Goal: Information Seeking & Learning: Learn about a topic

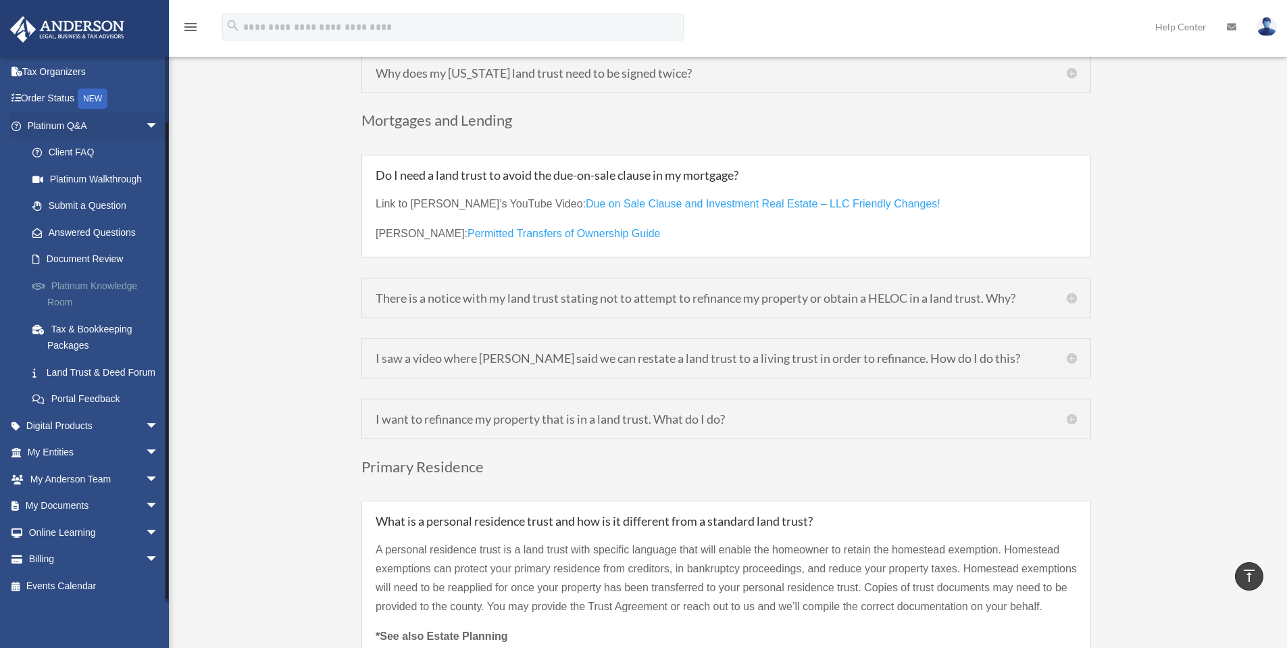
scroll to position [68, 0]
click at [145, 433] on span "arrow_drop_down" at bounding box center [158, 426] width 27 height 28
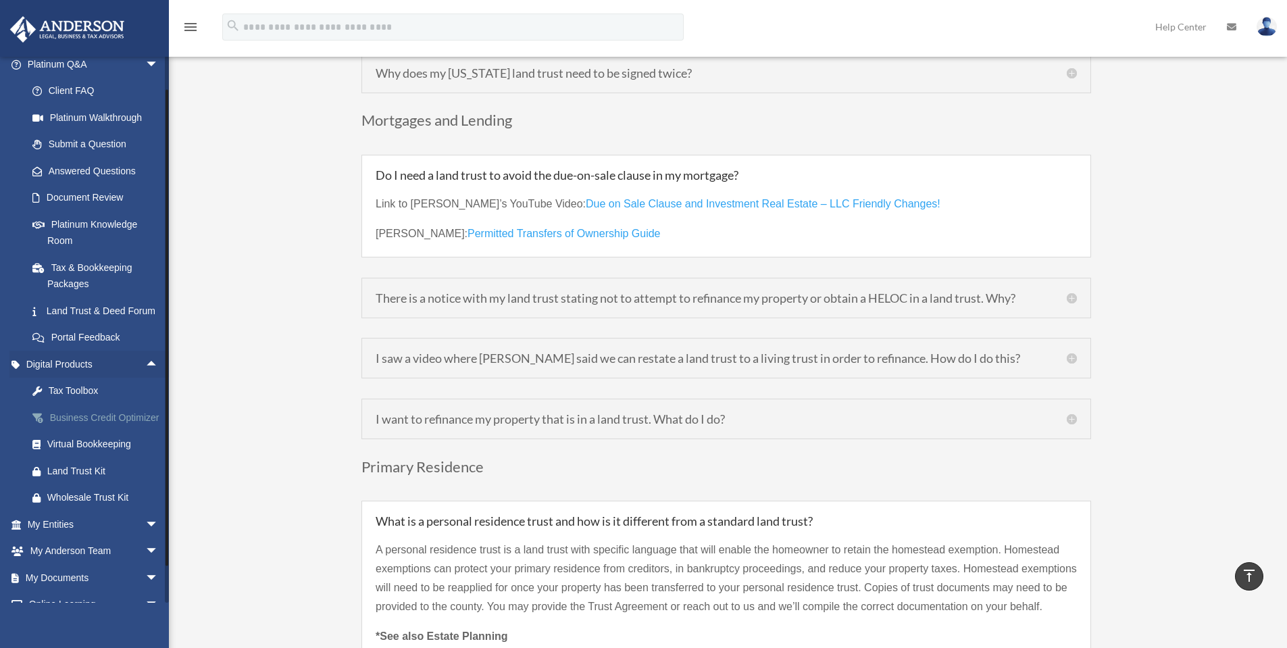
scroll to position [135, 0]
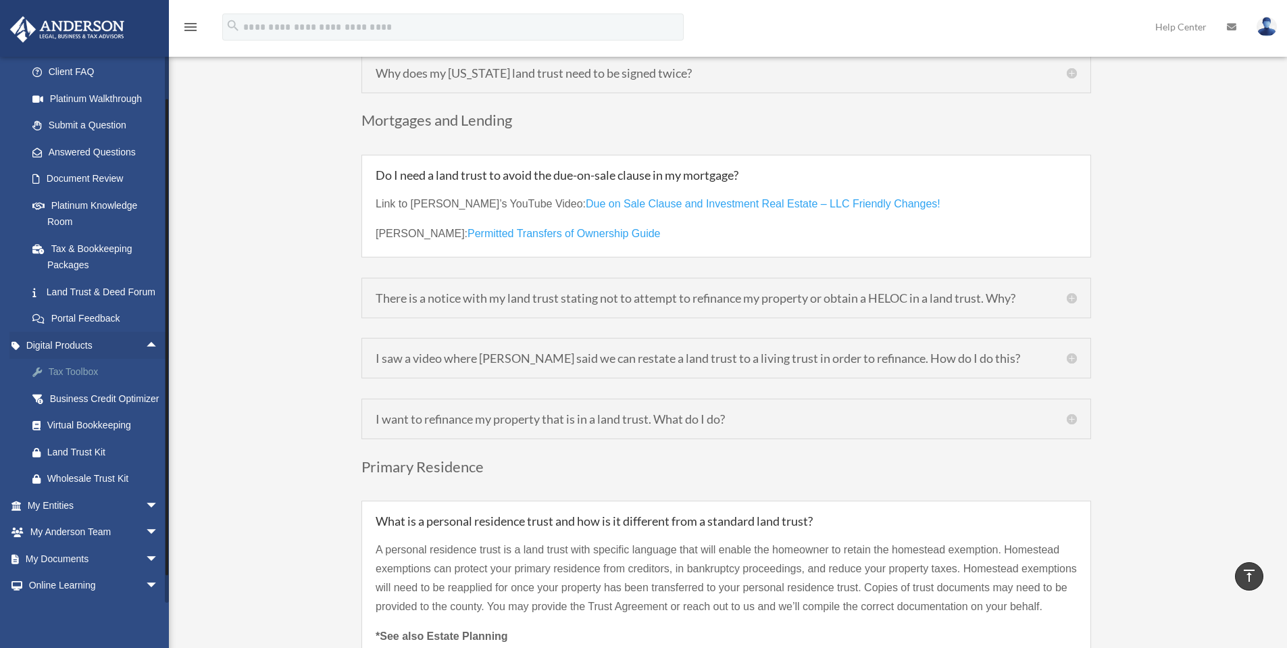
click at [70, 380] on div "Tax Toolbox" at bounding box center [104, 372] width 115 height 17
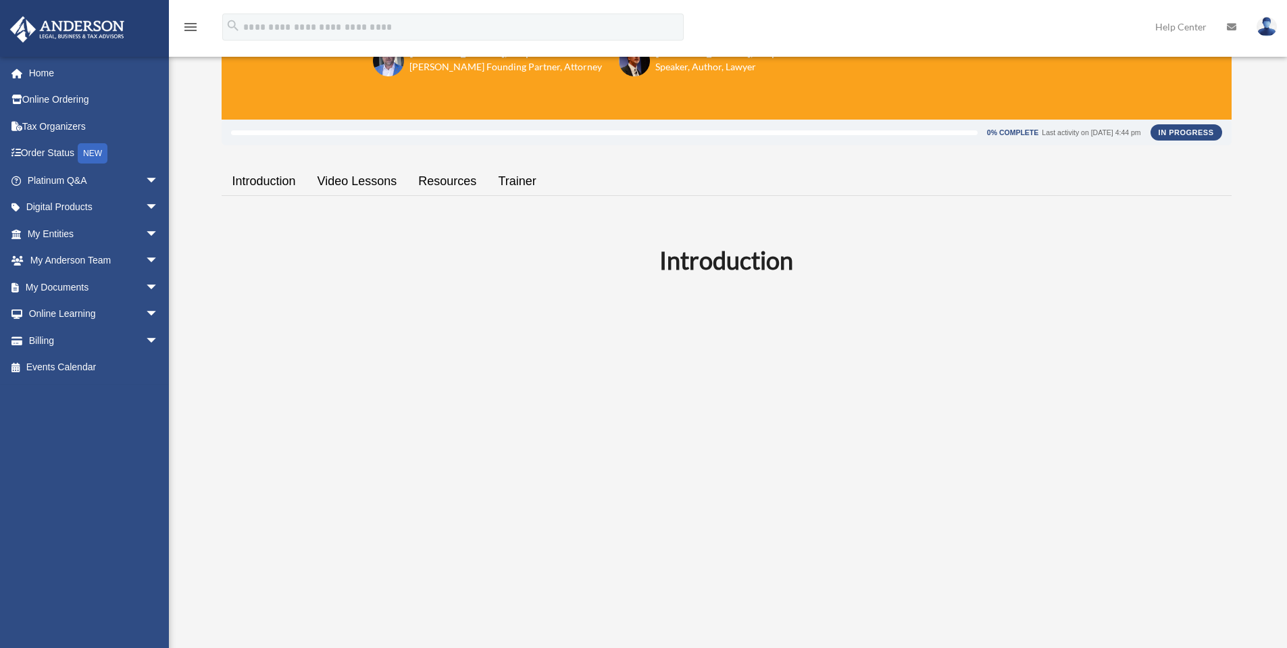
scroll to position [157, 0]
click at [370, 179] on link "Video Lessons" at bounding box center [357, 182] width 101 height 39
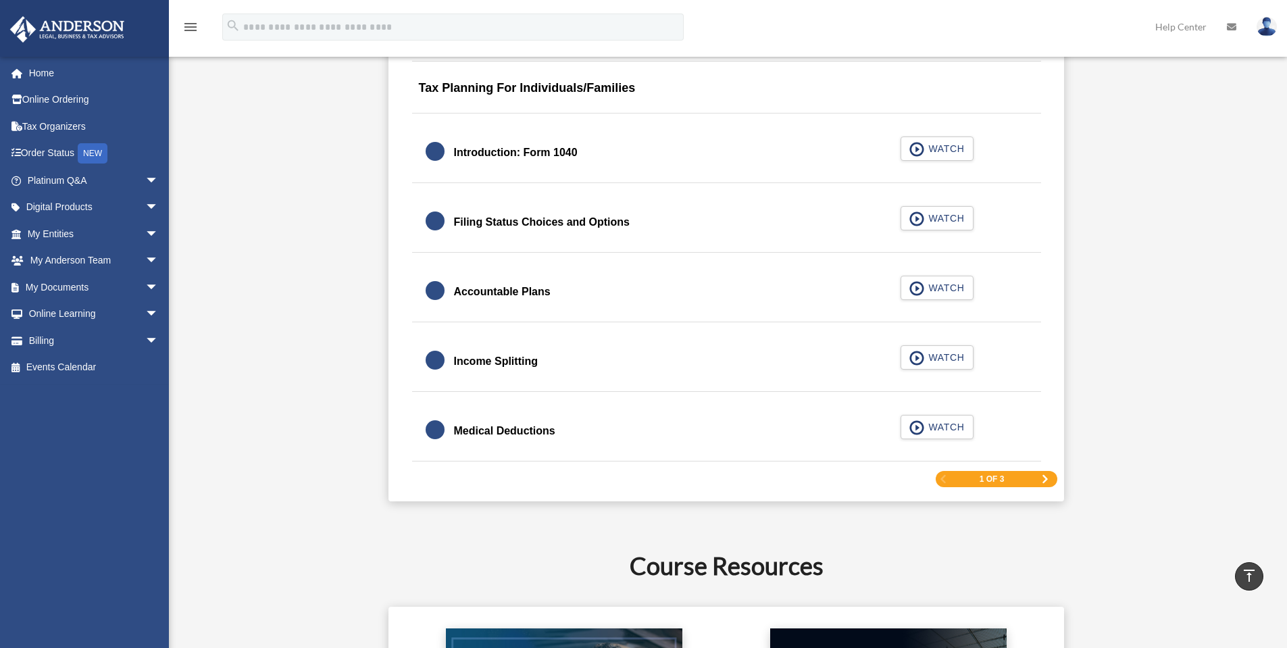
scroll to position [1980, 0]
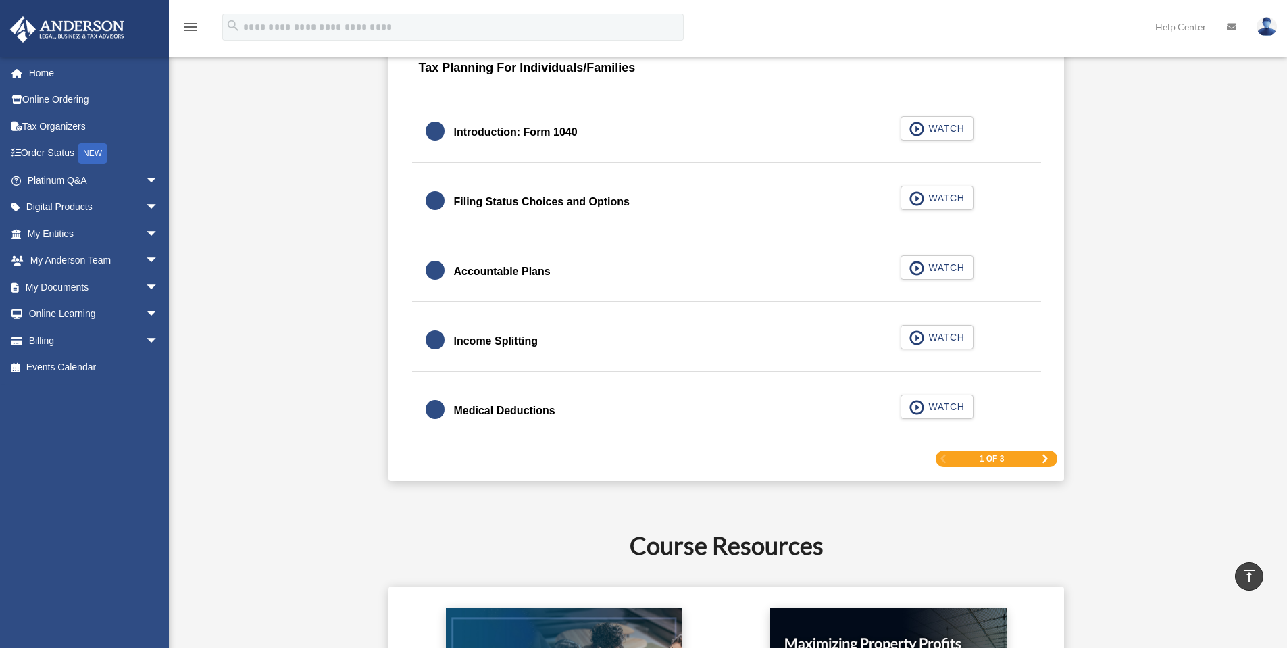
click at [1046, 458] on span "Next Page" at bounding box center [1045, 459] width 8 height 8
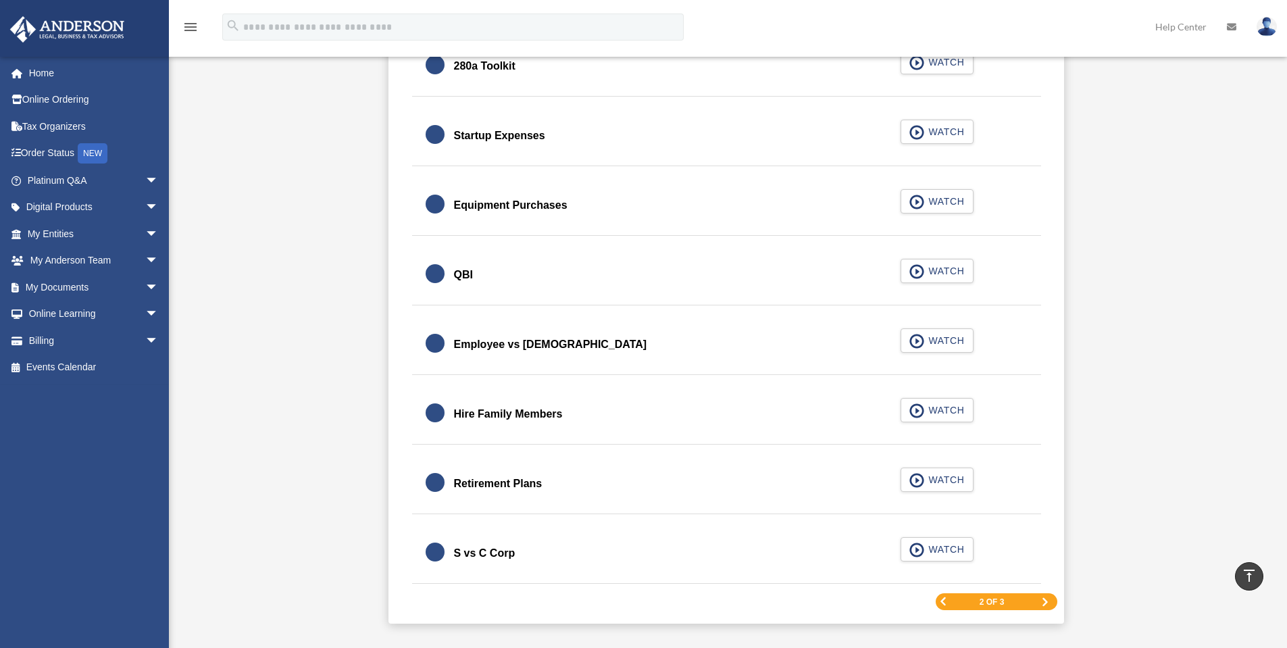
scroll to position [1869, 0]
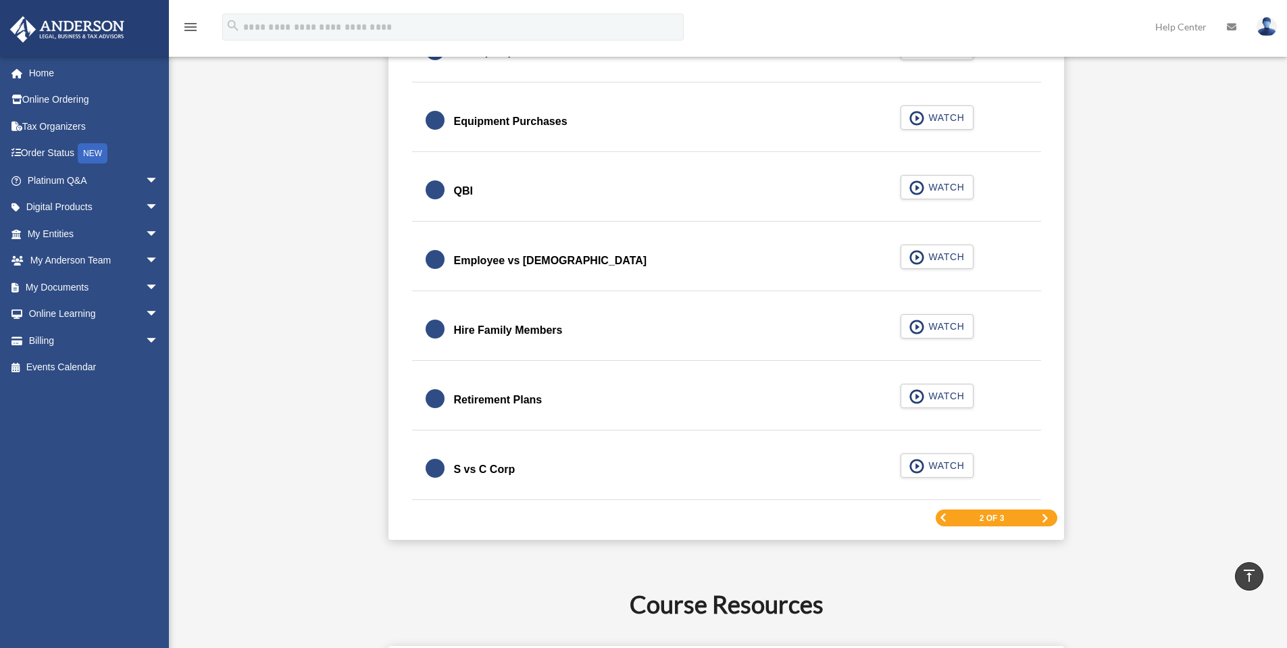
click at [1039, 519] on div "2 of 3" at bounding box center [997, 518] width 122 height 17
click at [1046, 519] on span "Next Page" at bounding box center [1045, 518] width 8 height 8
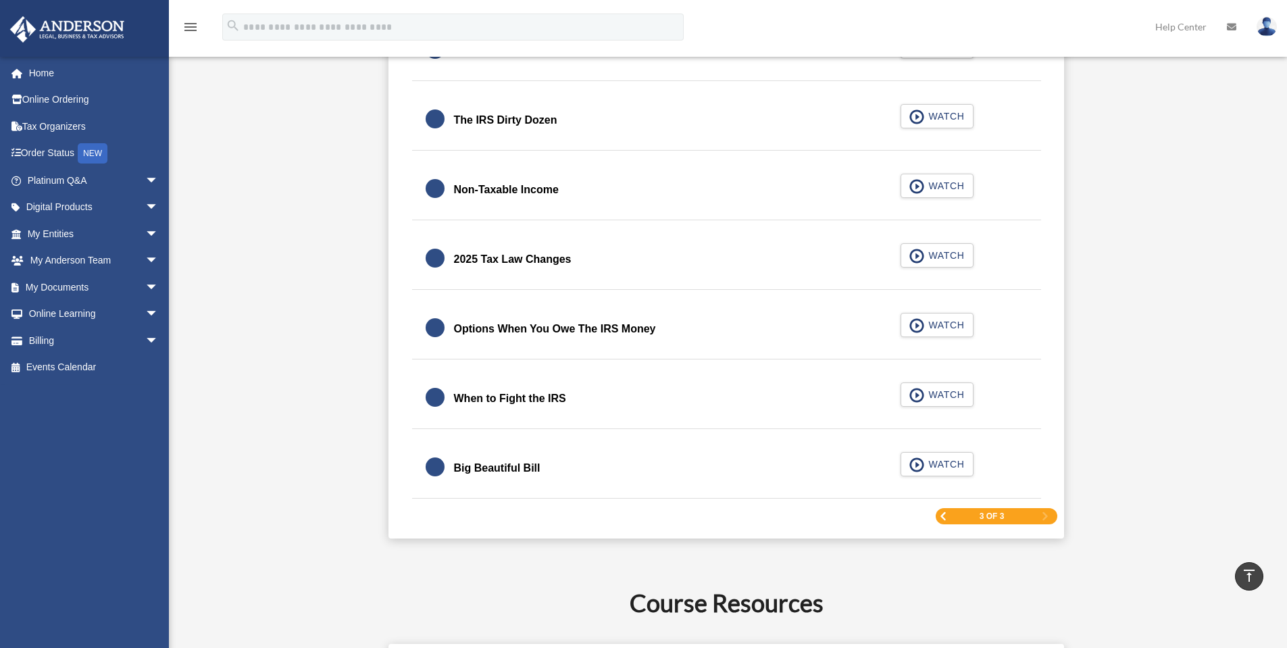
scroll to position [1667, 0]
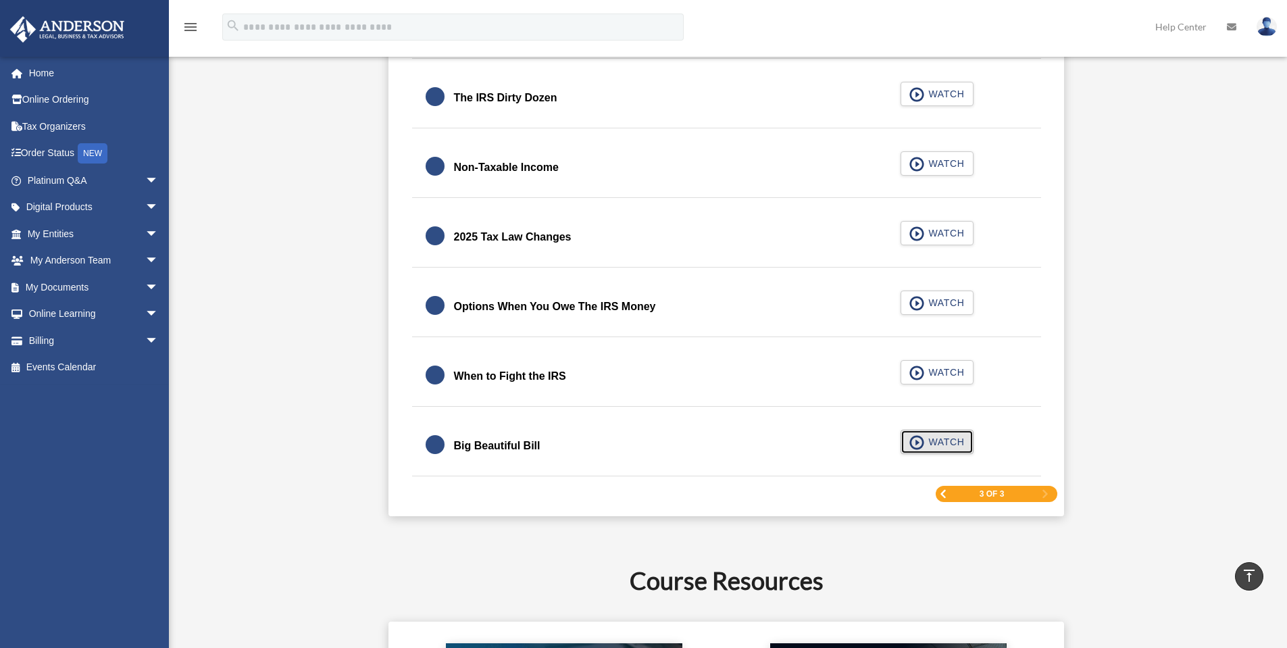
click at [935, 446] on span "WATCH" at bounding box center [945, 442] width 40 height 14
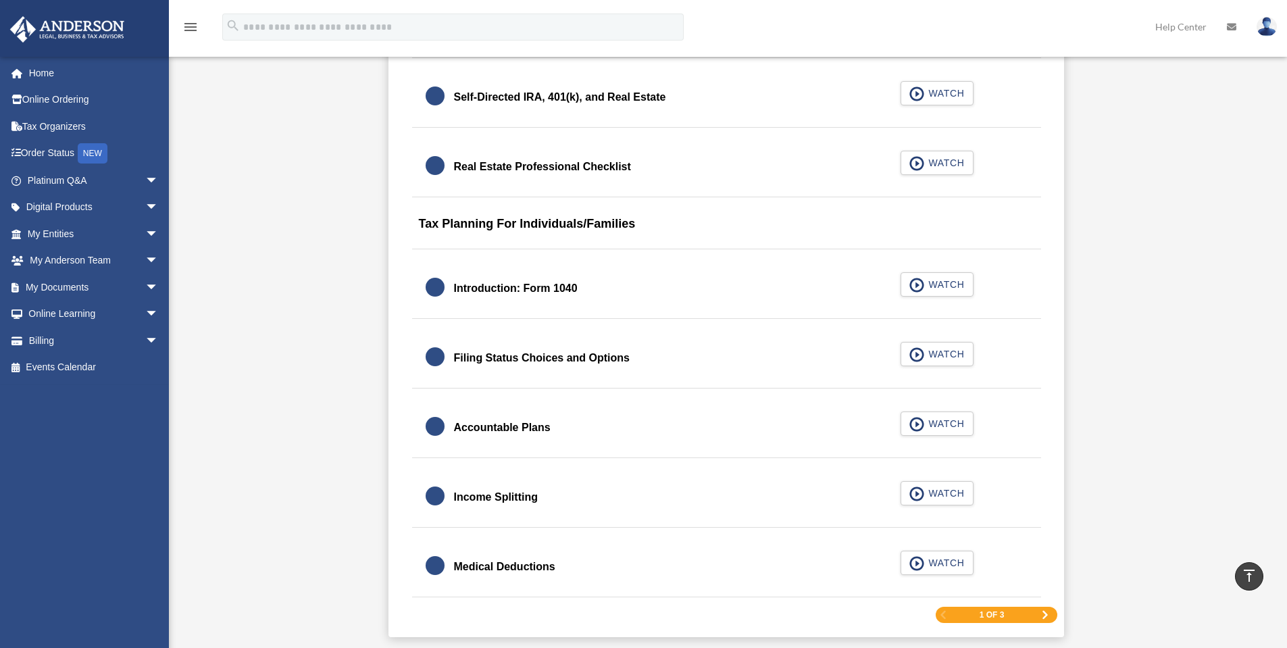
scroll to position [1867, 0]
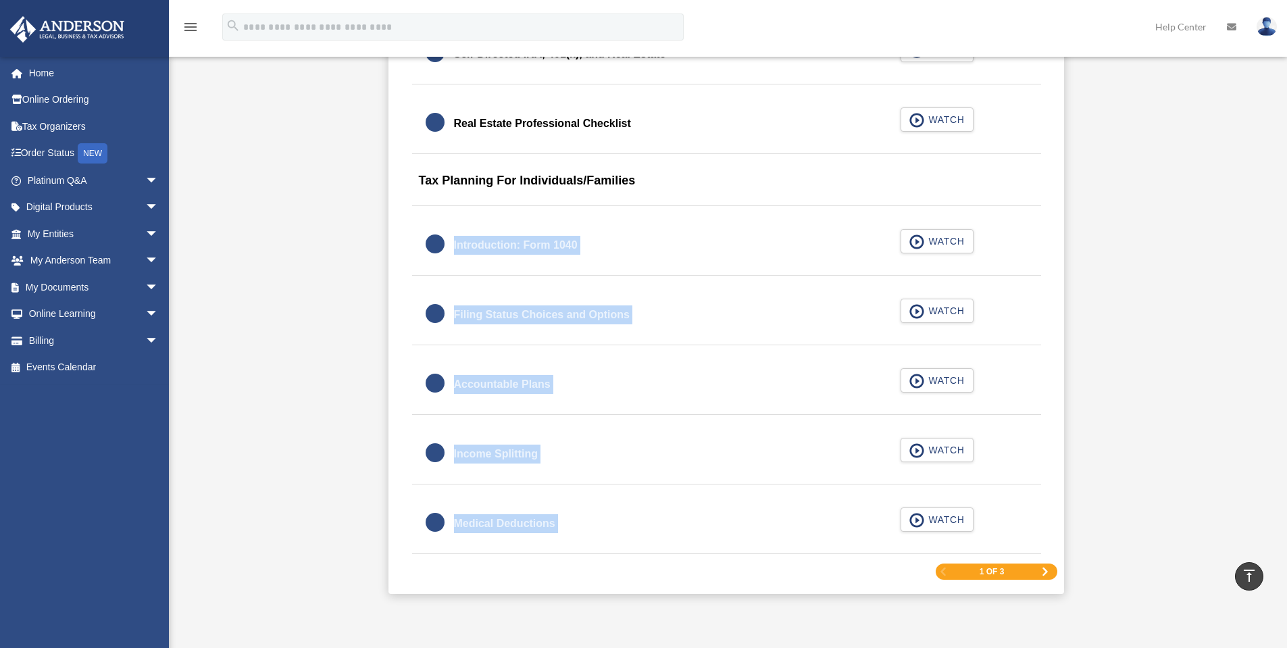
drag, startPoint x: 387, startPoint y: 237, endPoint x: 757, endPoint y: 590, distance: 511.5
click at [414, 233] on div "0% Complete Last activity on September 22, 2025 4:44 pm In Progress Introductio…" at bounding box center [727, 54] width 1010 height 3288
click at [347, 233] on div "0% Complete Last activity on September 22, 2025 4:44 pm In Progress Introductio…" at bounding box center [727, 54] width 1010 height 3288
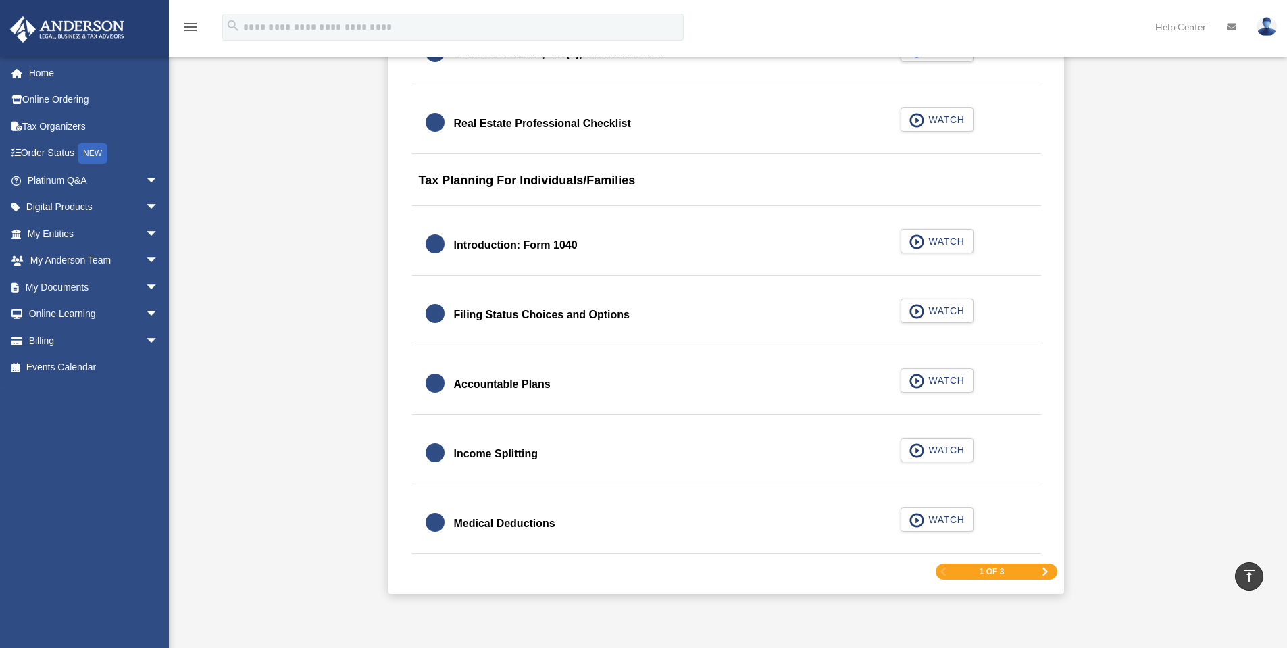
click at [414, 233] on span "Next Page" at bounding box center [1045, 572] width 8 height 8
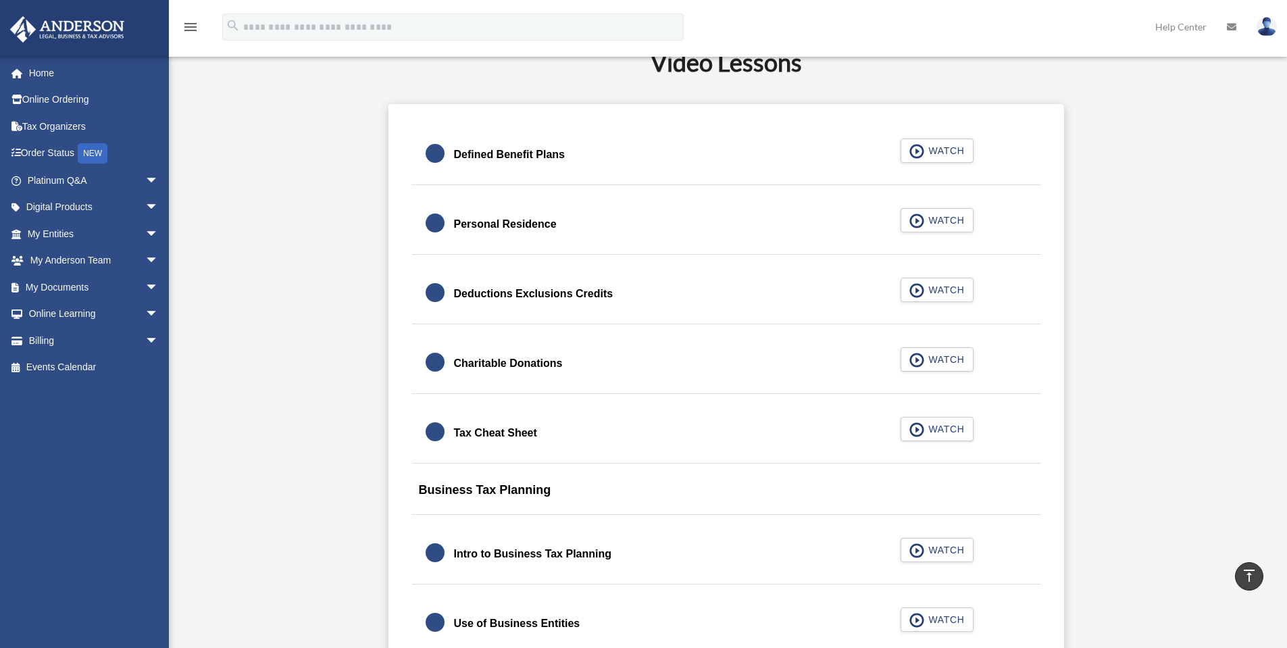
scroll to position [811, 0]
click at [414, 154] on span "WATCH" at bounding box center [945, 150] width 40 height 14
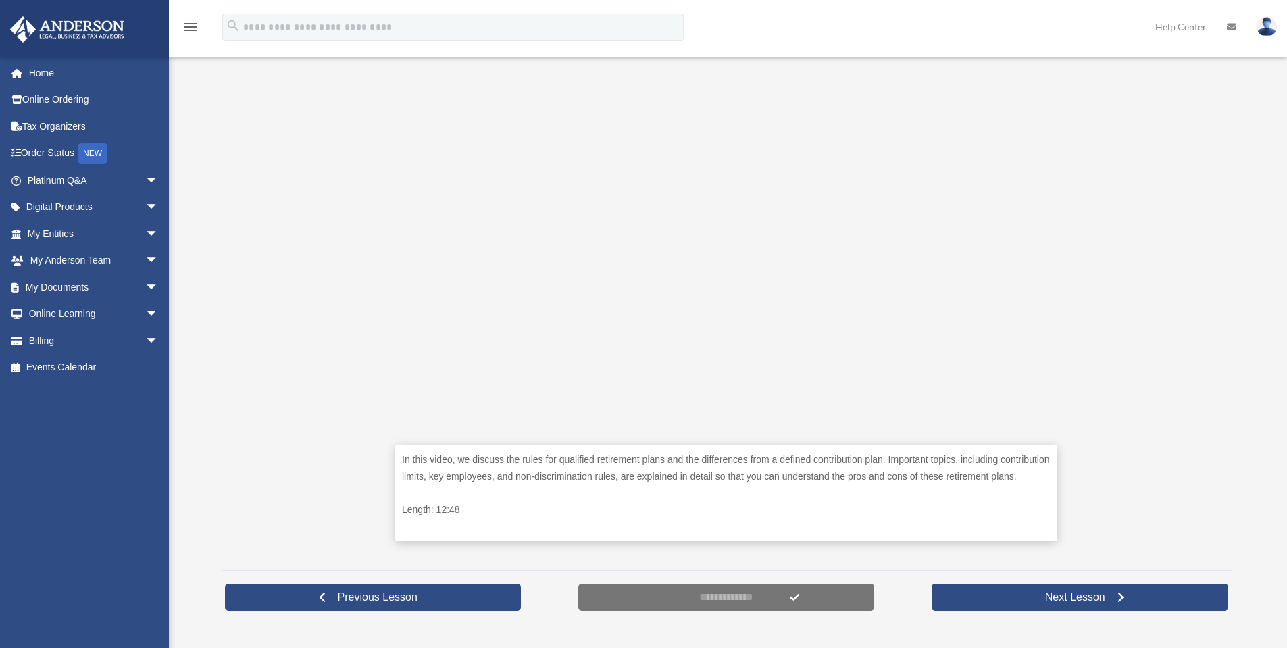
scroll to position [360, 0]
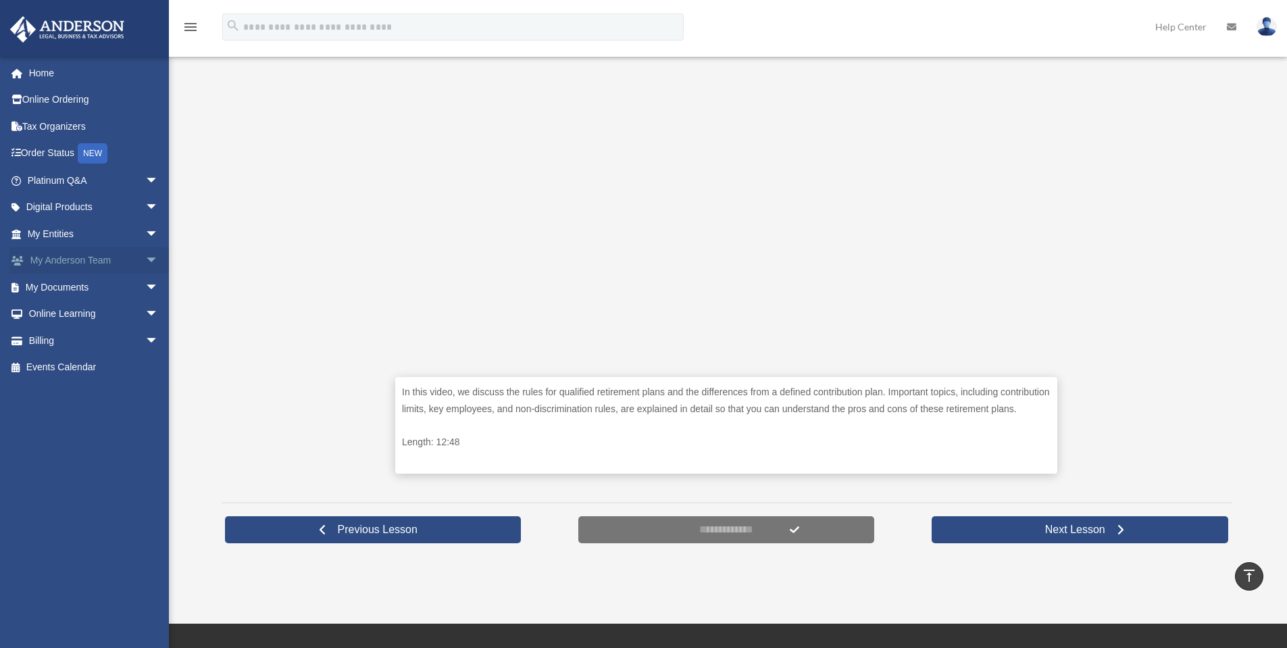
click at [145, 266] on span "arrow_drop_down" at bounding box center [158, 261] width 27 height 28
click at [145, 393] on span "arrow_drop_down" at bounding box center [158, 394] width 27 height 28
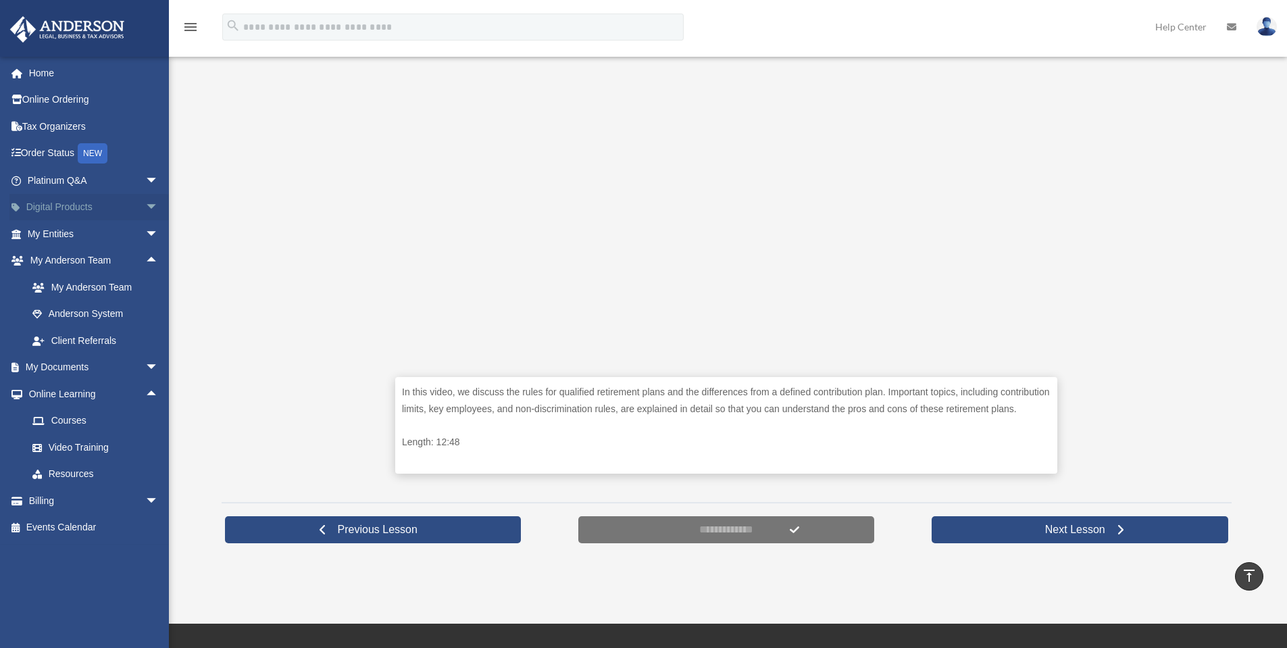
click at [145, 203] on span "arrow_drop_down" at bounding box center [158, 208] width 27 height 28
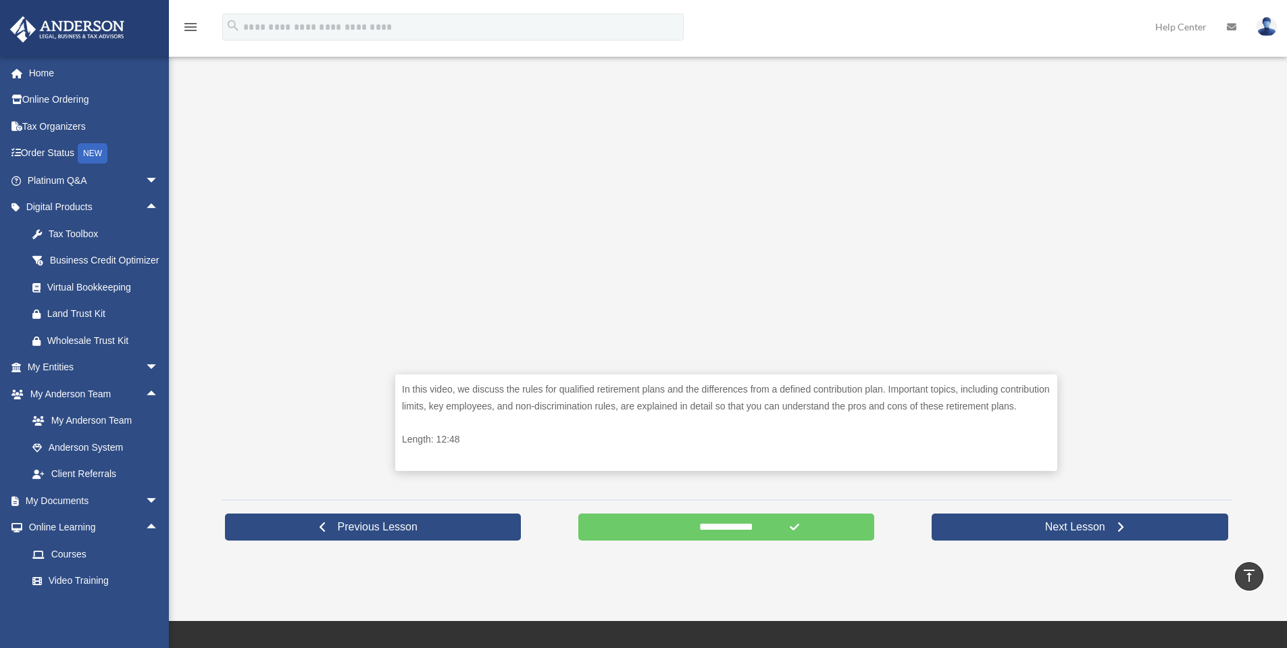
scroll to position [383, 0]
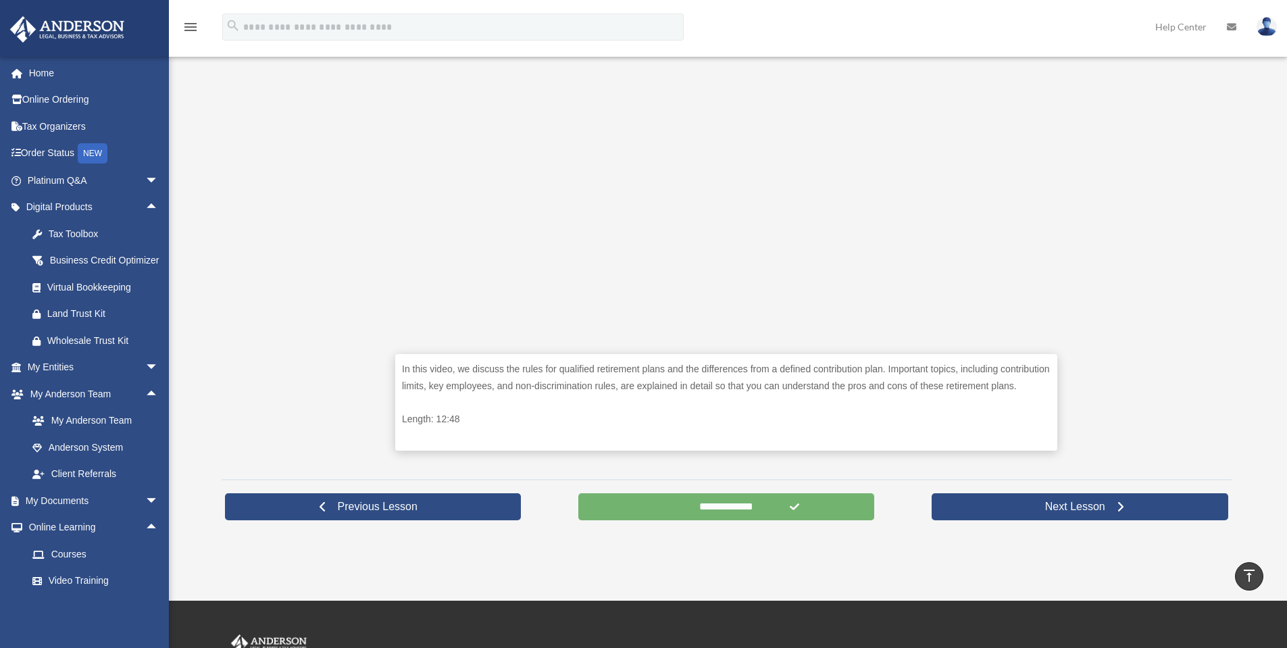
click at [716, 499] on input "**********" at bounding box center [727, 506] width 297 height 27
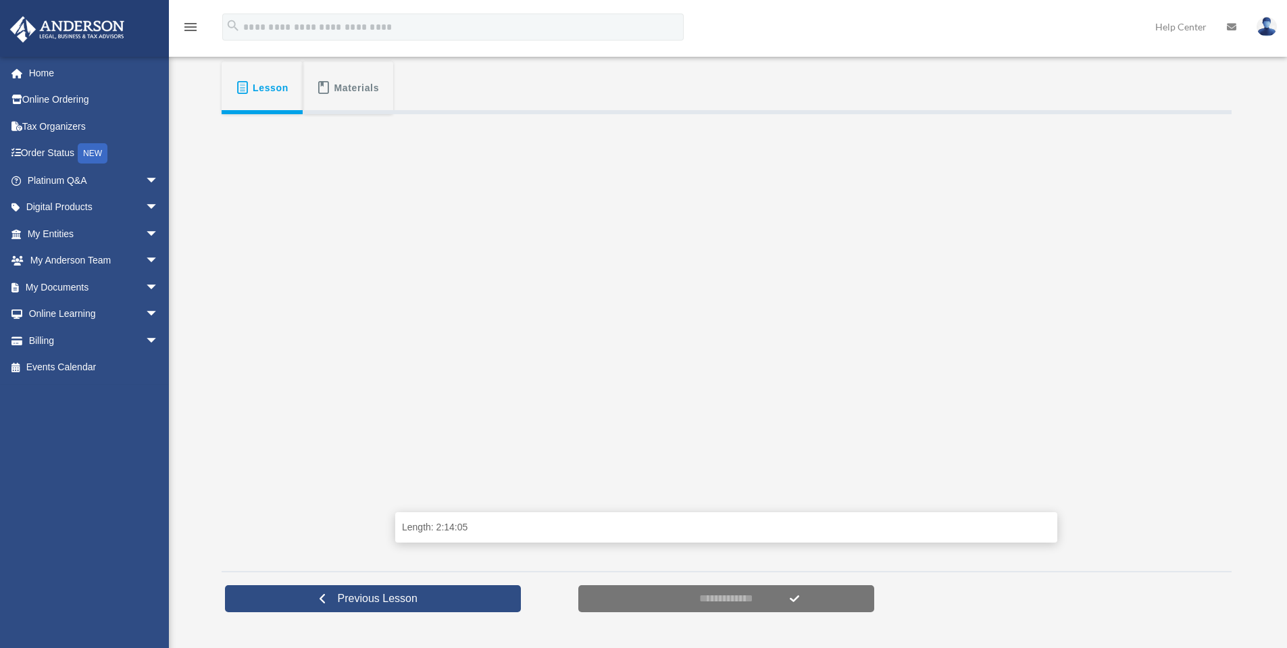
scroll to position [224, 0]
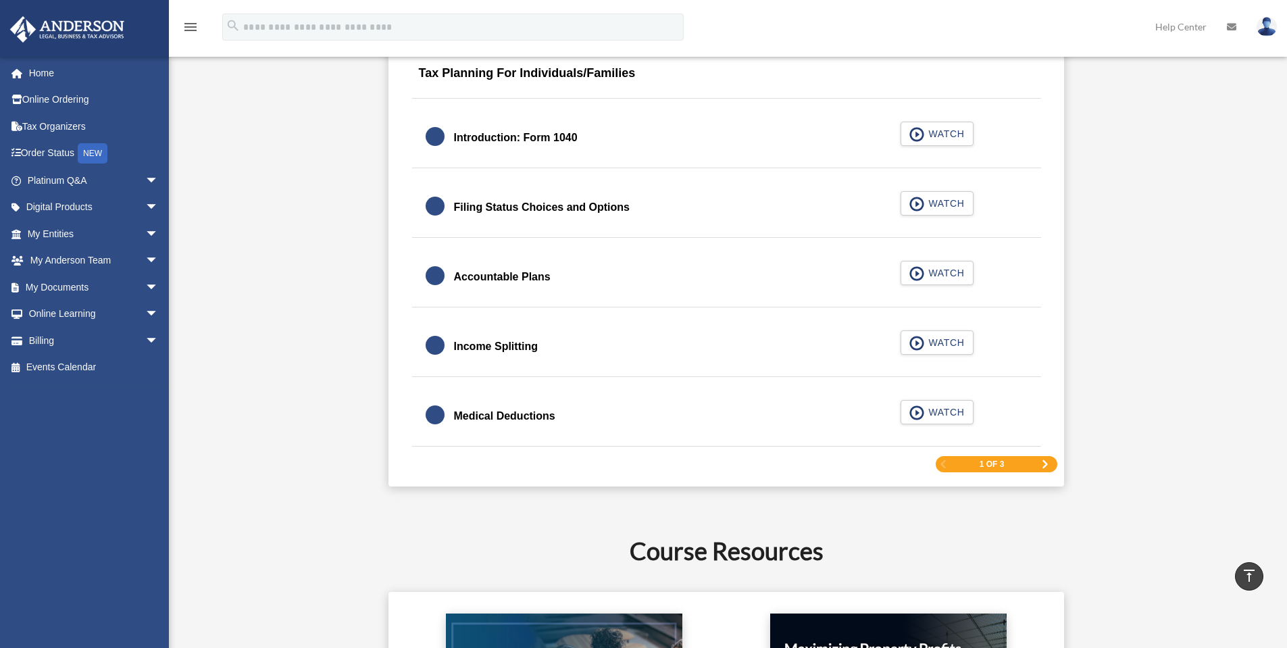
scroll to position [2050, 0]
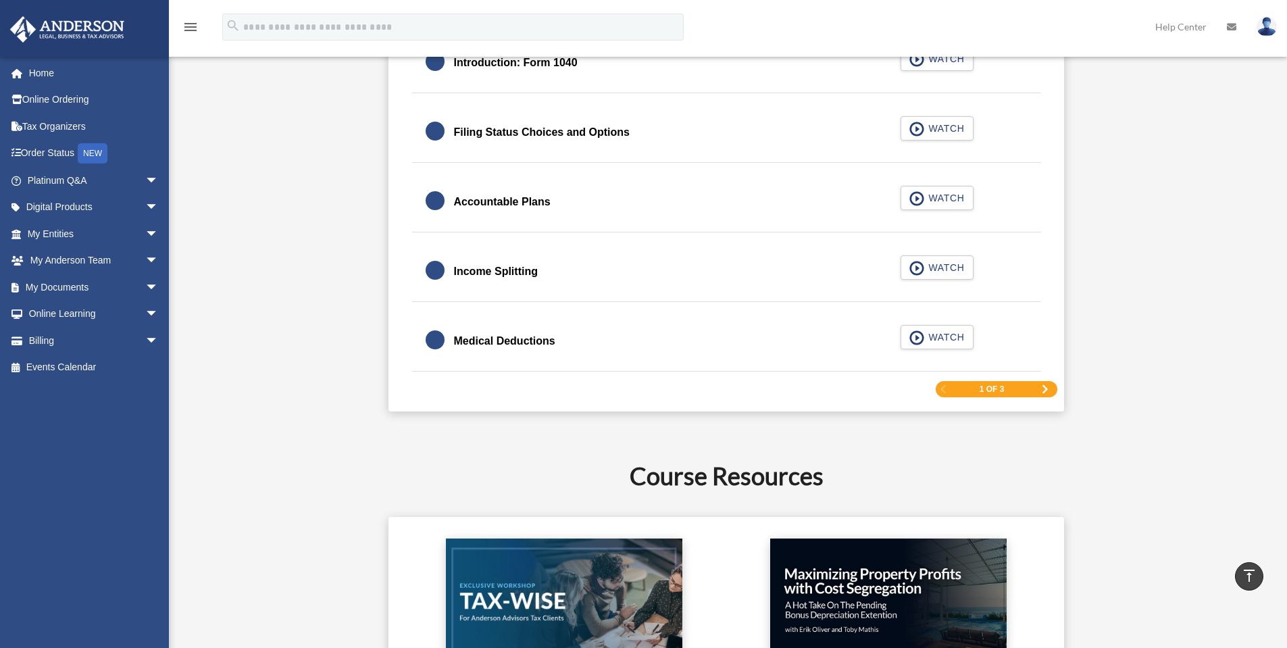
click at [1041, 389] on span "Next Page" at bounding box center [1045, 389] width 8 height 8
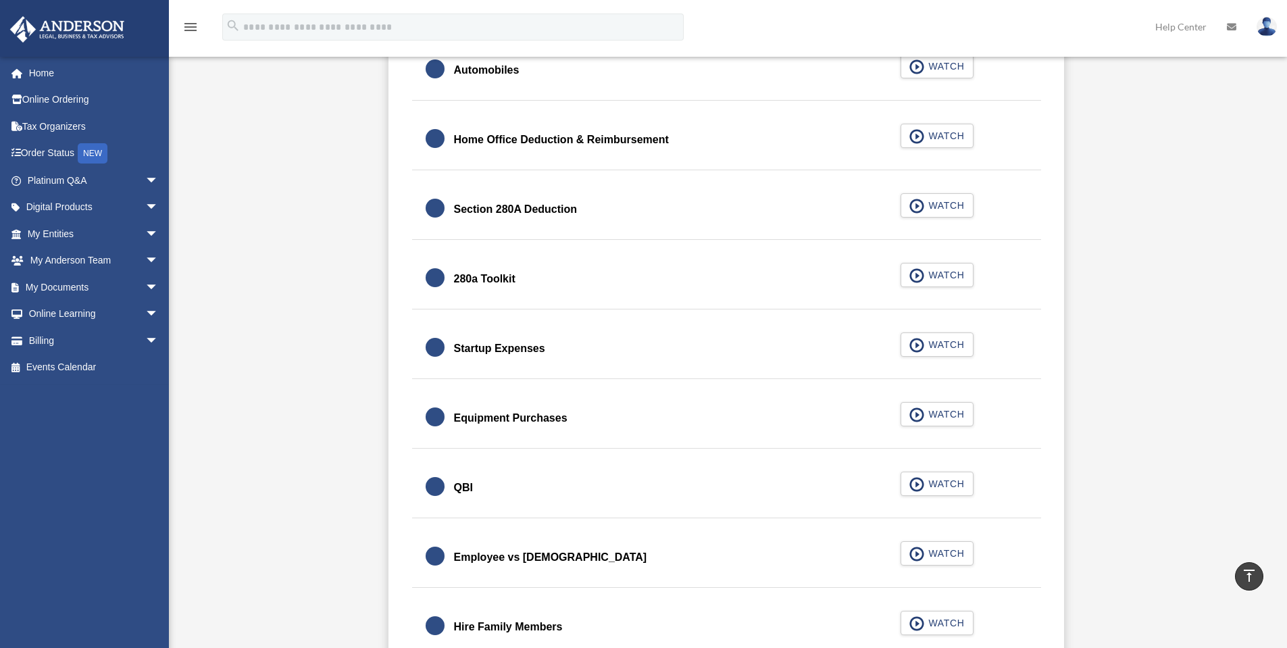
scroll to position [1577, 0]
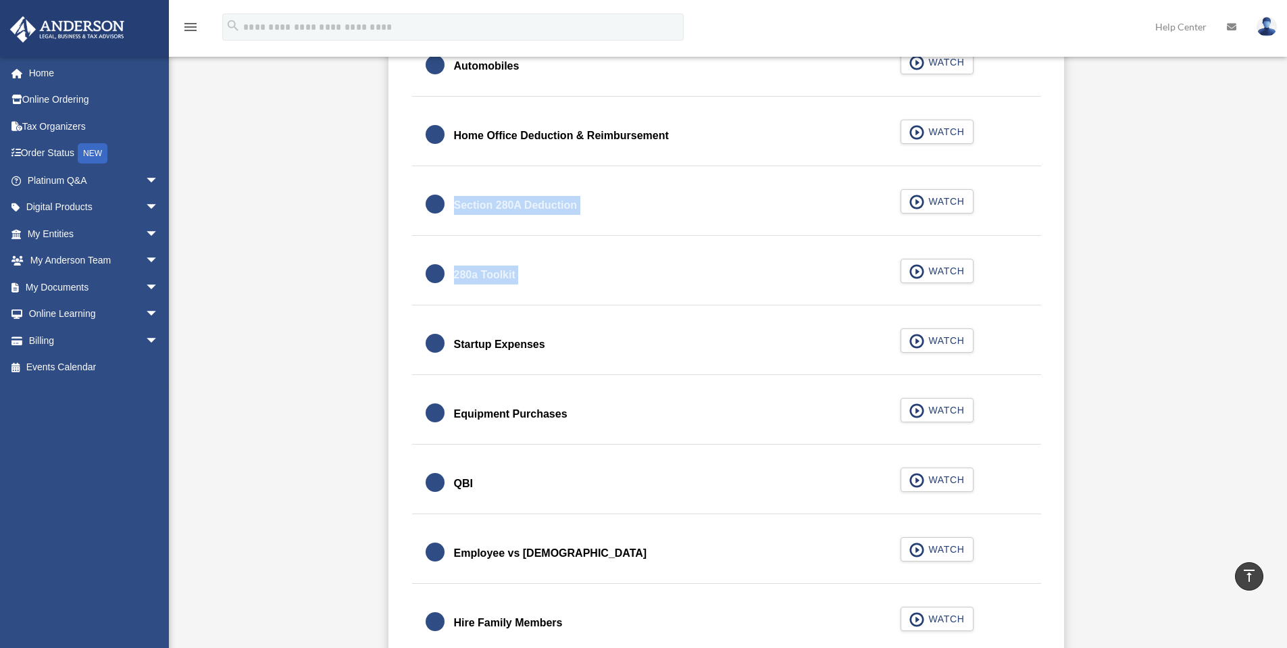
drag, startPoint x: 382, startPoint y: 196, endPoint x: 1148, endPoint y: 293, distance: 772.6
click at [1148, 293] on div "0% Complete Last activity on September 22, 2025 4:44 pm In Progress Introductio…" at bounding box center [727, 318] width 1010 height 3236
click at [1026, 282] on link "280a Toolkit WATCH" at bounding box center [727, 275] width 602 height 32
click at [1147, 247] on div "0% Complete Last activity on September 22, 2025 4:44 pm In Progress Introductio…" at bounding box center [727, 318] width 1010 height 3236
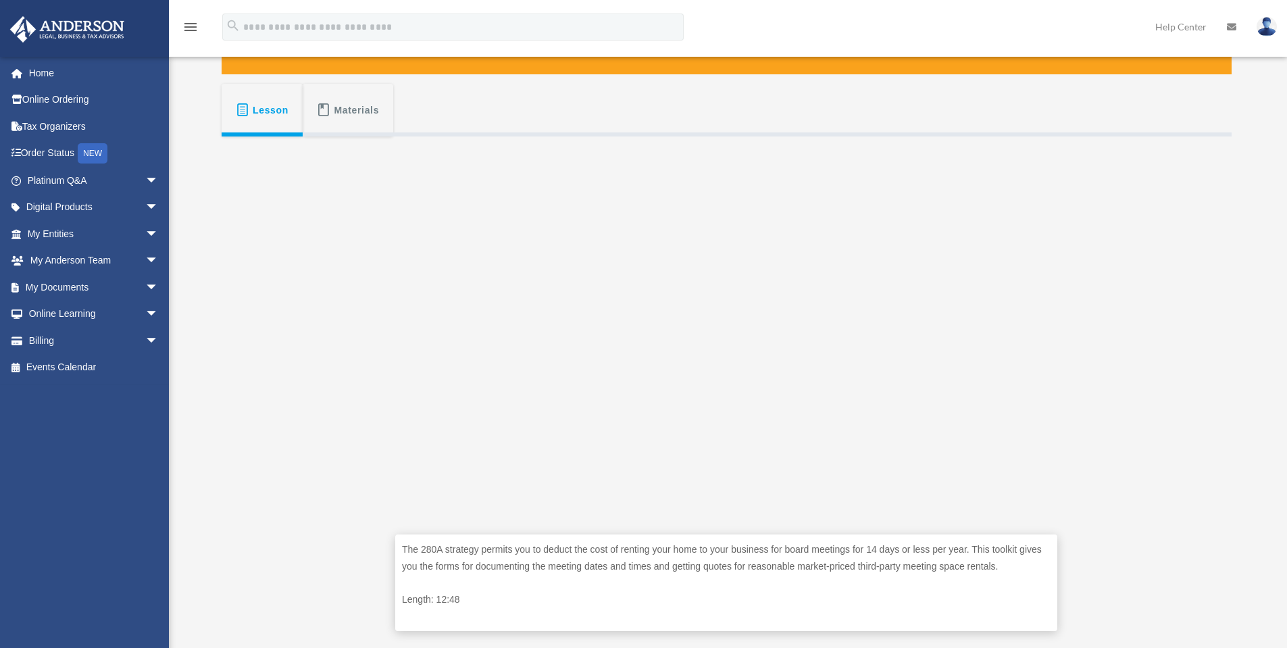
scroll to position [383, 0]
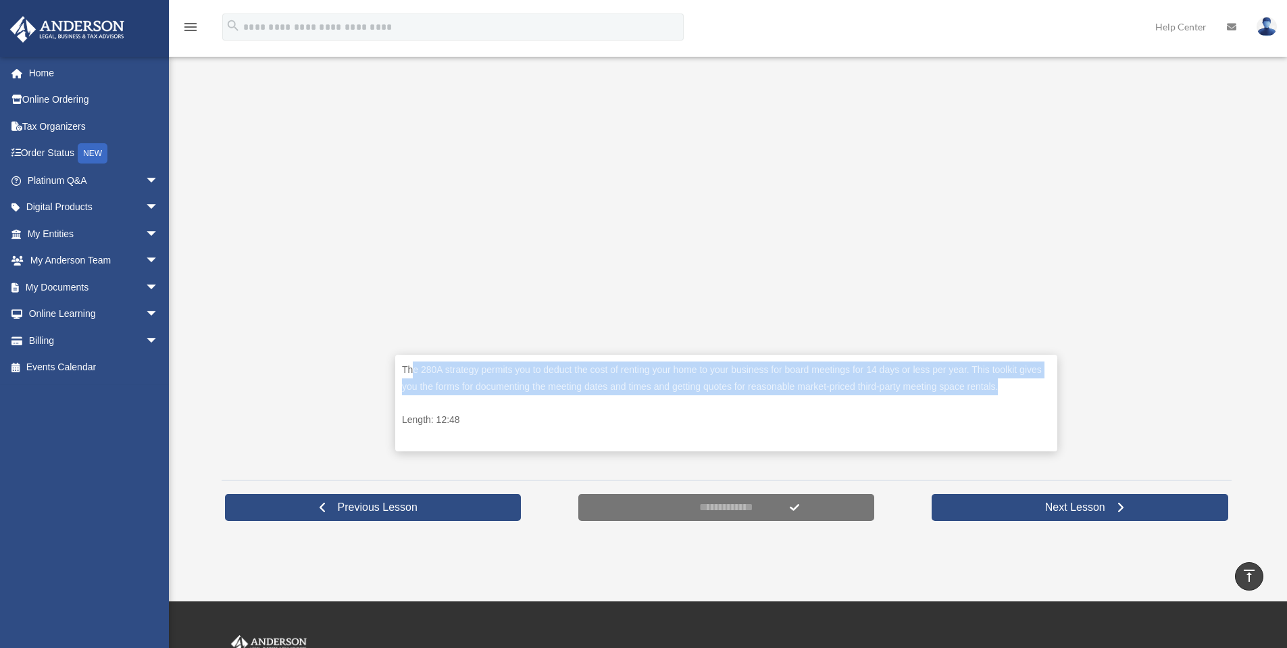
drag, startPoint x: 491, startPoint y: 372, endPoint x: 1002, endPoint y: 380, distance: 511.7
click at [1002, 380] on p "The 280A strategy permits you to deduct the cost of renting your home to your b…" at bounding box center [726, 378] width 649 height 33
click at [884, 391] on p "The 280A strategy permits you to deduct the cost of renting your home to your b…" at bounding box center [726, 378] width 649 height 33
drag, startPoint x: 1021, startPoint y: 386, endPoint x: 400, endPoint y: 370, distance: 621.3
click at [400, 370] on div "The 280A strategy permits you to deduct the cost of renting your home to your b…" at bounding box center [726, 403] width 662 height 97
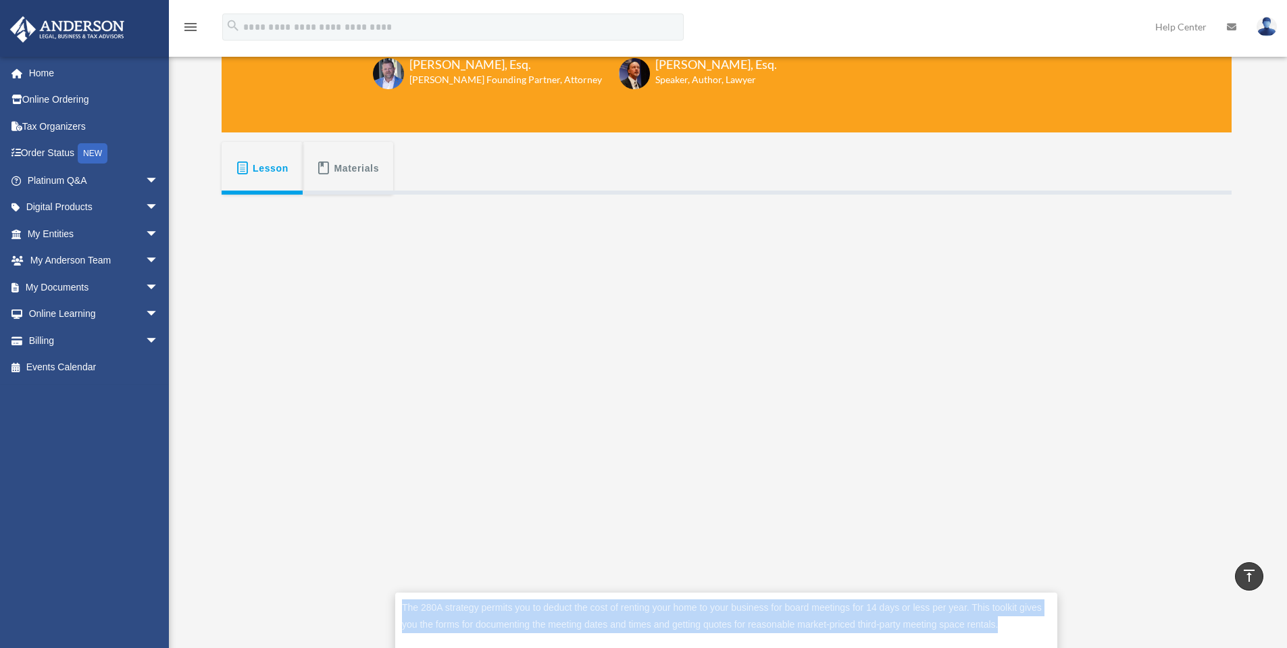
scroll to position [112, 0]
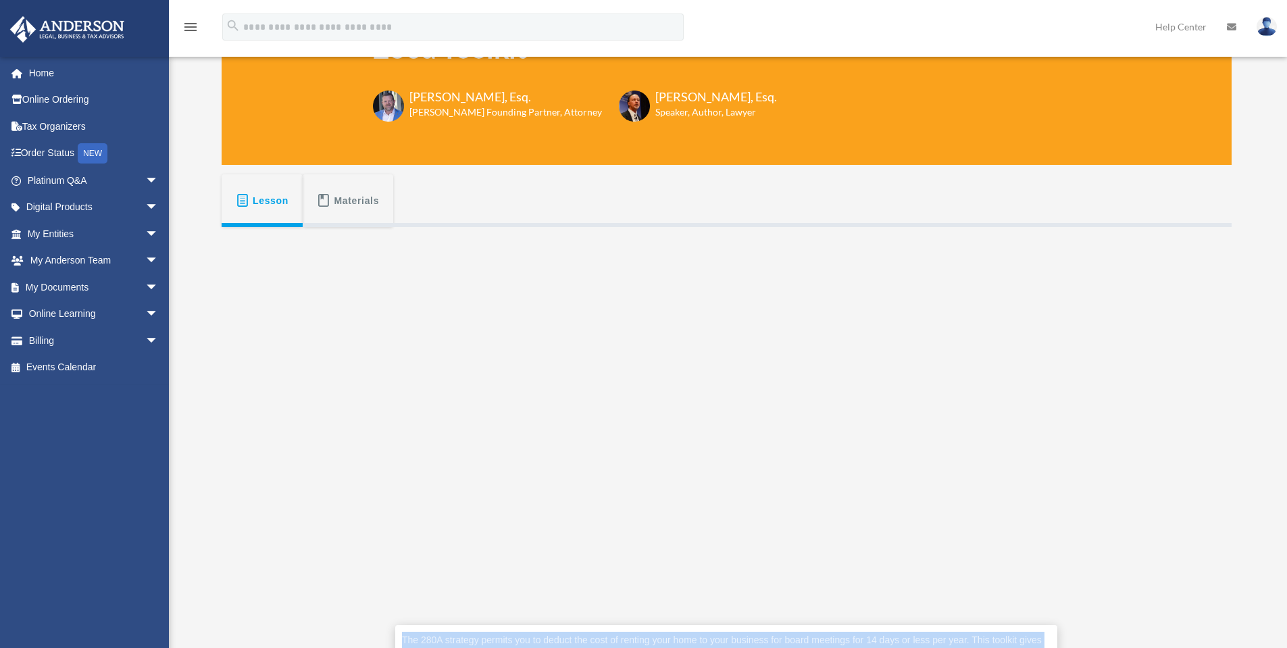
click at [354, 182] on button "Materials" at bounding box center [348, 200] width 91 height 53
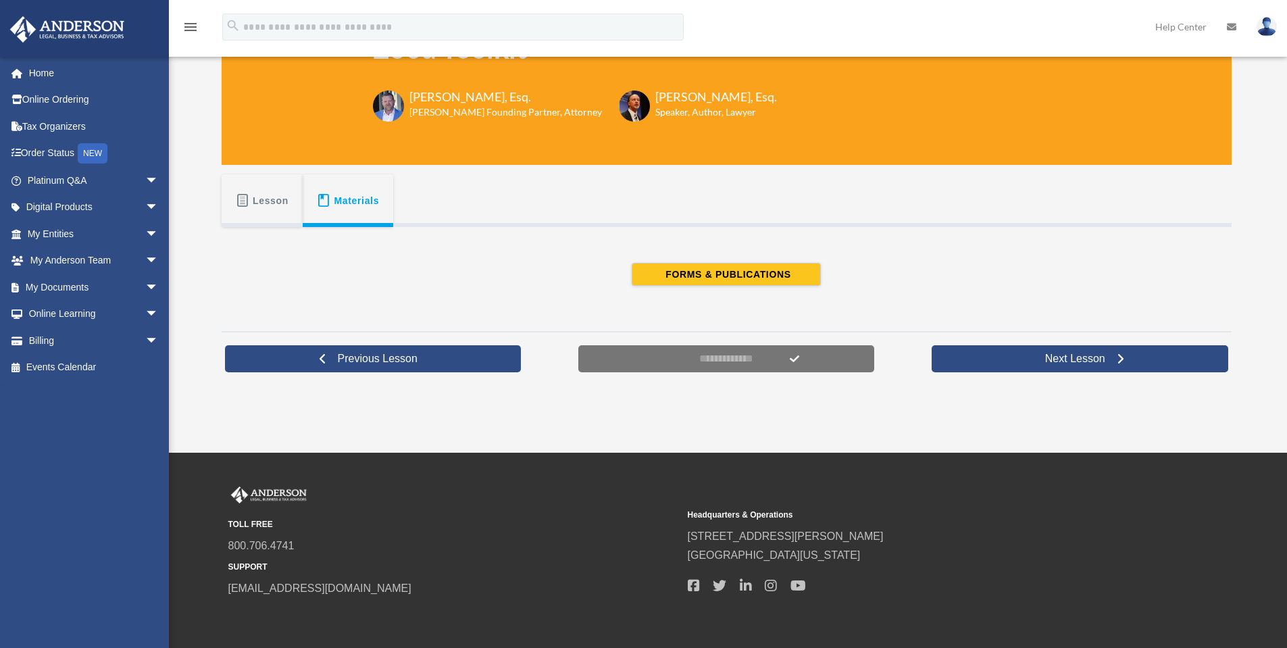
click at [228, 191] on button "Lesson" at bounding box center [262, 200] width 81 height 53
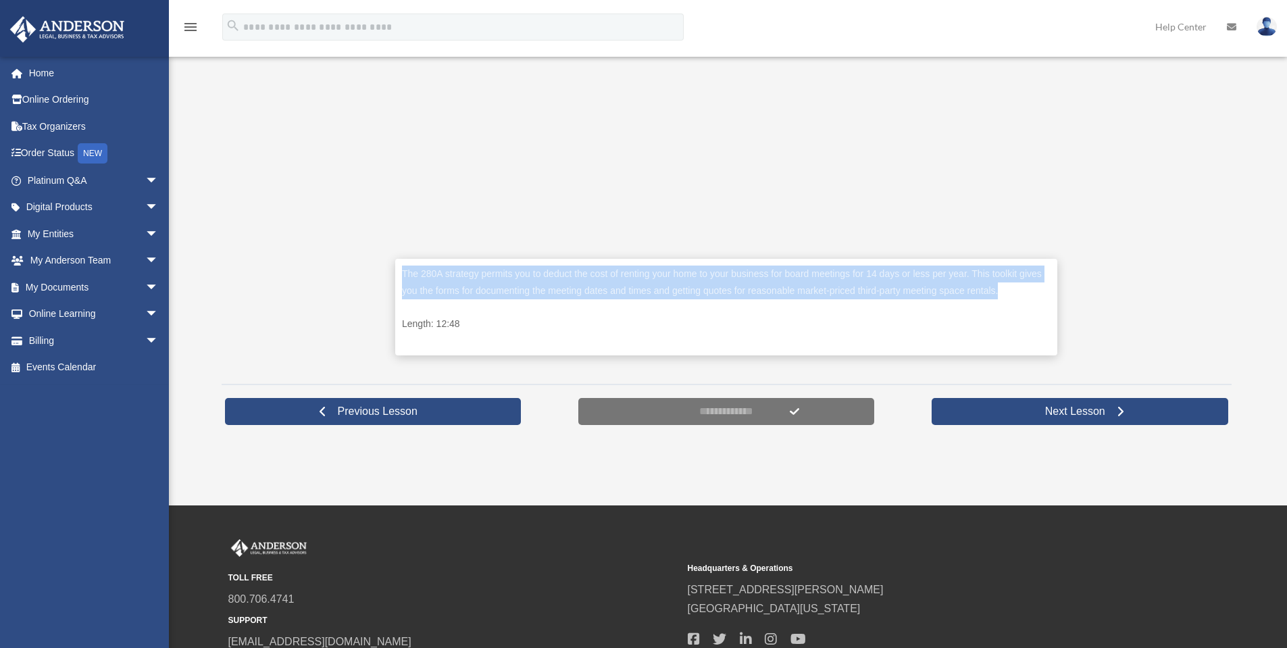
scroll to position [495, 0]
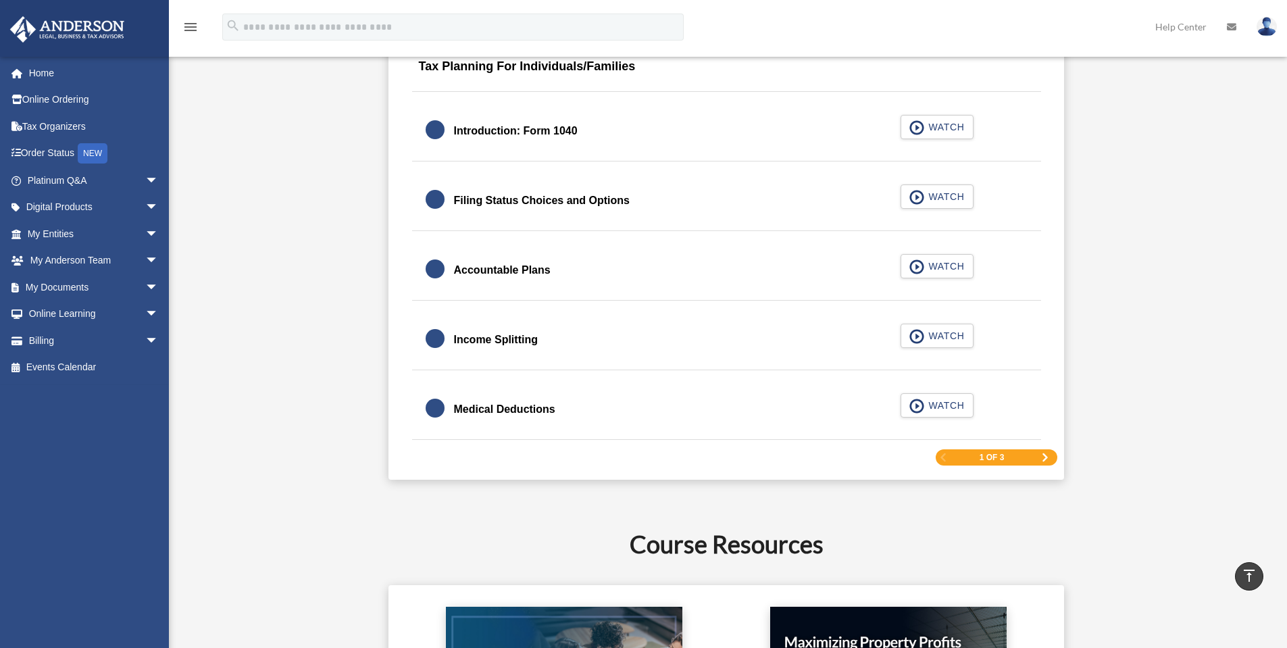
scroll to position [1982, 0]
click at [491, 272] on div "Accountable Plans" at bounding box center [502, 269] width 97 height 19
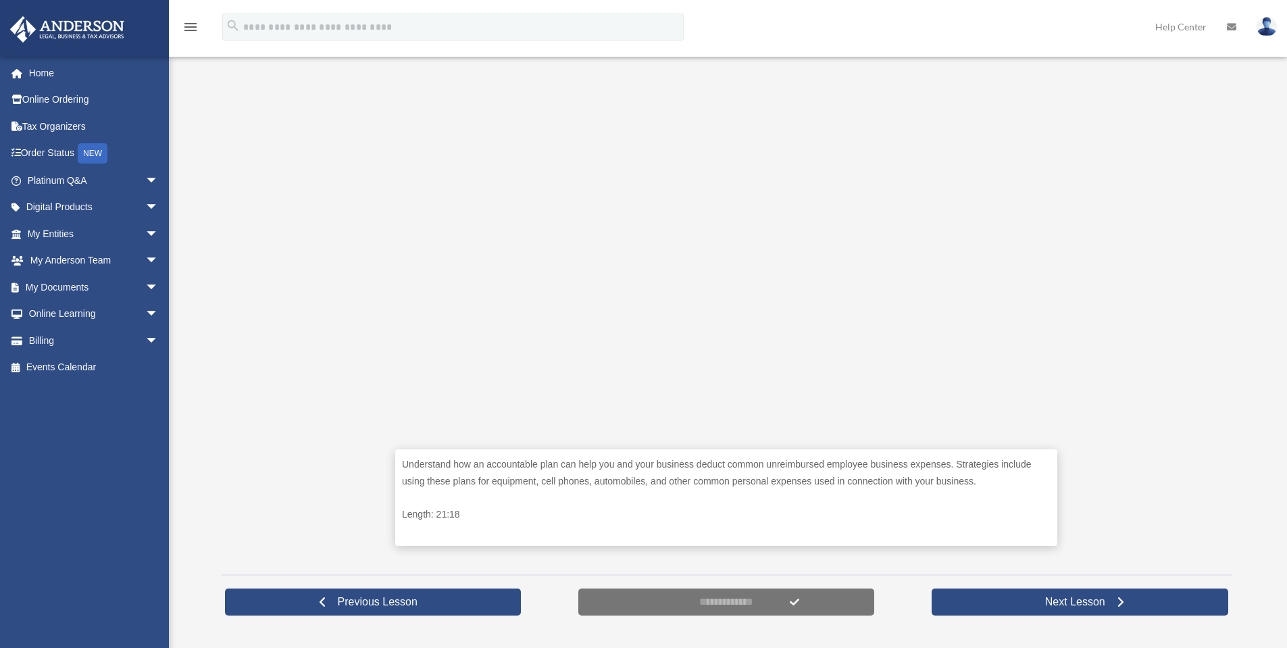
scroll to position [338, 0]
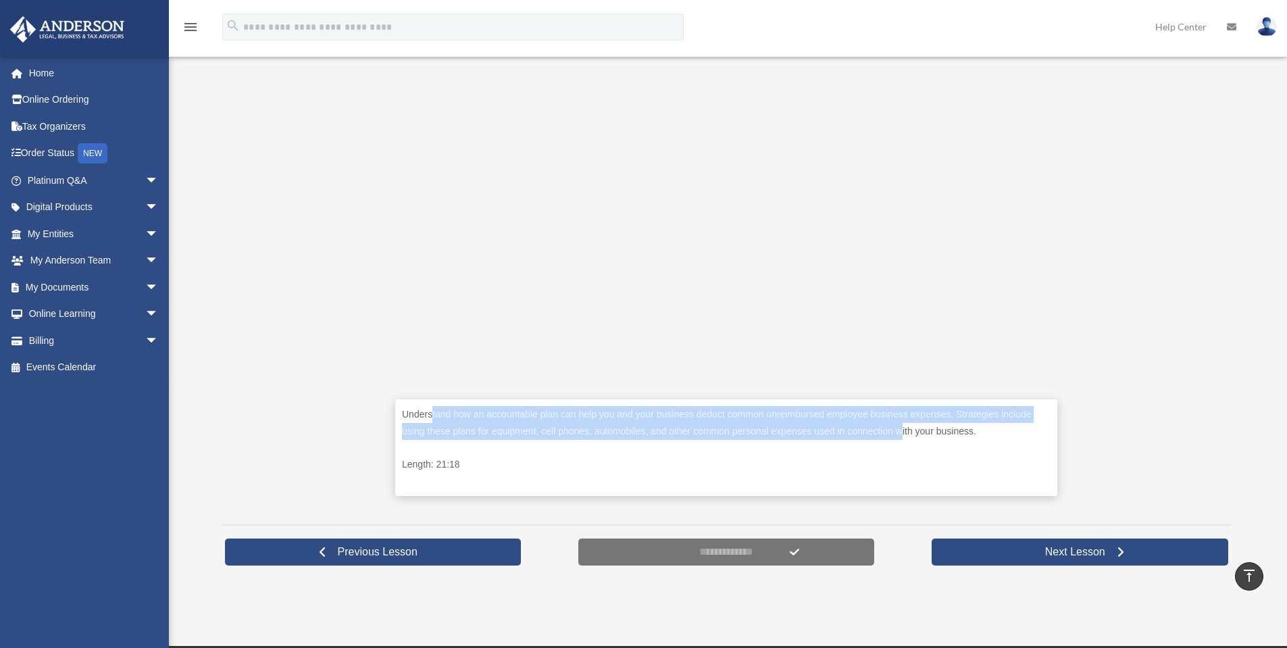
drag, startPoint x: 448, startPoint y: 412, endPoint x: 905, endPoint y: 430, distance: 457.2
click at [904, 430] on p "Understand how an accountable plan can help you and your business deduct common…" at bounding box center [726, 422] width 649 height 33
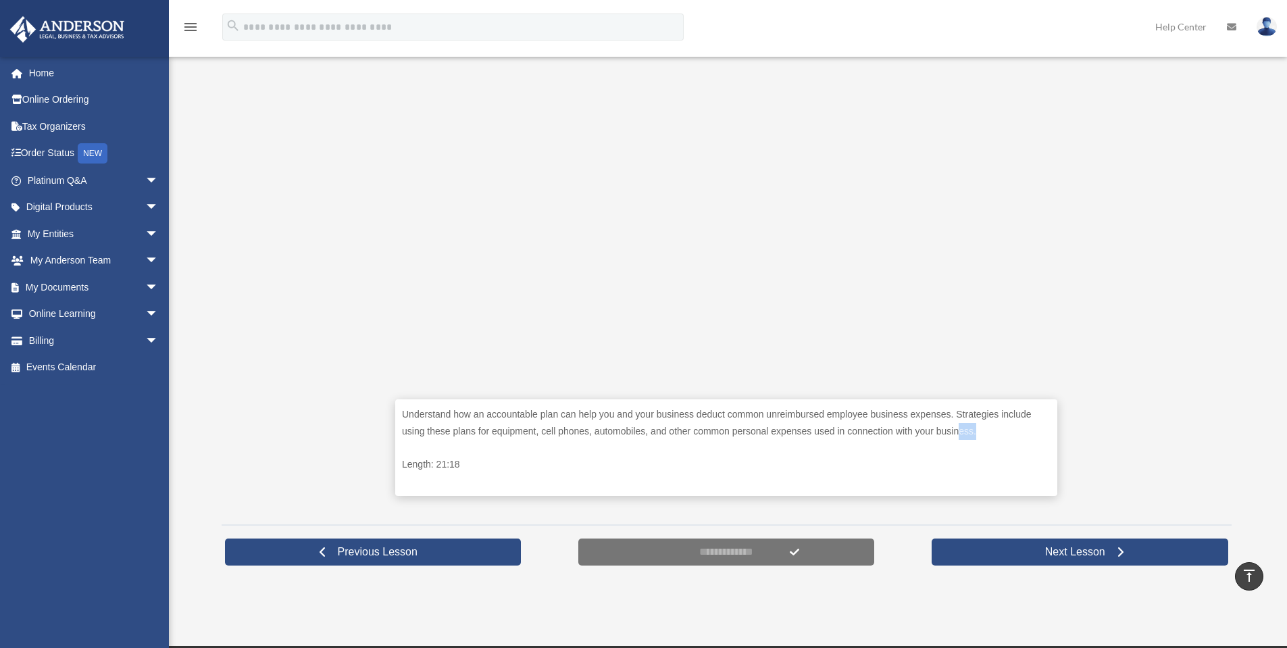
drag, startPoint x: 982, startPoint y: 430, endPoint x: 1008, endPoint y: 430, distance: 26.4
click at [1008, 430] on p "Understand how an accountable plan can help you and your business deduct common…" at bounding box center [726, 422] width 649 height 33
click at [930, 431] on p "Understand how an accountable plan can help you and your business deduct common…" at bounding box center [726, 422] width 649 height 33
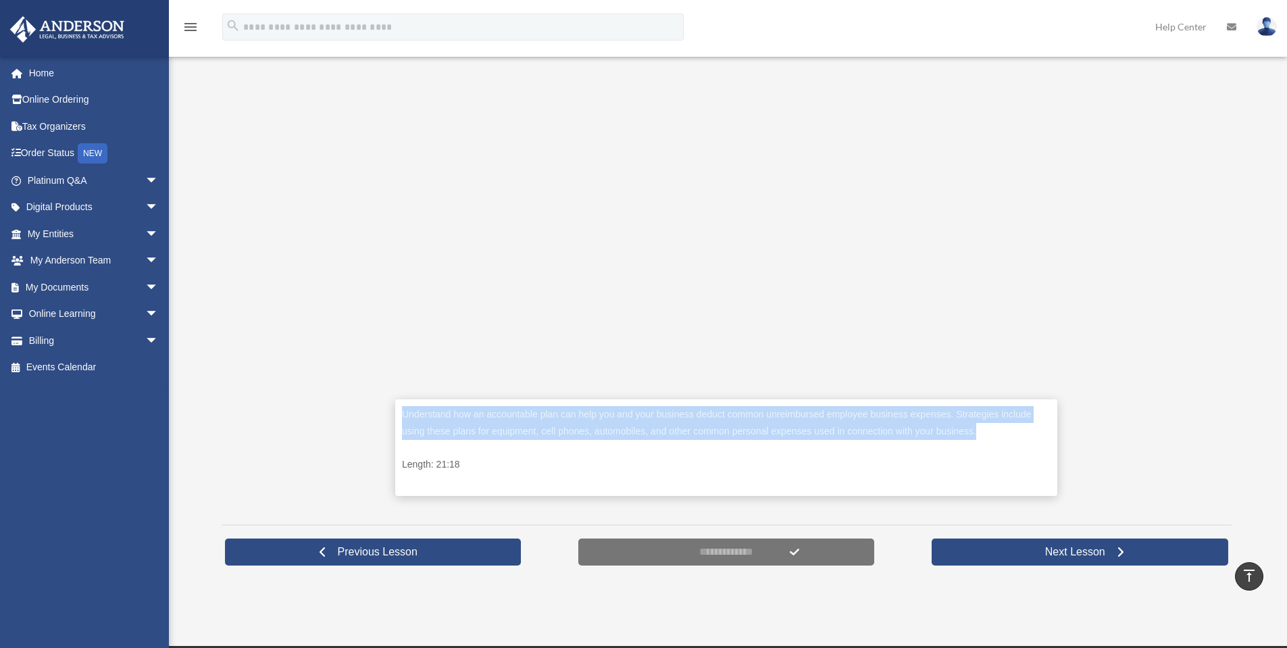
drag, startPoint x: 1004, startPoint y: 431, endPoint x: 404, endPoint y: 412, distance: 600.5
click at [404, 412] on p "Understand how an accountable plan can help you and your business deduct common…" at bounding box center [726, 422] width 649 height 33
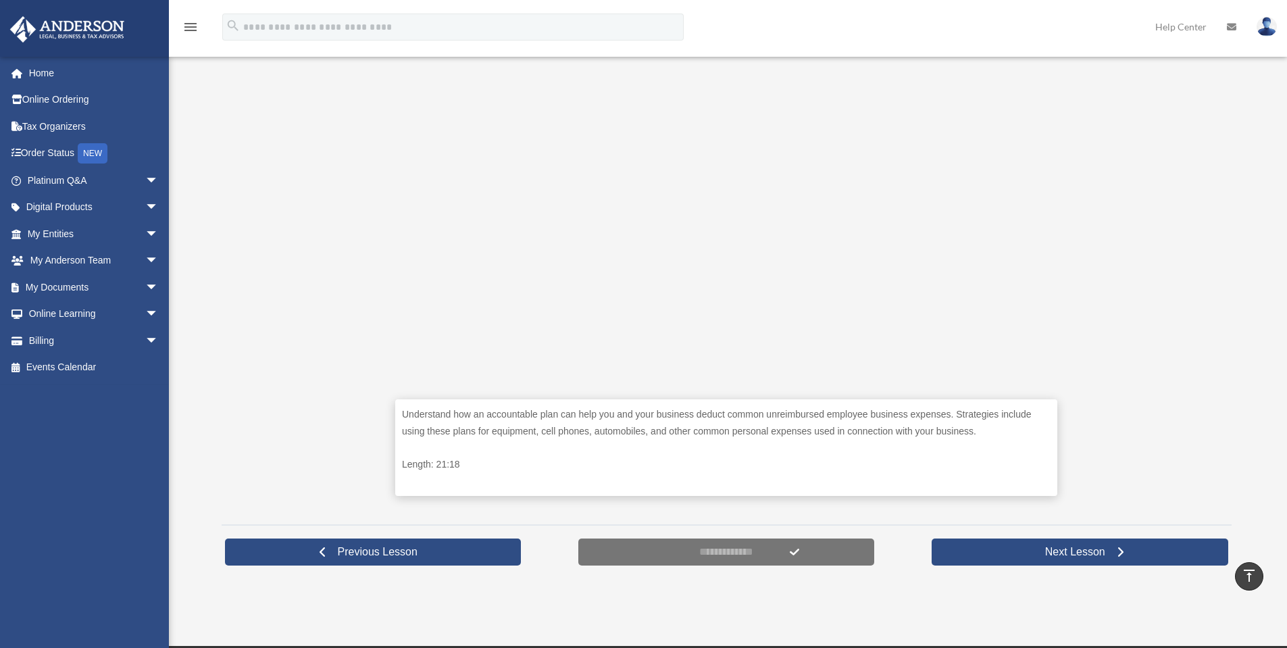
click at [318, 367] on div "Understand how an accountable plan can help you and your business deduct common…" at bounding box center [727, 258] width 1010 height 514
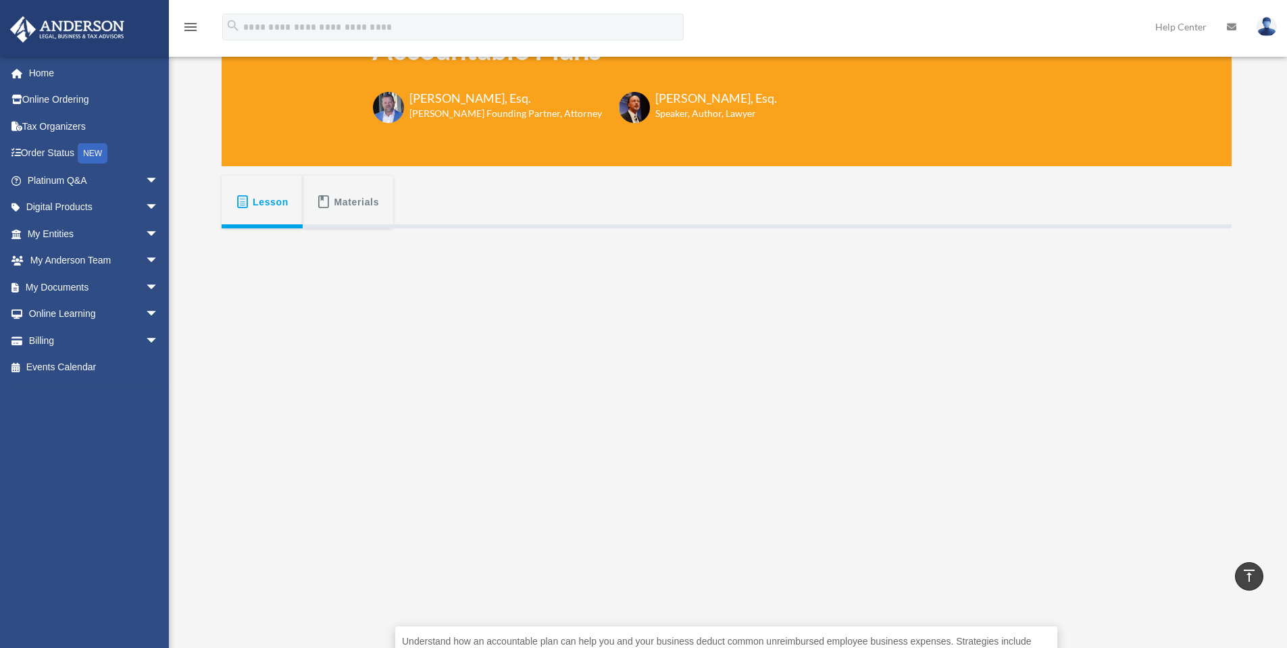
scroll to position [0, 0]
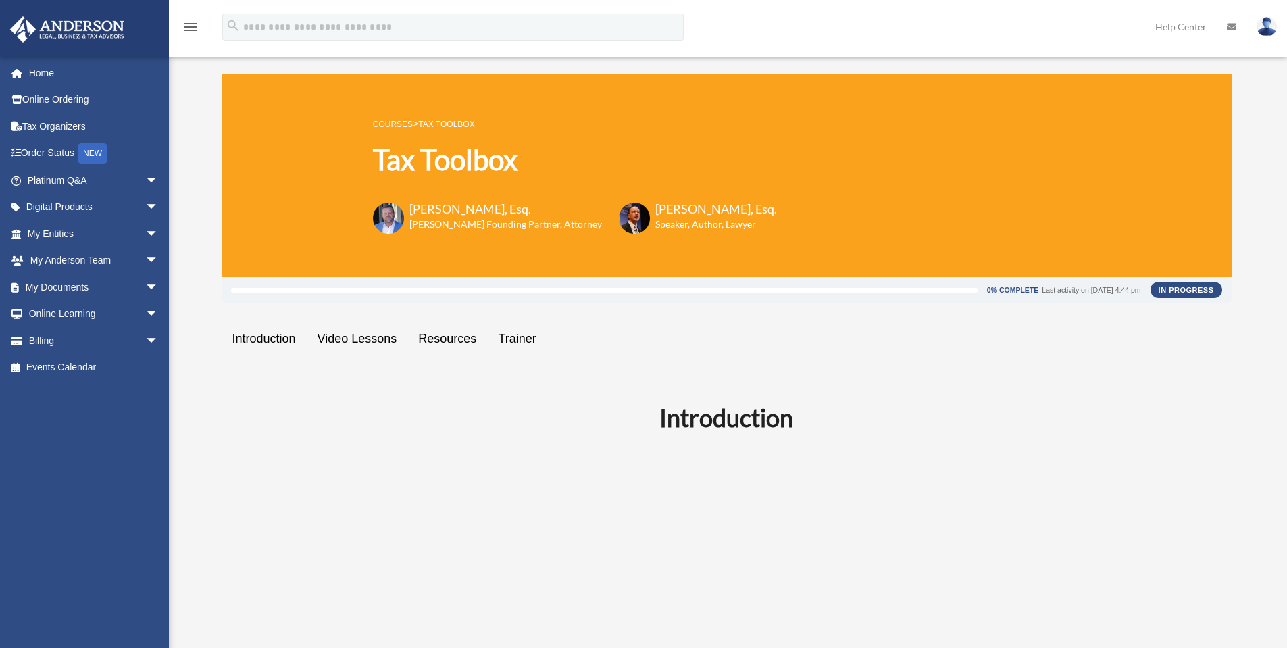
scroll to position [1982, 0]
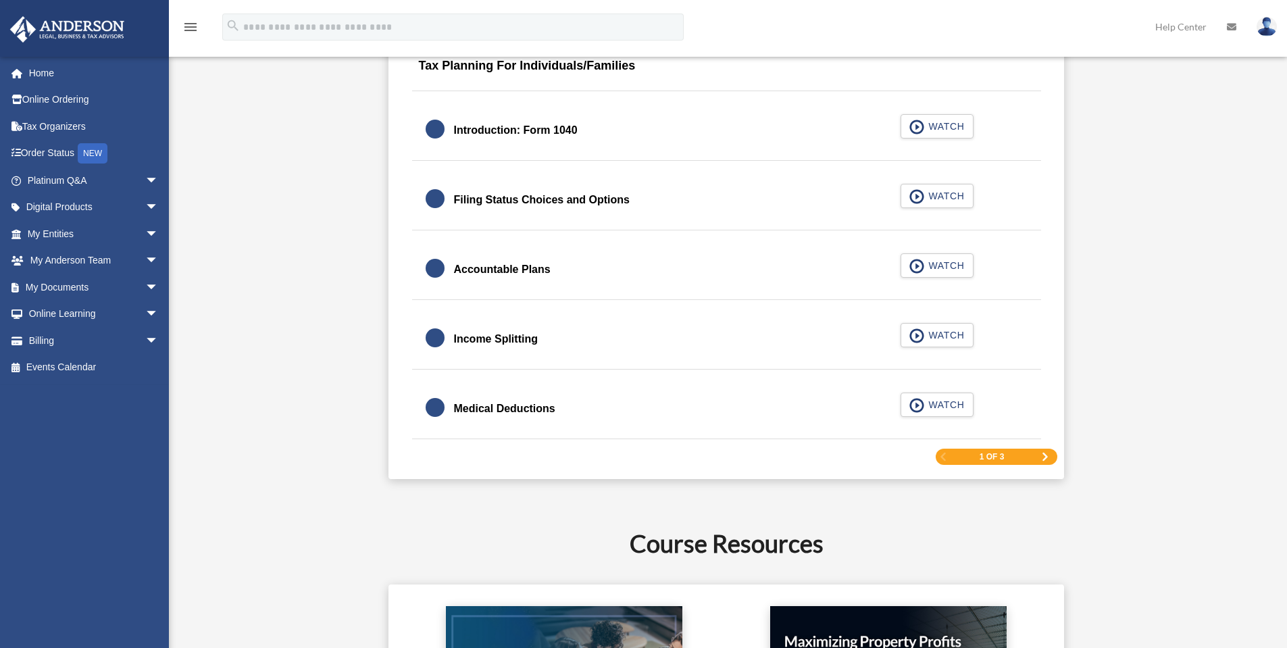
click at [504, 337] on div "Income Splitting" at bounding box center [496, 339] width 84 height 19
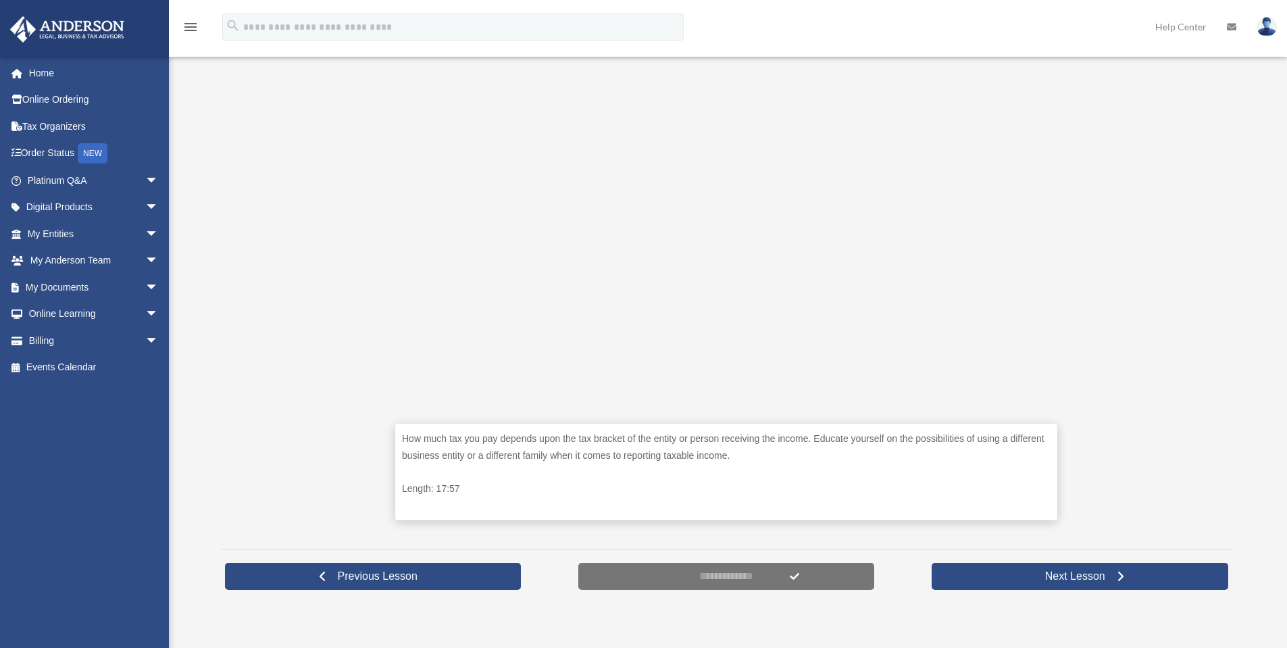
scroll to position [316, 0]
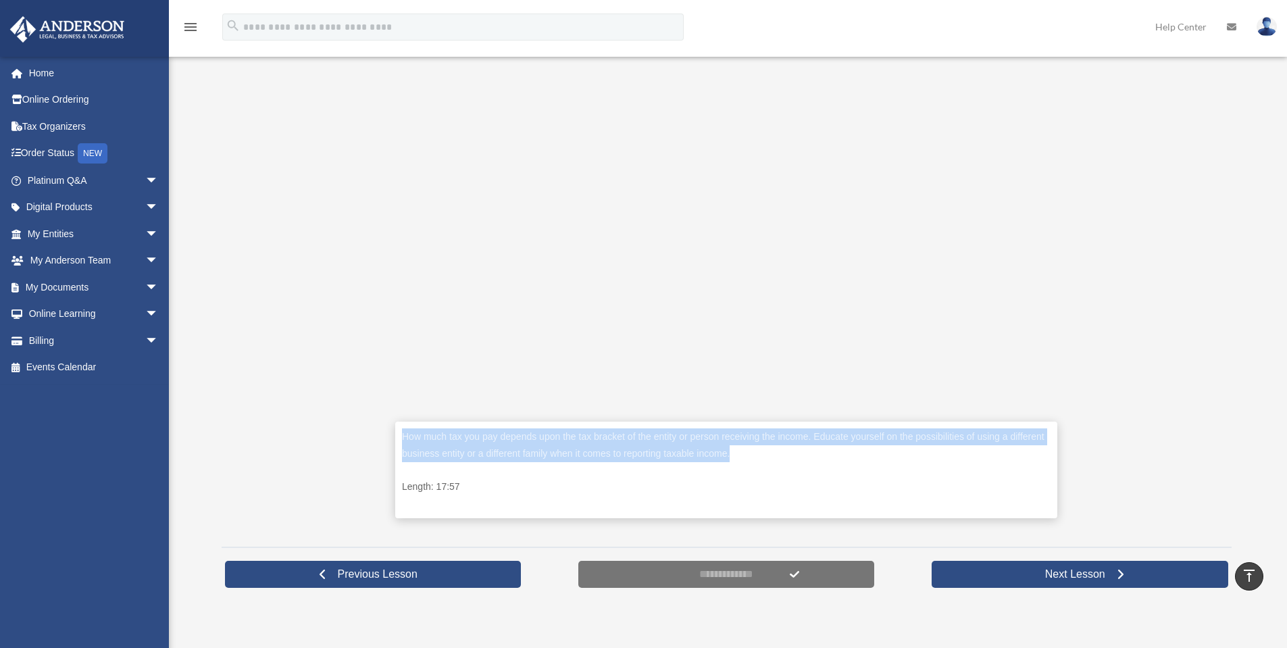
drag, startPoint x: 405, startPoint y: 435, endPoint x: 752, endPoint y: 451, distance: 347.1
click at [752, 451] on p "How much tax you pay depends upon the tax bracket of the entity or person recei…" at bounding box center [726, 444] width 649 height 33
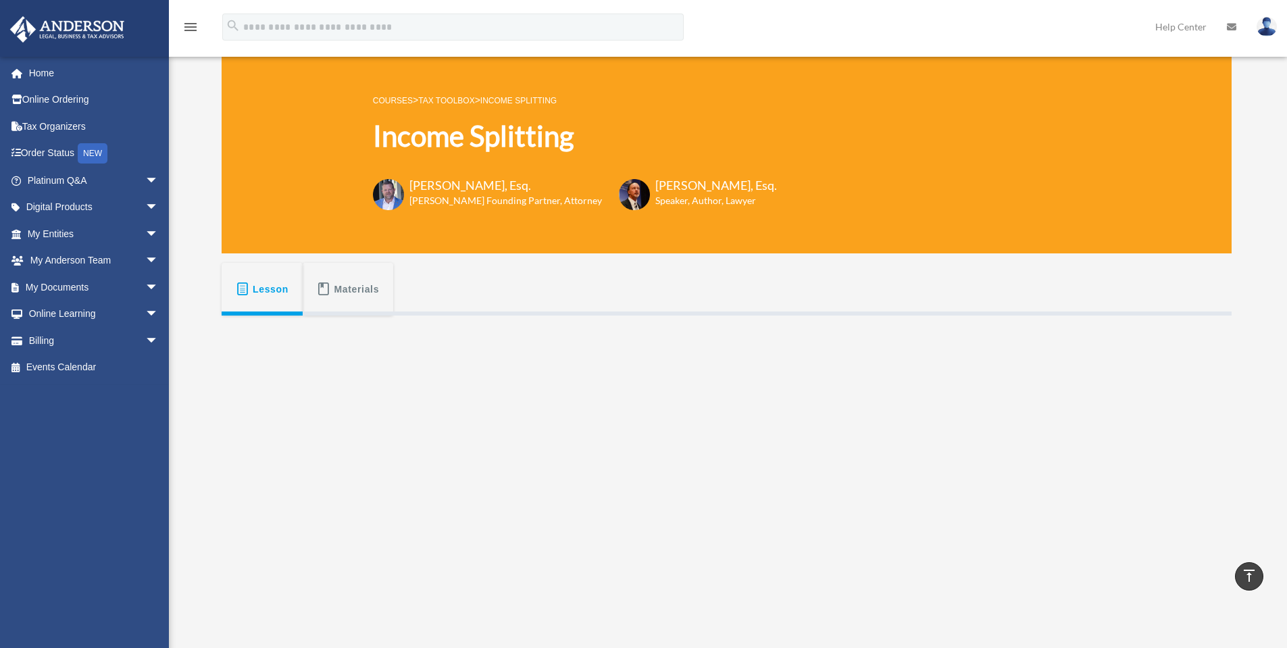
scroll to position [0, 0]
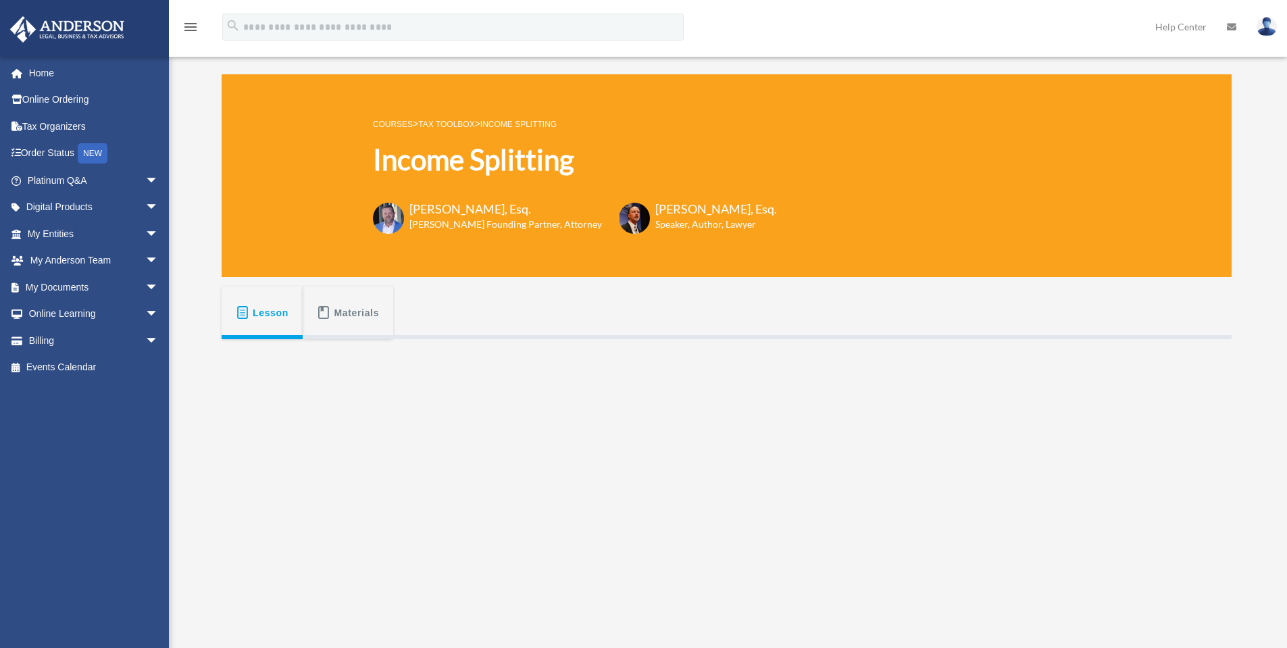
click at [444, 124] on link "Tax Toolbox" at bounding box center [446, 124] width 56 height 9
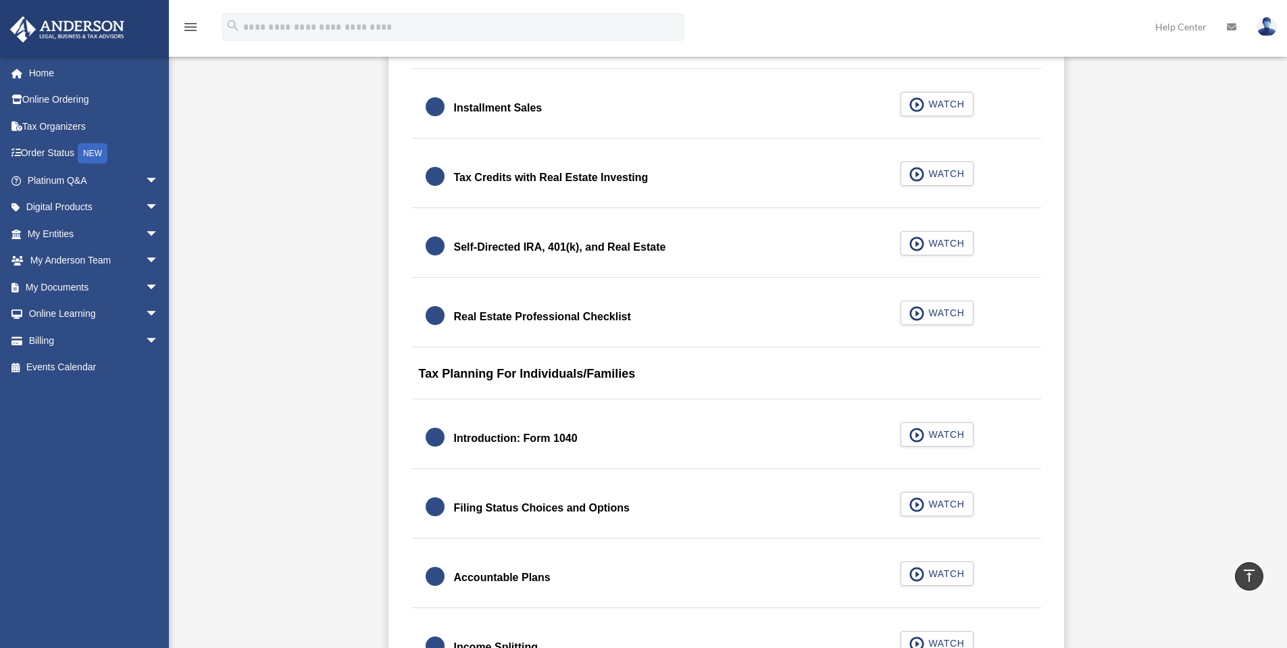
scroll to position [1690, 0]
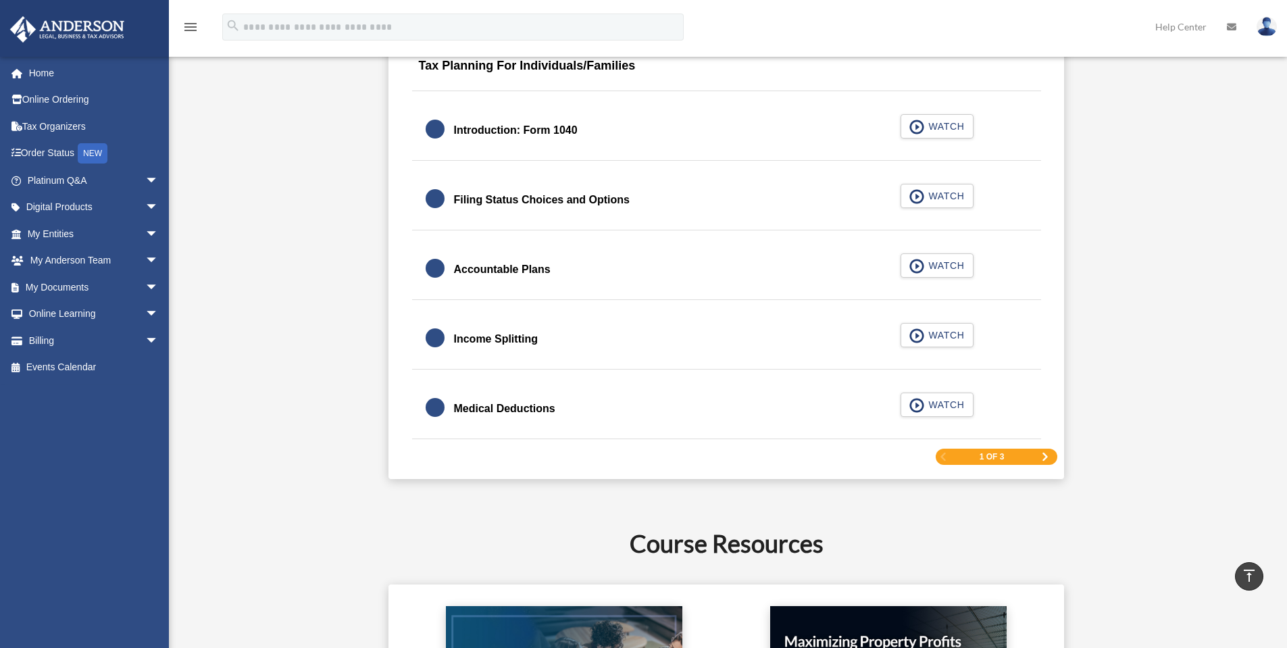
click at [1048, 456] on span "Next Page" at bounding box center [1045, 457] width 8 height 8
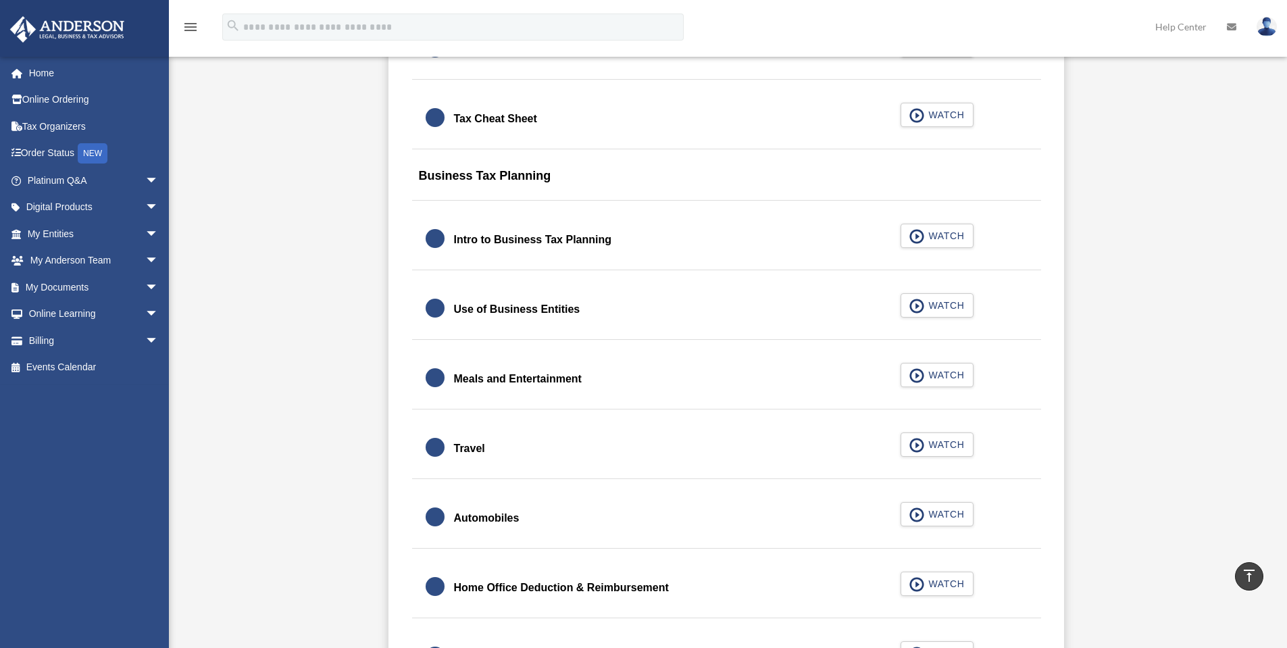
scroll to position [1126, 0]
drag, startPoint x: 1152, startPoint y: 318, endPoint x: 1208, endPoint y: 294, distance: 61.1
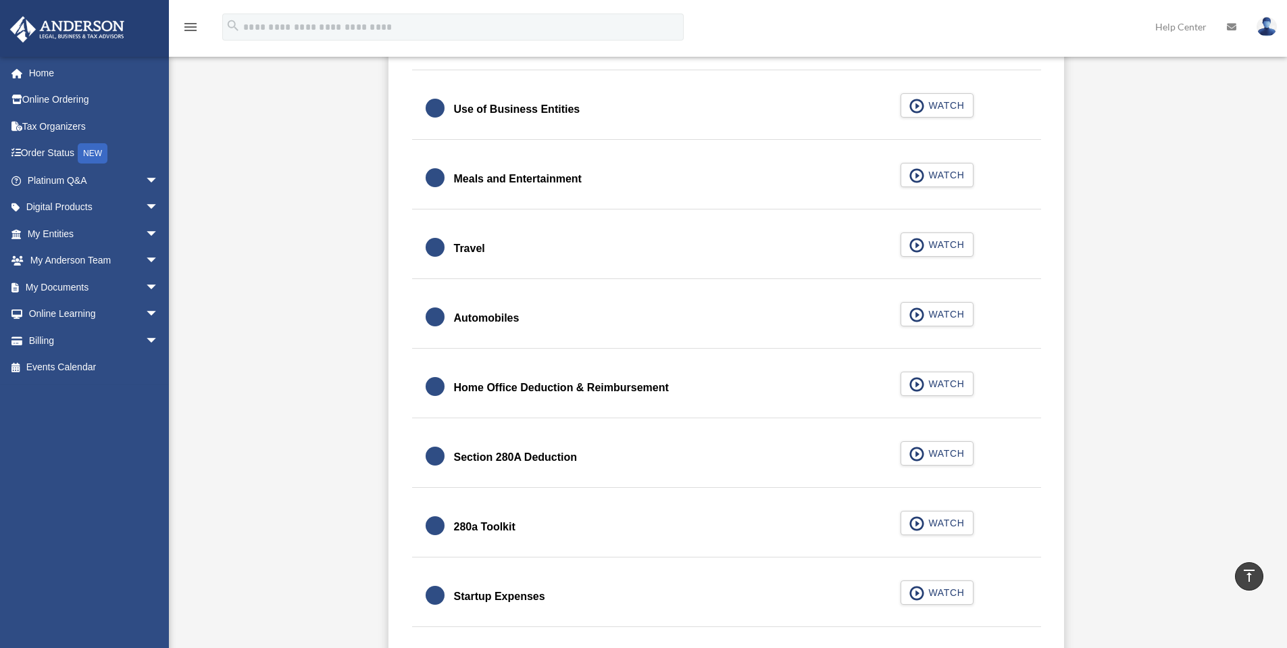
scroll to position [1333, 0]
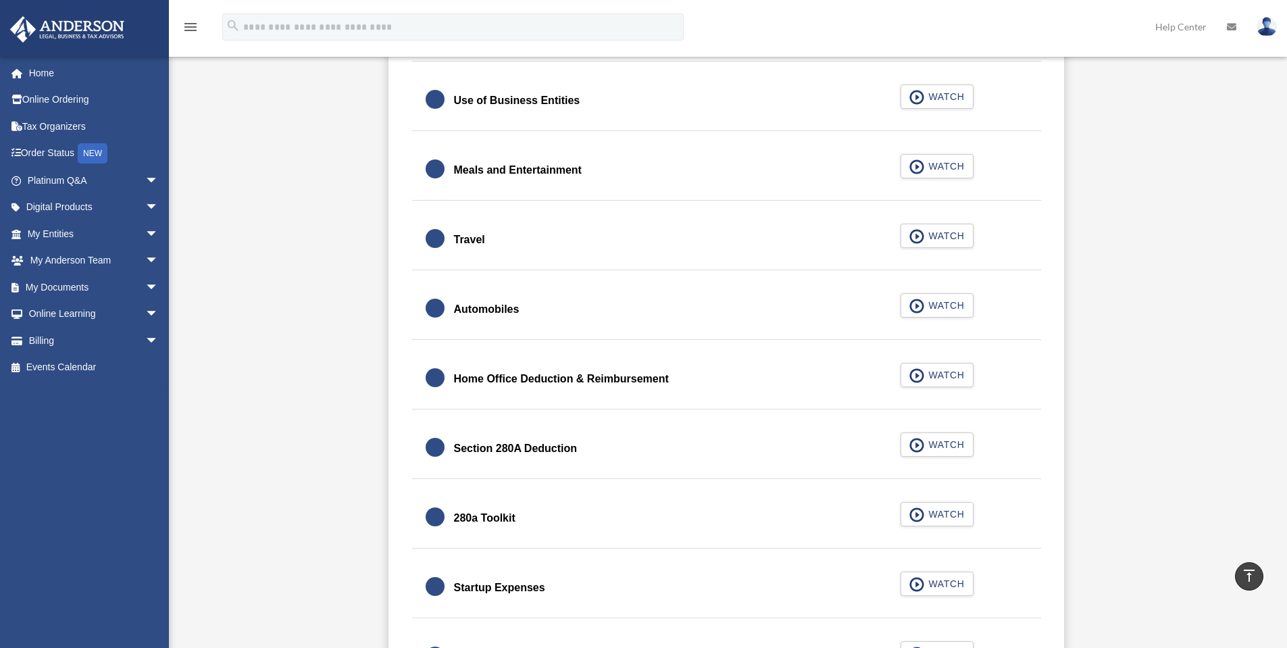
click at [537, 448] on div "Section 280A Deduction" at bounding box center [516, 448] width 124 height 19
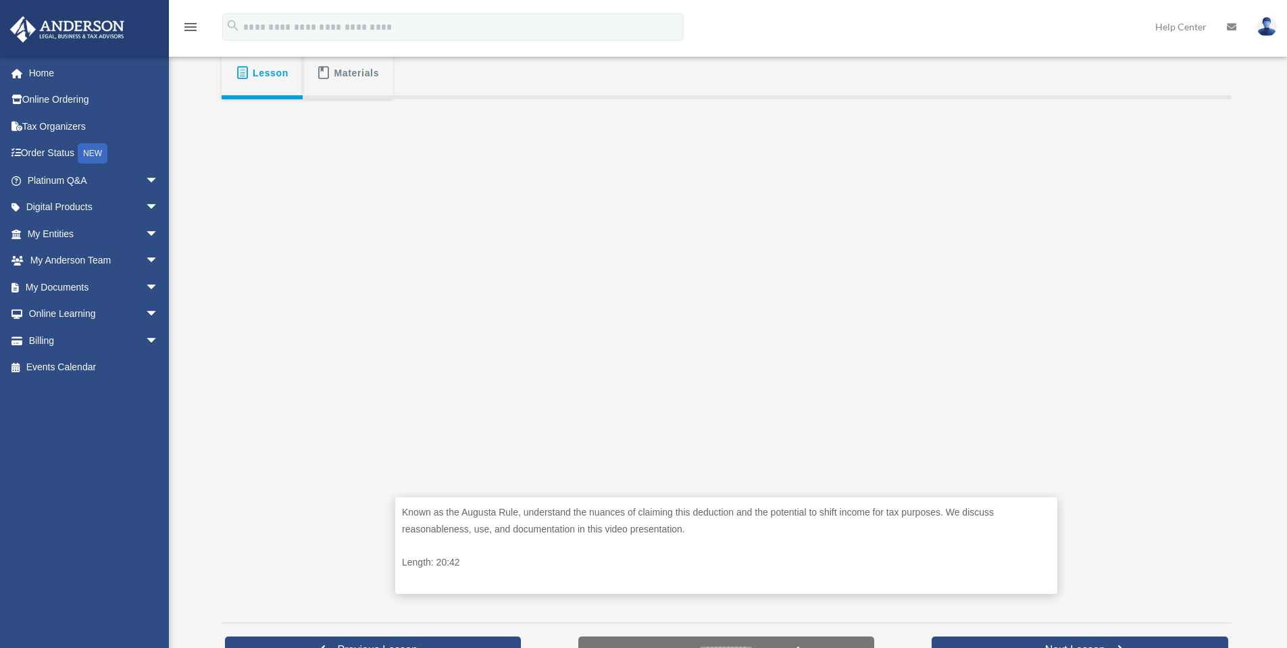
scroll to position [248, 0]
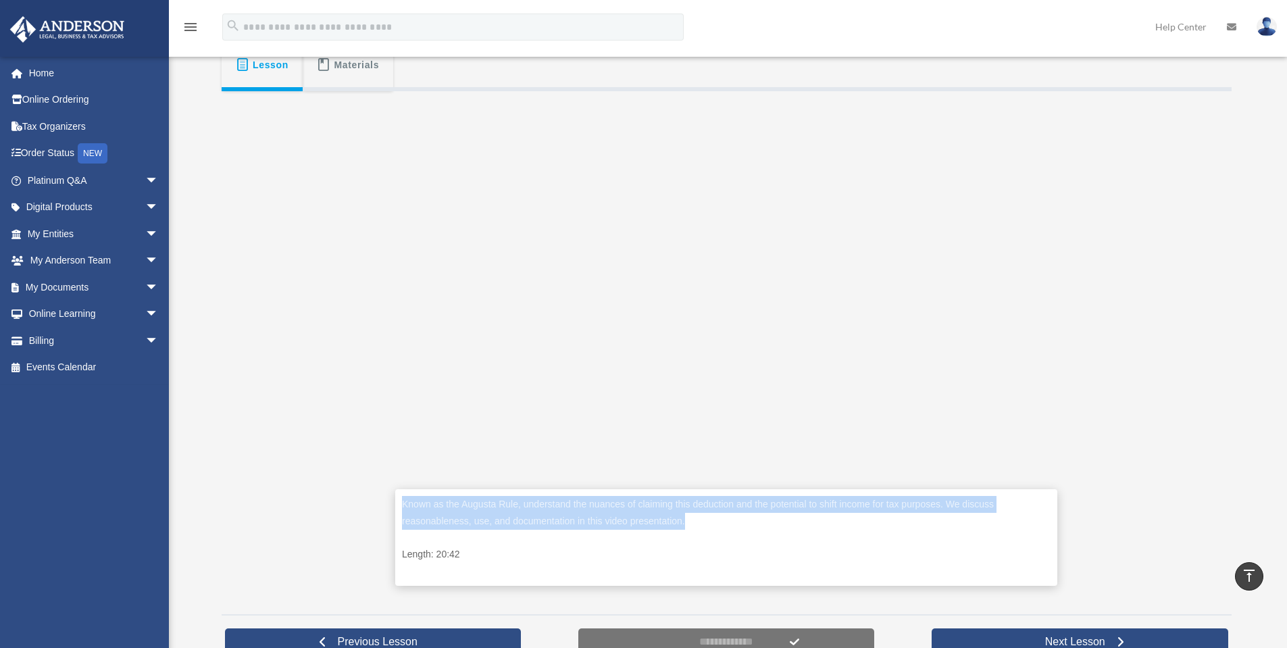
drag, startPoint x: 402, startPoint y: 505, endPoint x: 725, endPoint y: 520, distance: 323.4
click at [725, 520] on p "Known as the Augusta Rule, understand the nuances of claiming this deduction an…" at bounding box center [726, 512] width 649 height 33
click at [465, 508] on p "Known as the Augusta Rule, understand the nuances of claiming this deduction an…" at bounding box center [726, 512] width 649 height 33
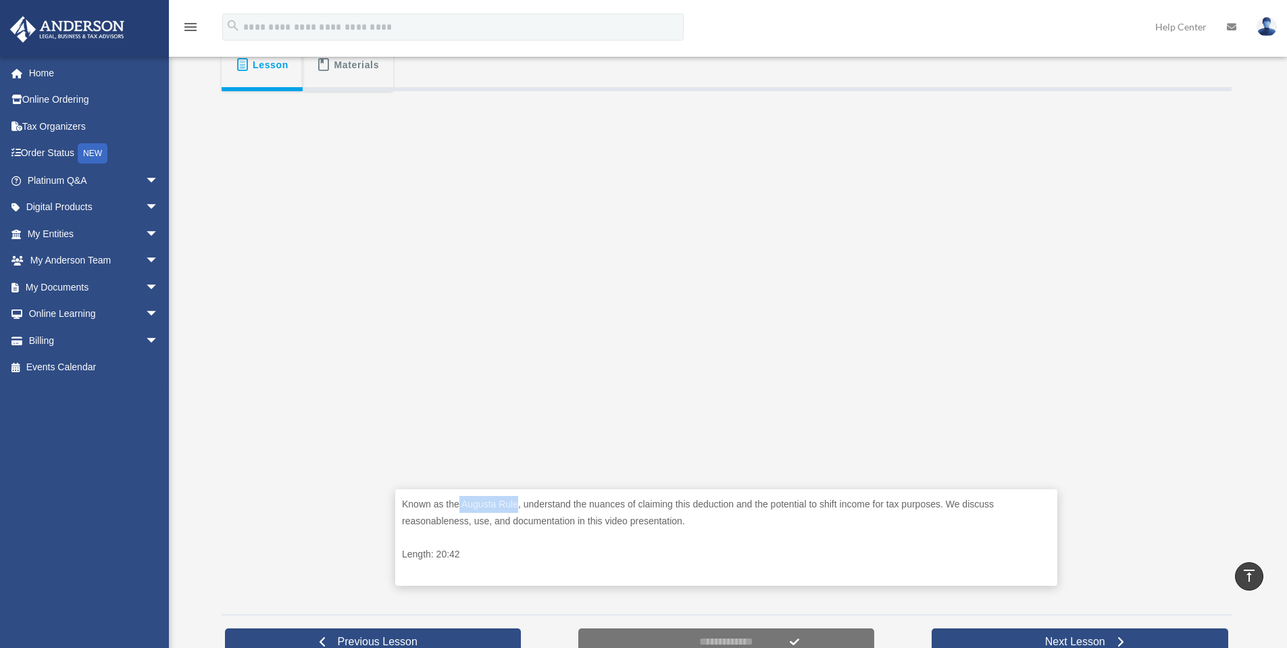
drag, startPoint x: 460, startPoint y: 506, endPoint x: 517, endPoint y: 505, distance: 57.4
click at [517, 505] on p "Known as the Augusta Rule, understand the nuances of claiming this deduction an…" at bounding box center [726, 512] width 649 height 33
copy p "[PERSON_NAME]"
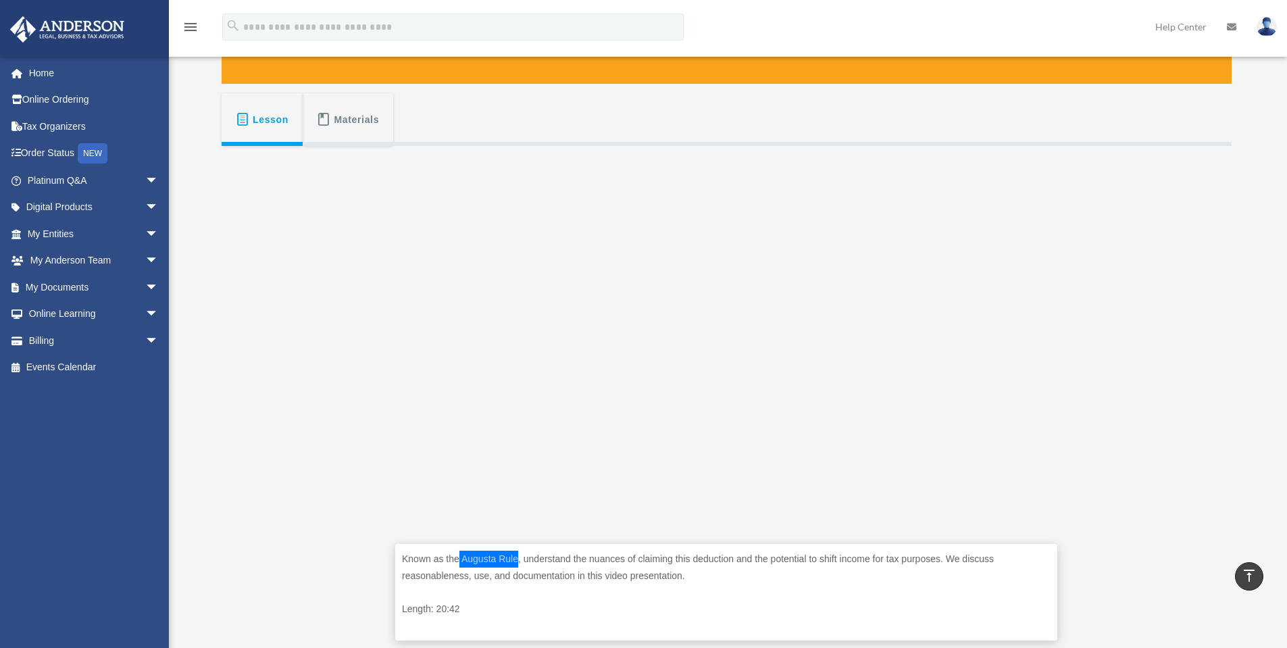
scroll to position [184, 0]
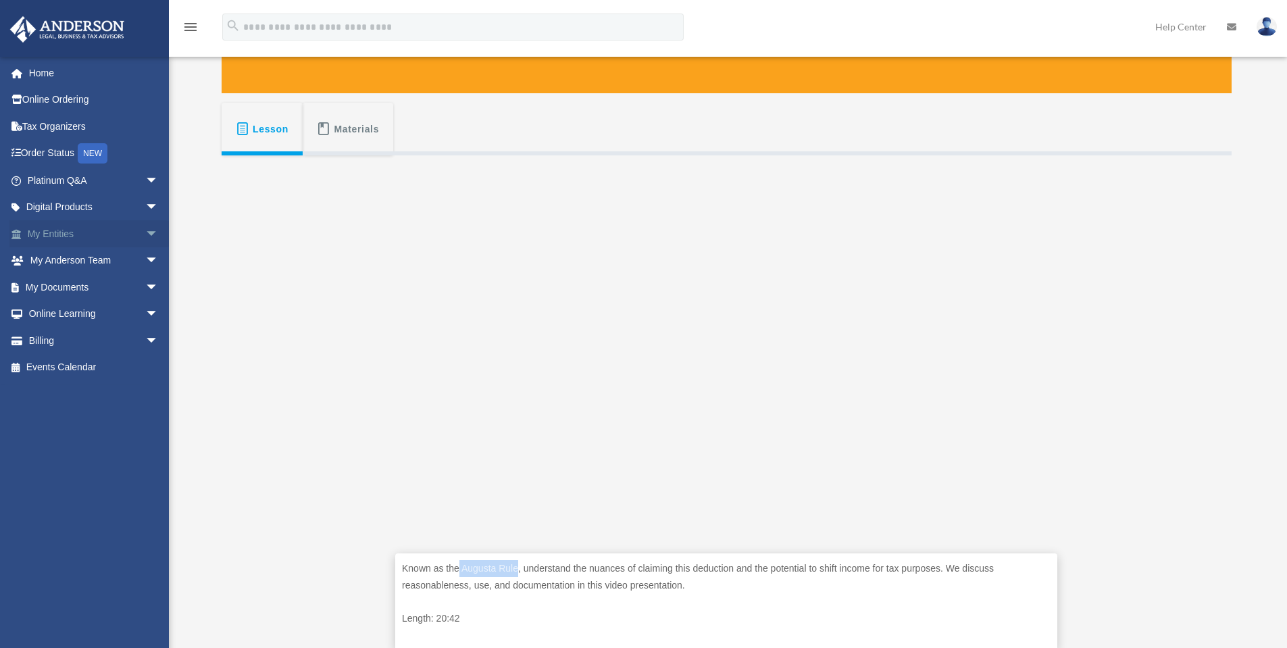
click at [145, 236] on span "arrow_drop_down" at bounding box center [158, 234] width 27 height 28
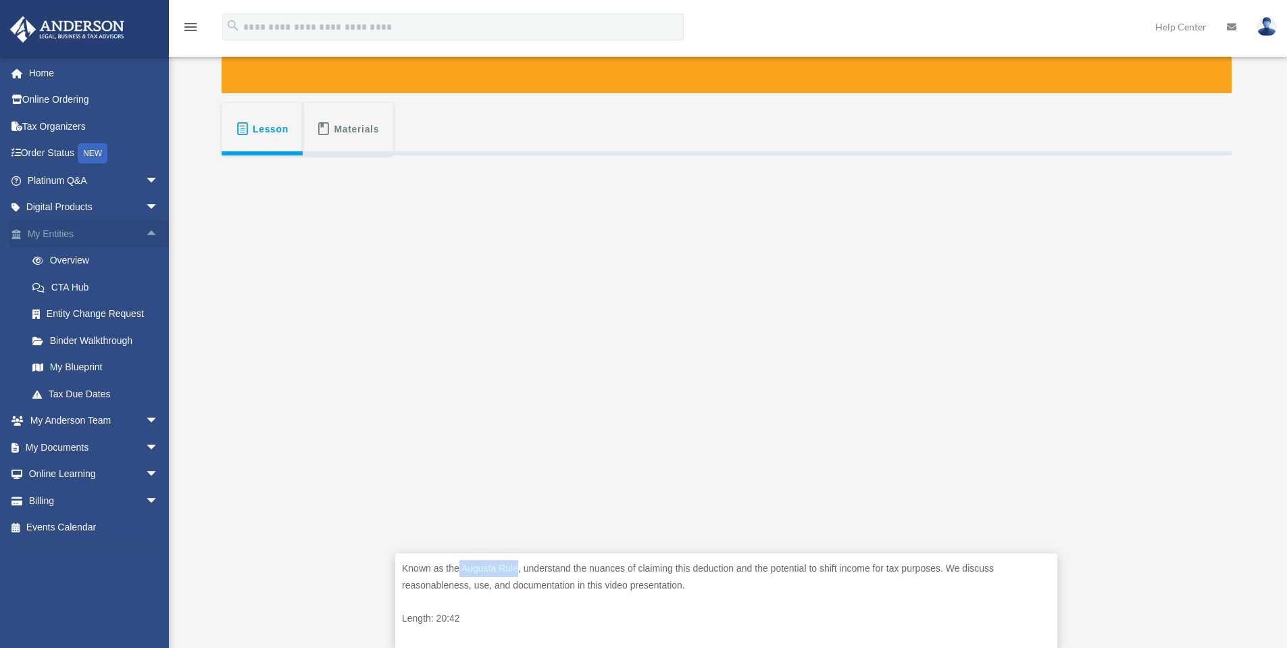
click at [145, 236] on span "arrow_drop_up" at bounding box center [158, 234] width 27 height 28
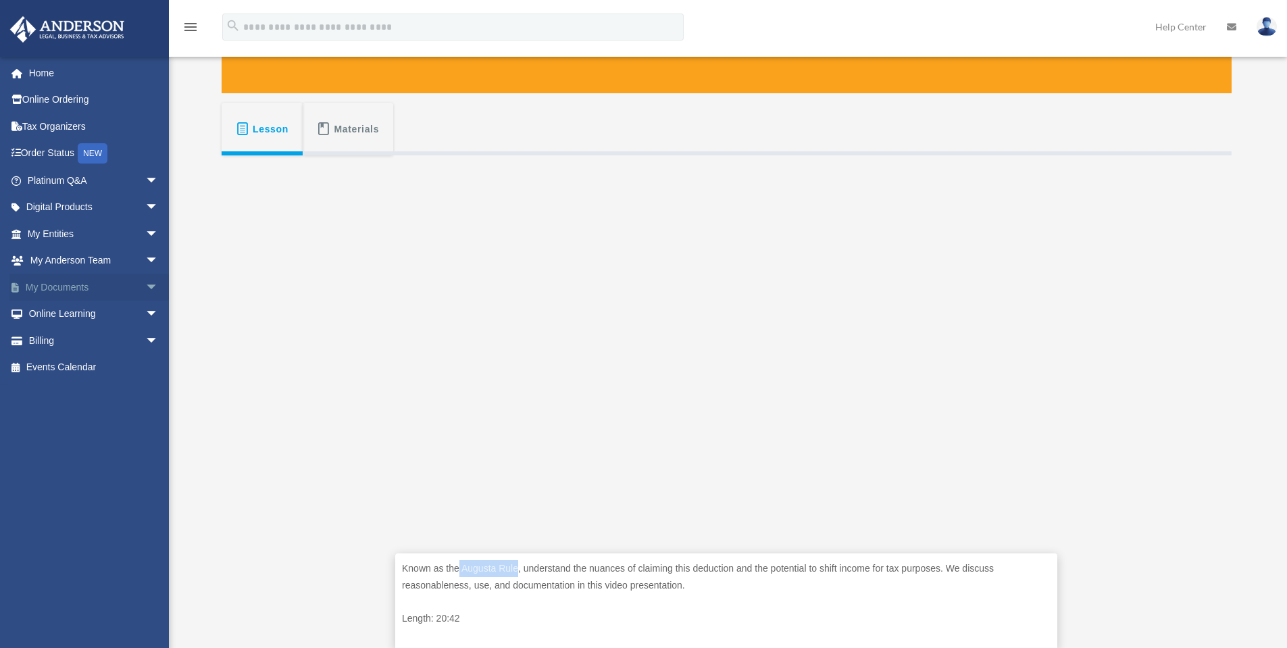
click at [145, 289] on span "arrow_drop_down" at bounding box center [158, 288] width 27 height 28
click at [145, 289] on span "arrow_drop_up" at bounding box center [158, 288] width 27 height 28
click at [145, 314] on span "arrow_drop_down" at bounding box center [158, 315] width 27 height 28
click at [145, 316] on span "arrow_drop_up" at bounding box center [158, 315] width 27 height 28
click at [145, 260] on span "arrow_drop_down" at bounding box center [158, 261] width 27 height 28
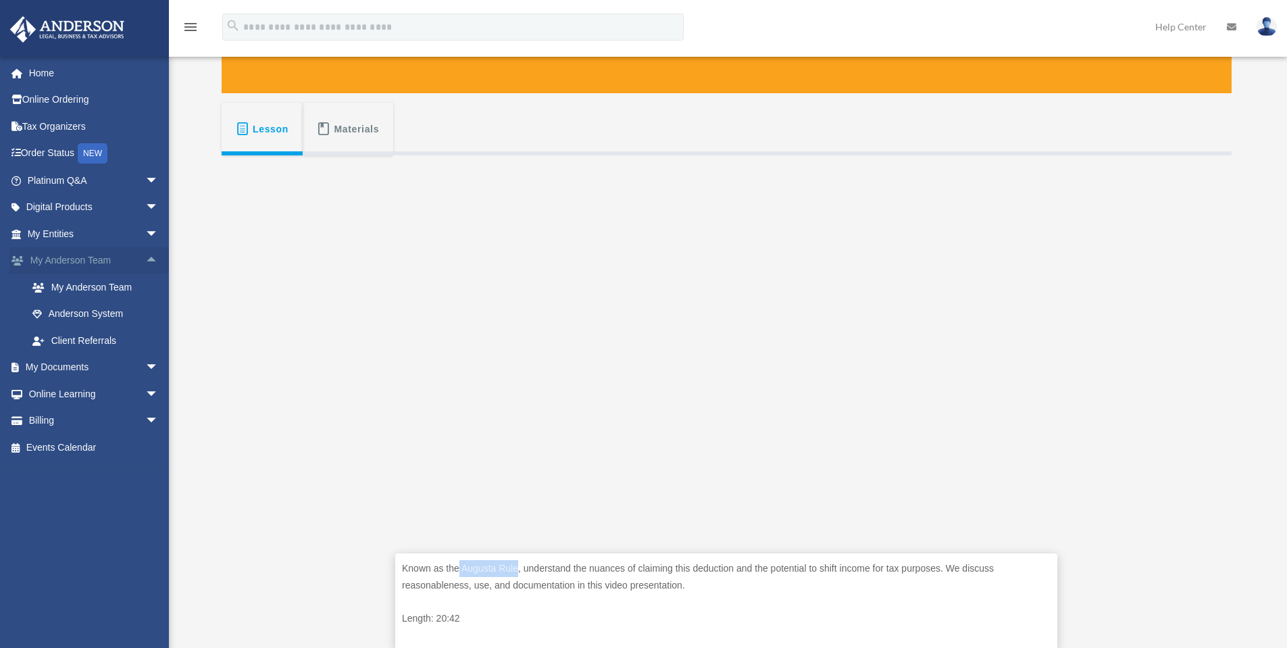
click at [145, 260] on span "arrow_drop_up" at bounding box center [158, 261] width 27 height 28
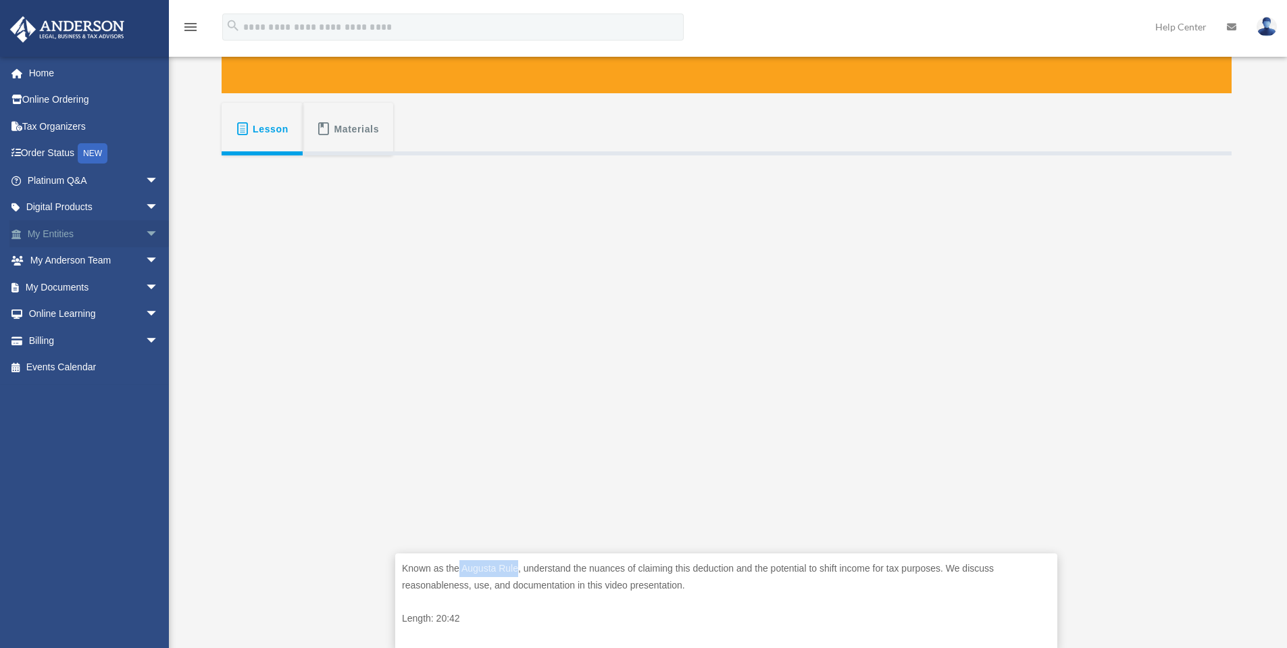
click at [146, 229] on span "arrow_drop_down" at bounding box center [158, 234] width 27 height 28
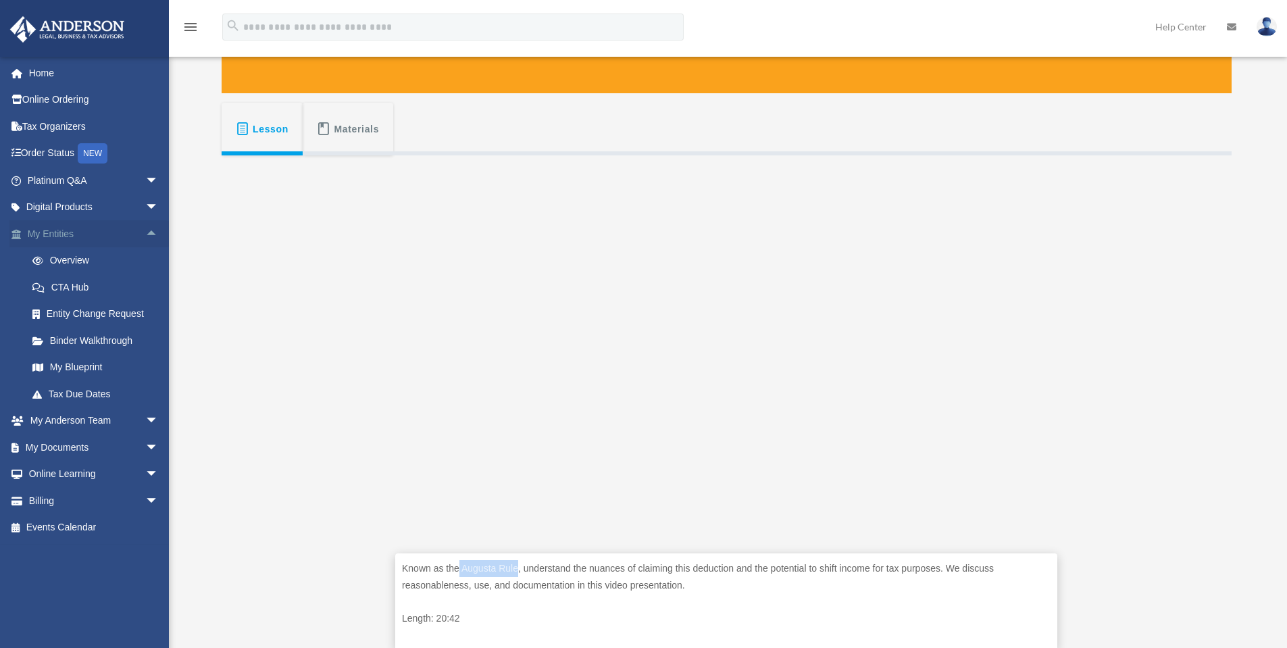
click at [145, 231] on span "arrow_drop_up" at bounding box center [158, 234] width 27 height 28
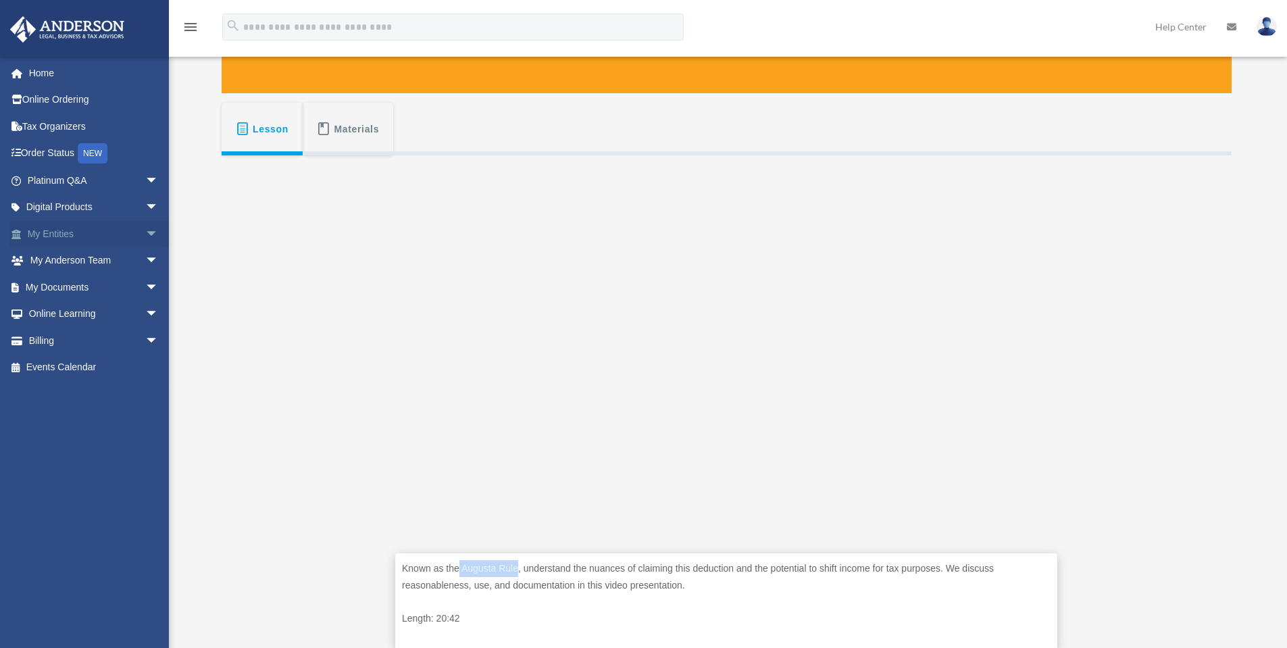
click at [145, 231] on span "arrow_drop_down" at bounding box center [158, 234] width 27 height 28
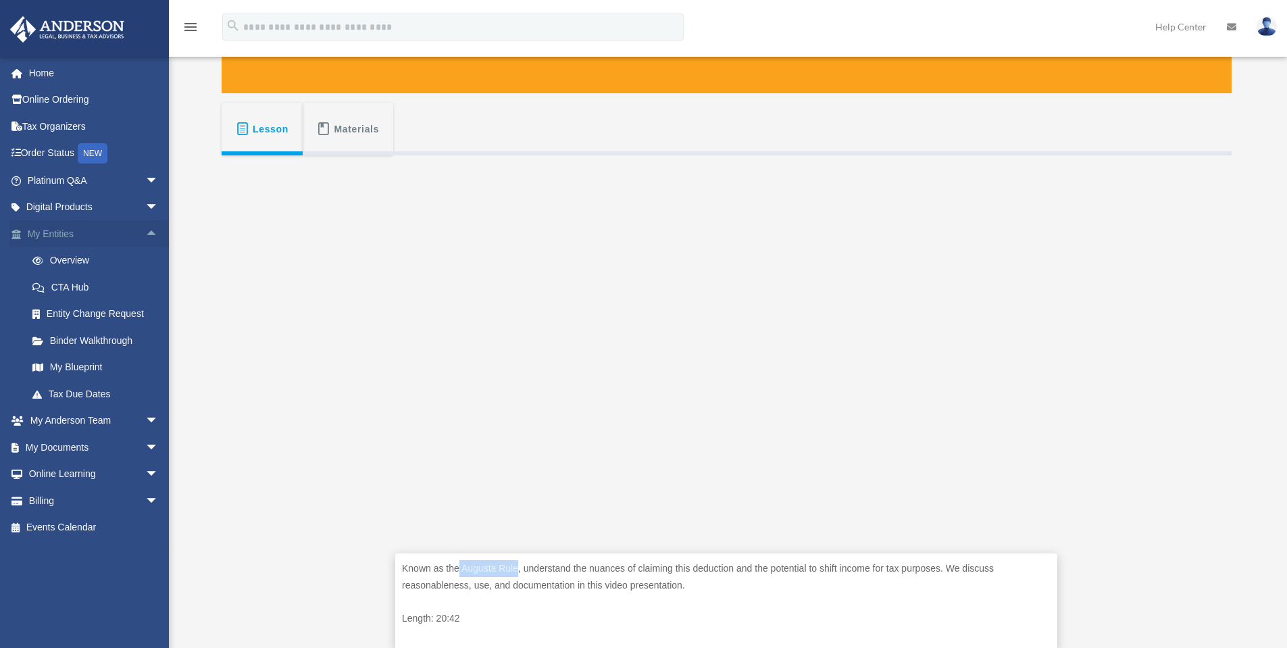
click at [145, 234] on span "arrow_drop_up" at bounding box center [158, 234] width 27 height 28
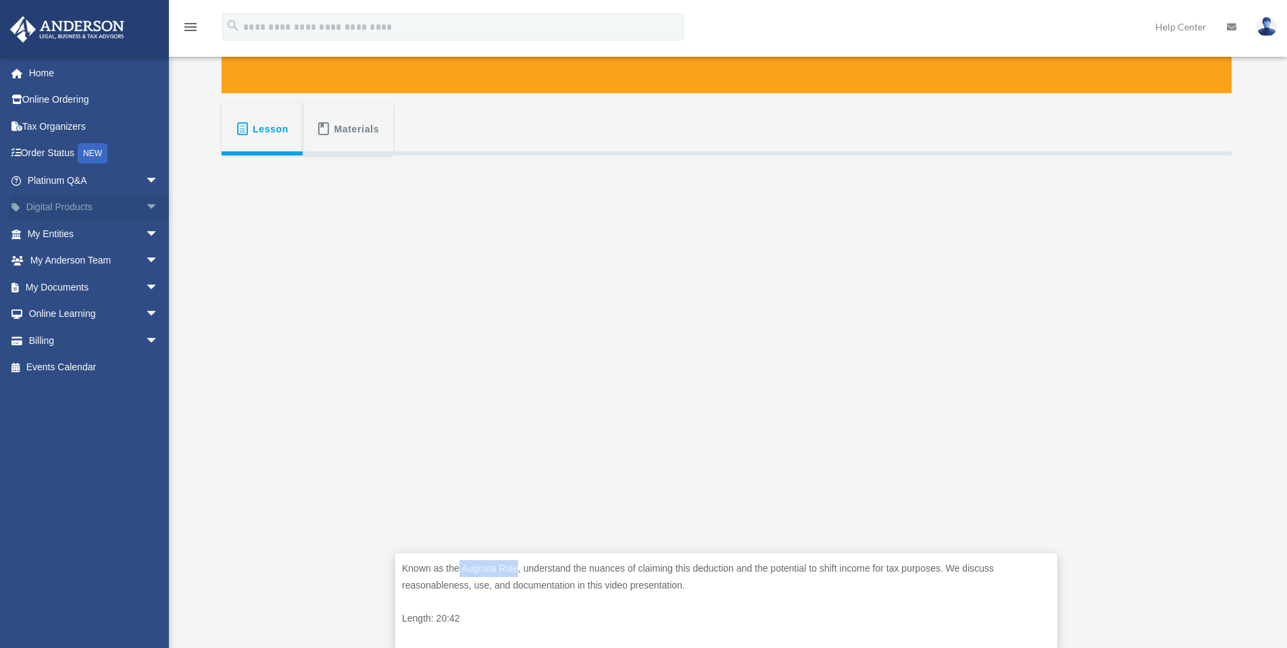
click at [145, 206] on span "arrow_drop_down" at bounding box center [158, 208] width 27 height 28
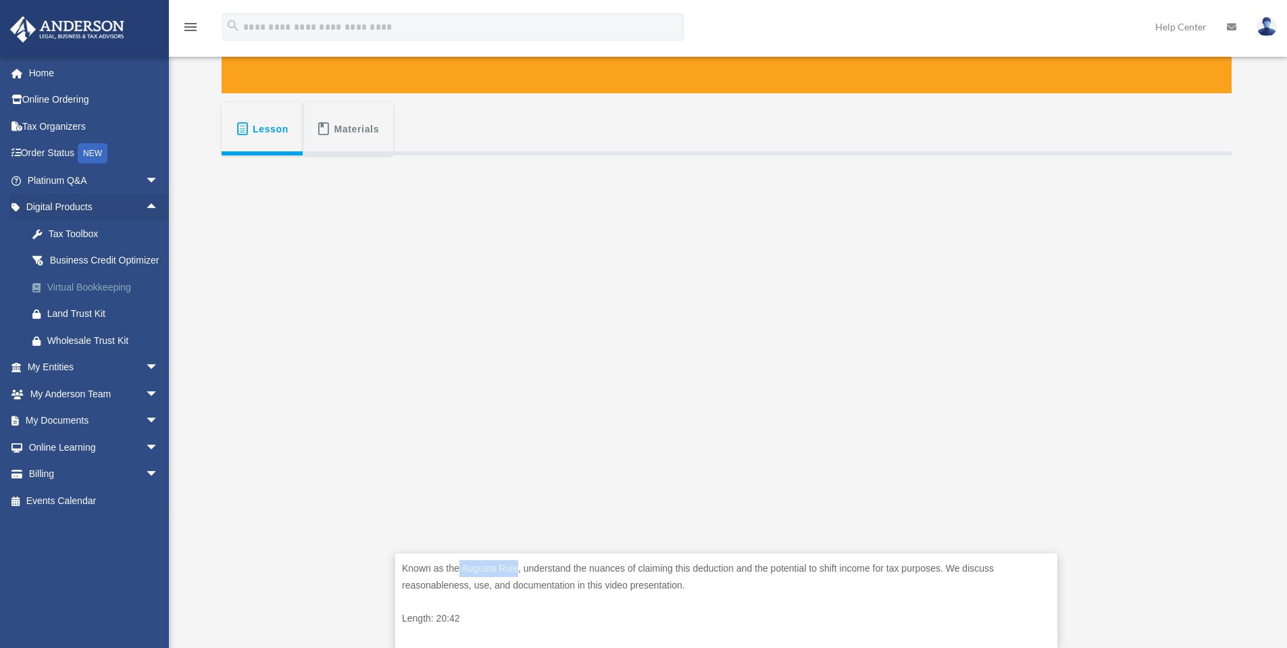
click at [98, 296] on div "Virtual Bookkeeping" at bounding box center [104, 287] width 115 height 17
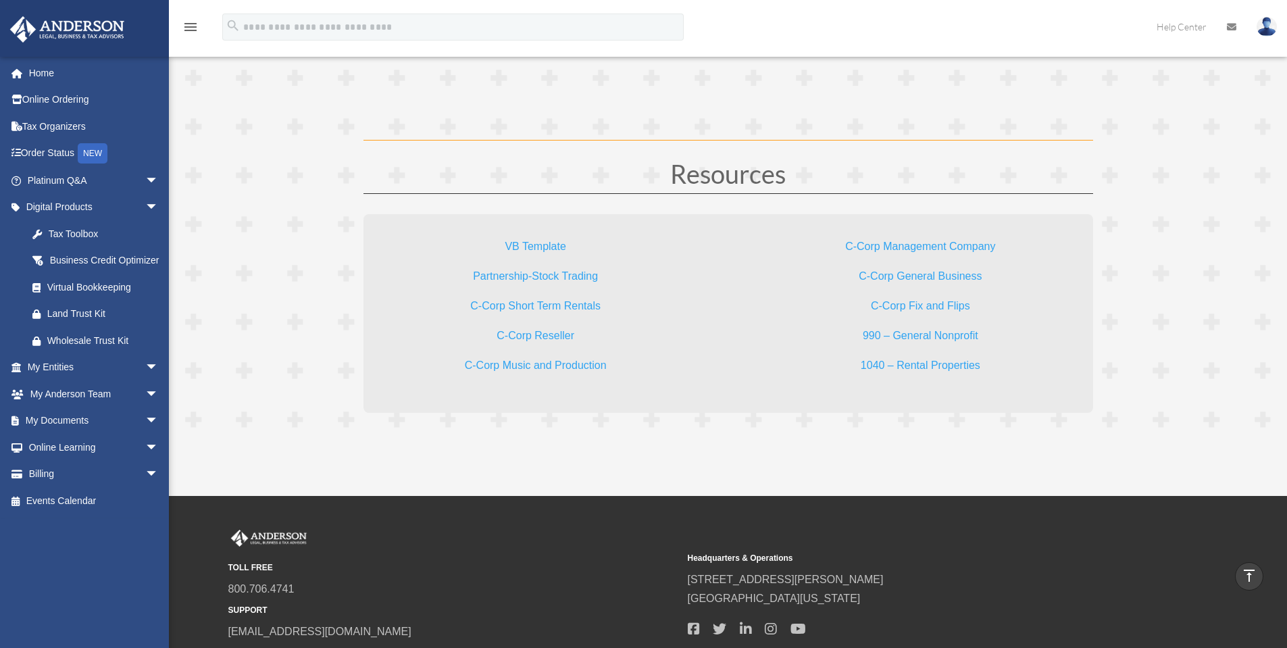
scroll to position [3987, 0]
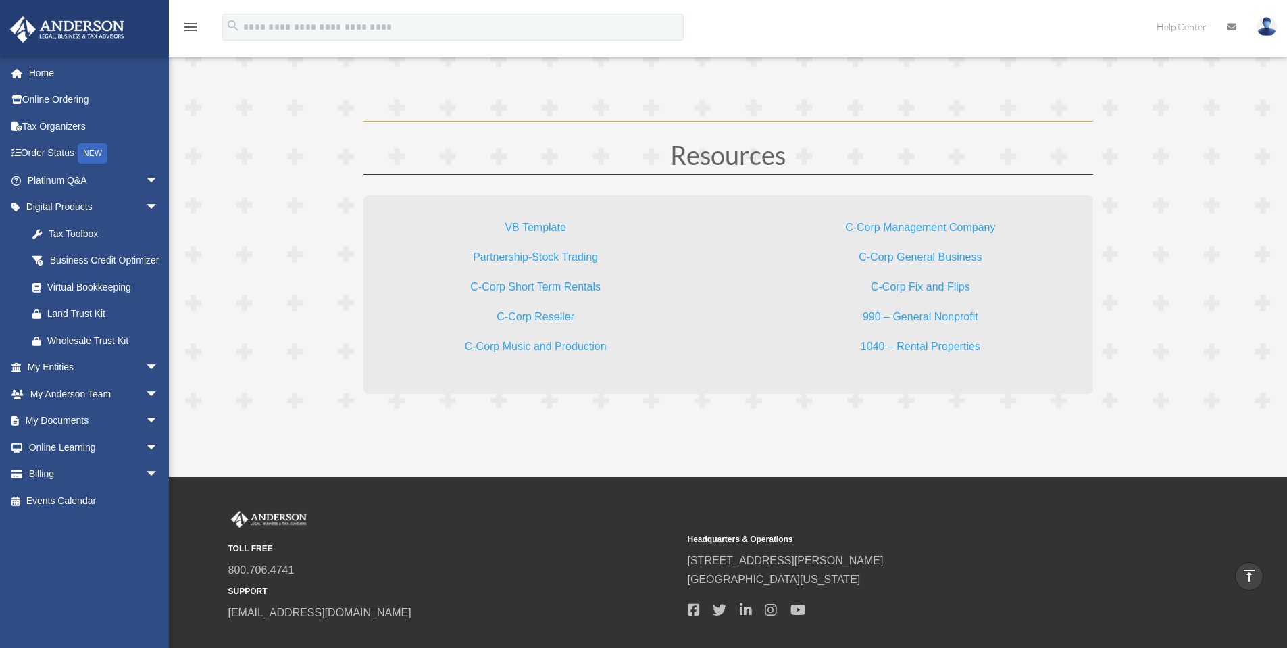
click at [910, 228] on link "C-Corp Management Company" at bounding box center [920, 231] width 150 height 18
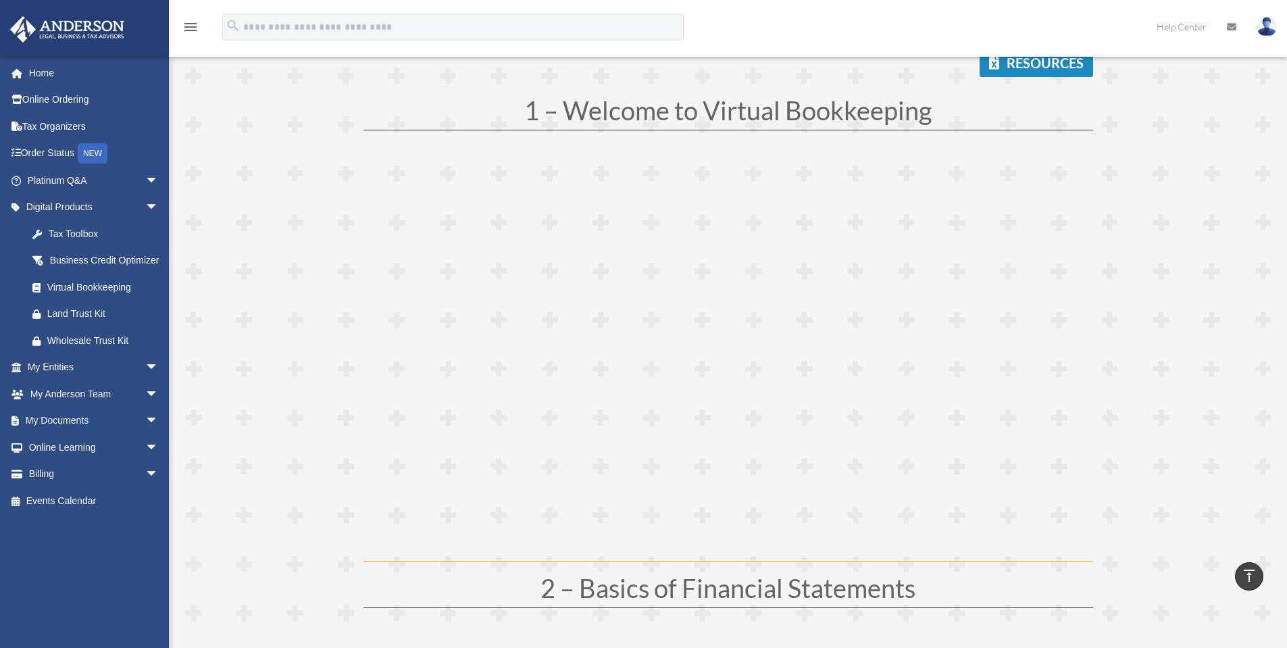
scroll to position [156, 0]
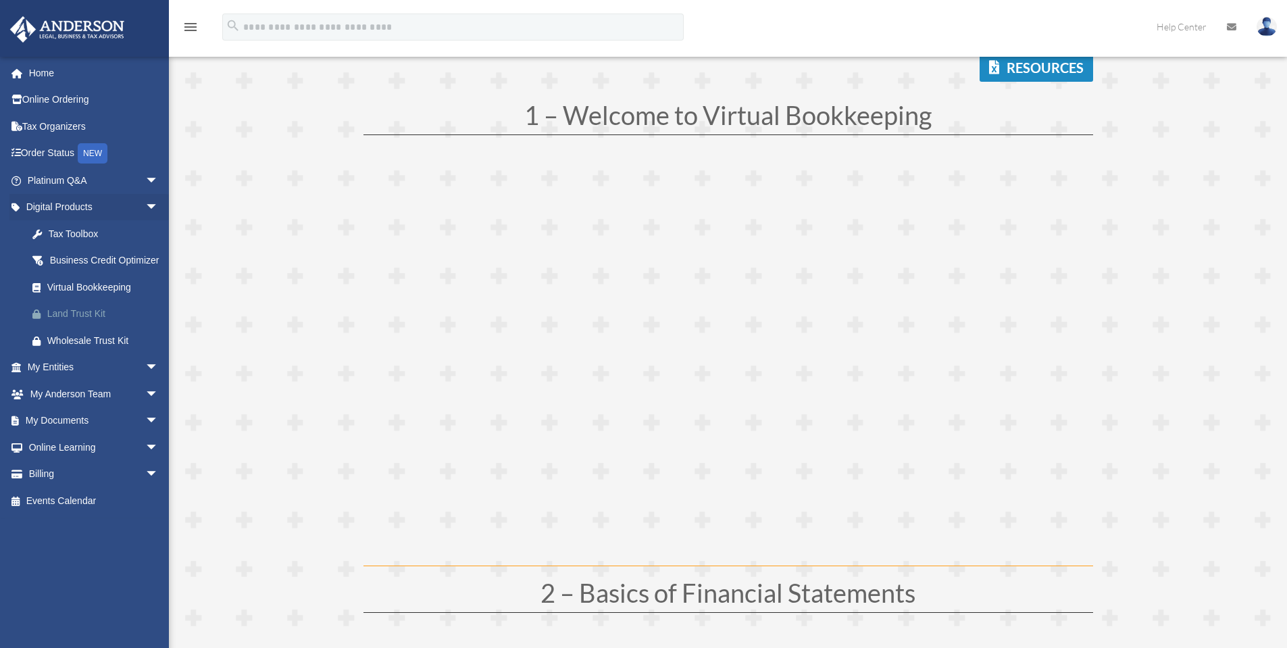
click at [76, 322] on div "Land Trust Kit" at bounding box center [104, 313] width 115 height 17
click at [145, 382] on span "arrow_drop_down" at bounding box center [158, 368] width 27 height 28
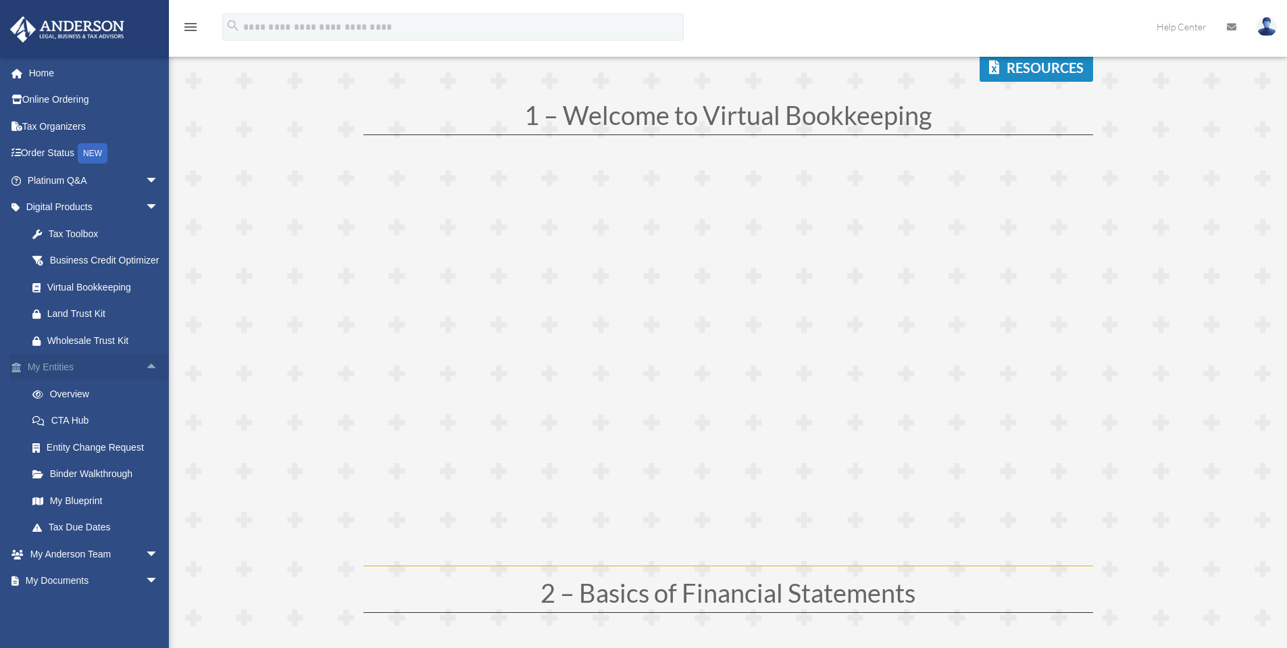
click at [145, 382] on span "arrow_drop_up" at bounding box center [158, 368] width 27 height 28
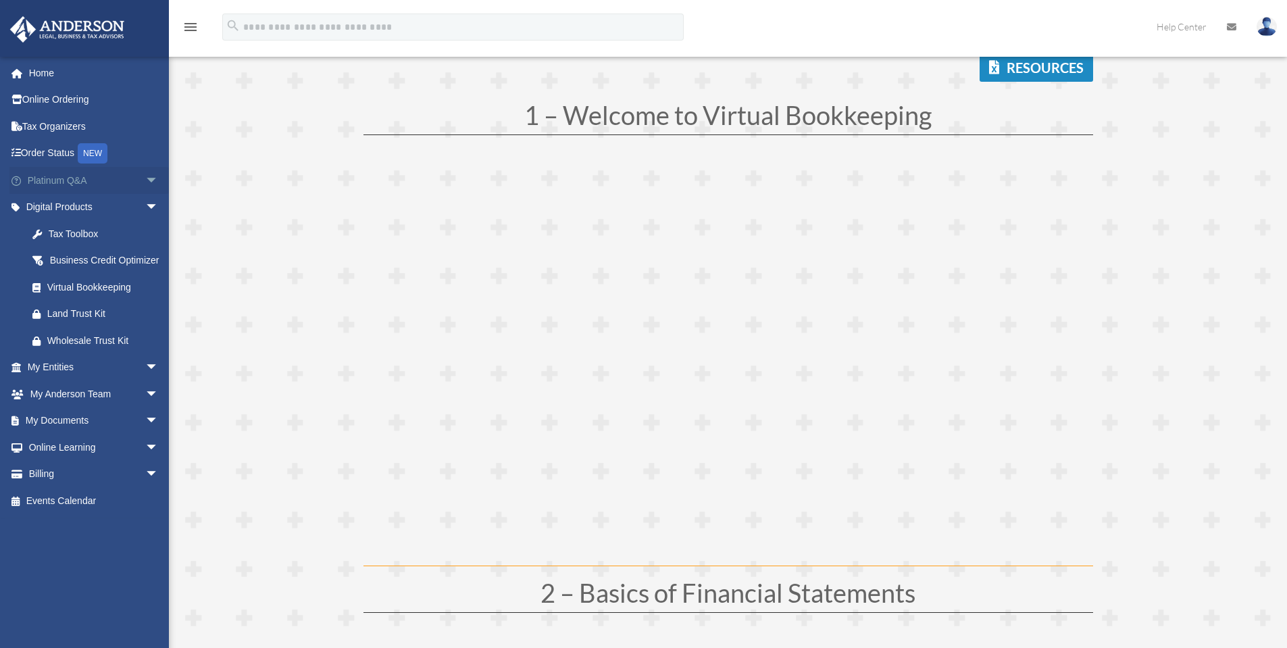
click at [145, 178] on span "arrow_drop_down" at bounding box center [158, 181] width 27 height 28
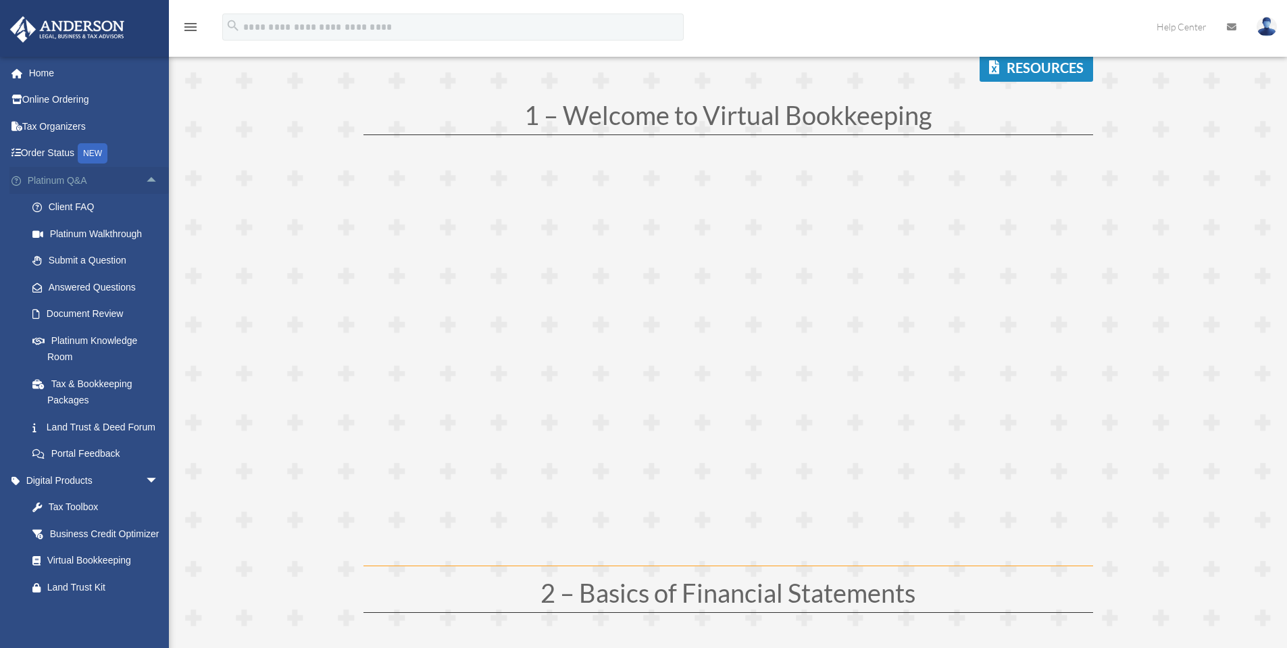
click at [145, 178] on span "arrow_drop_up" at bounding box center [158, 181] width 27 height 28
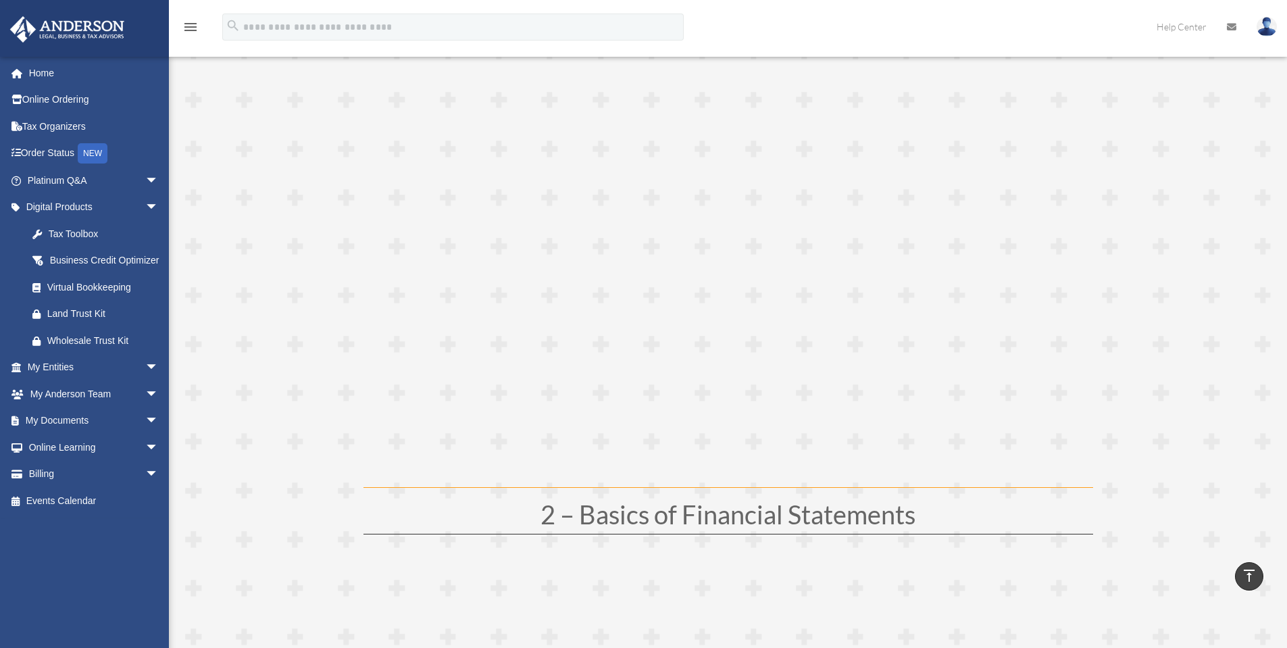
scroll to position [224, 0]
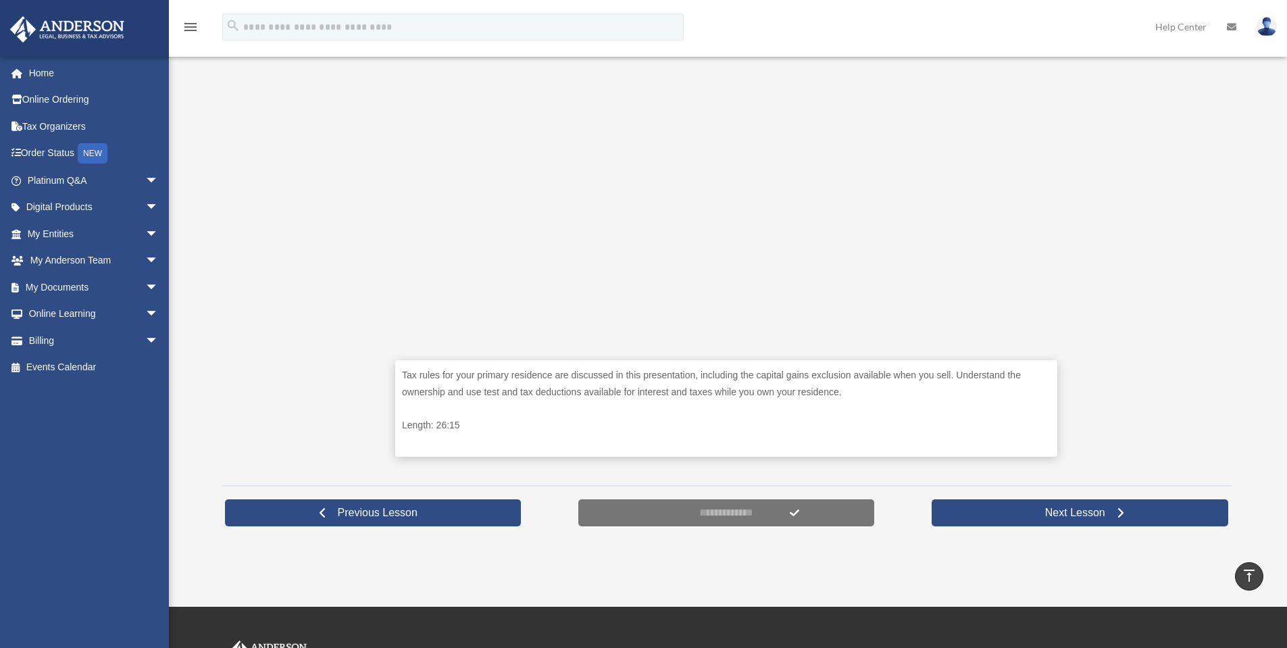
scroll to position [360, 0]
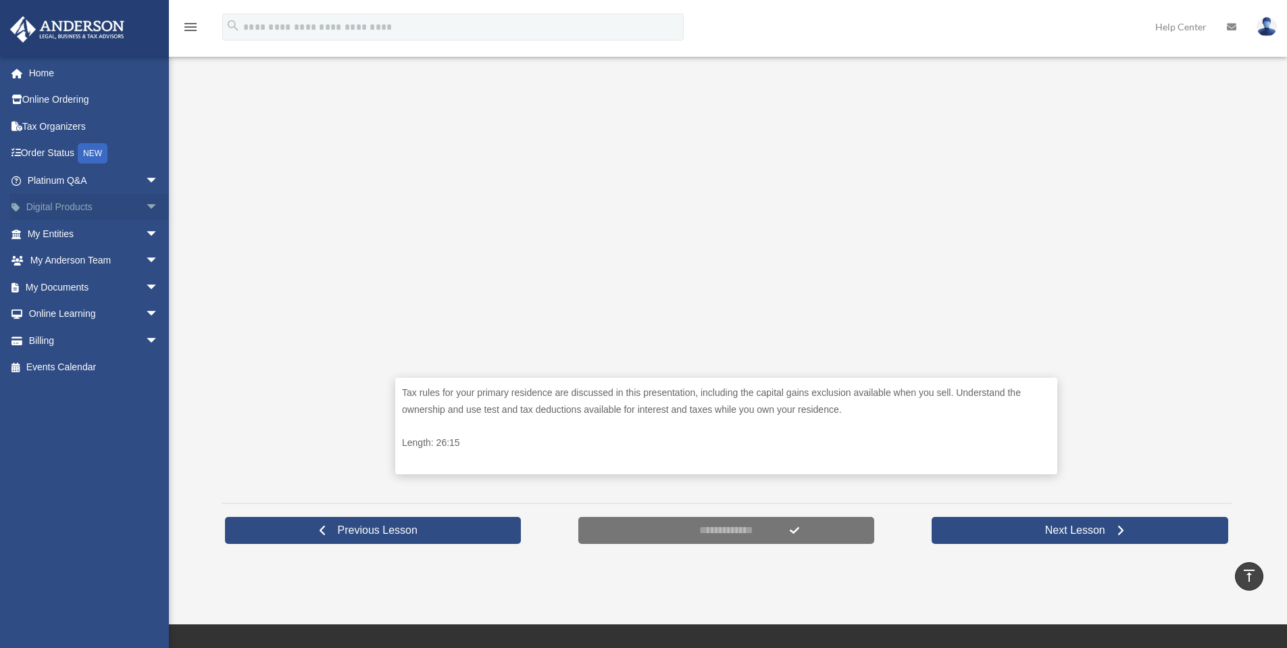
click at [145, 209] on span "arrow_drop_down" at bounding box center [158, 208] width 27 height 28
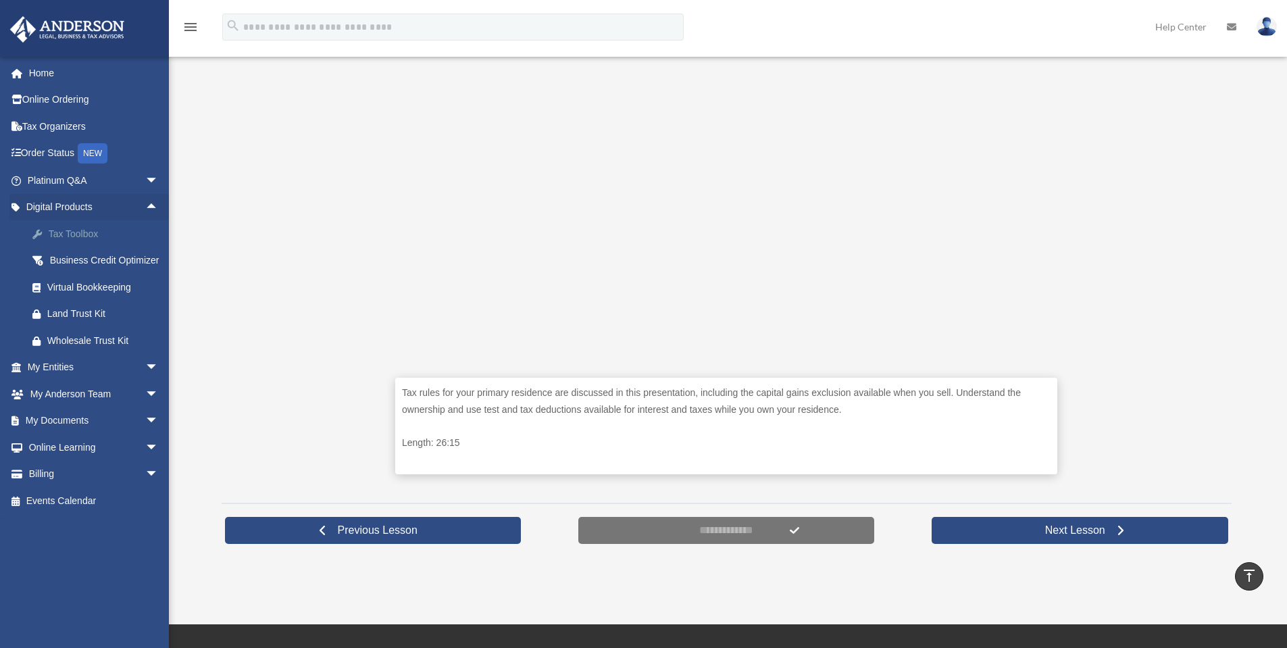
click at [63, 232] on div "Tax Toolbox" at bounding box center [104, 234] width 115 height 17
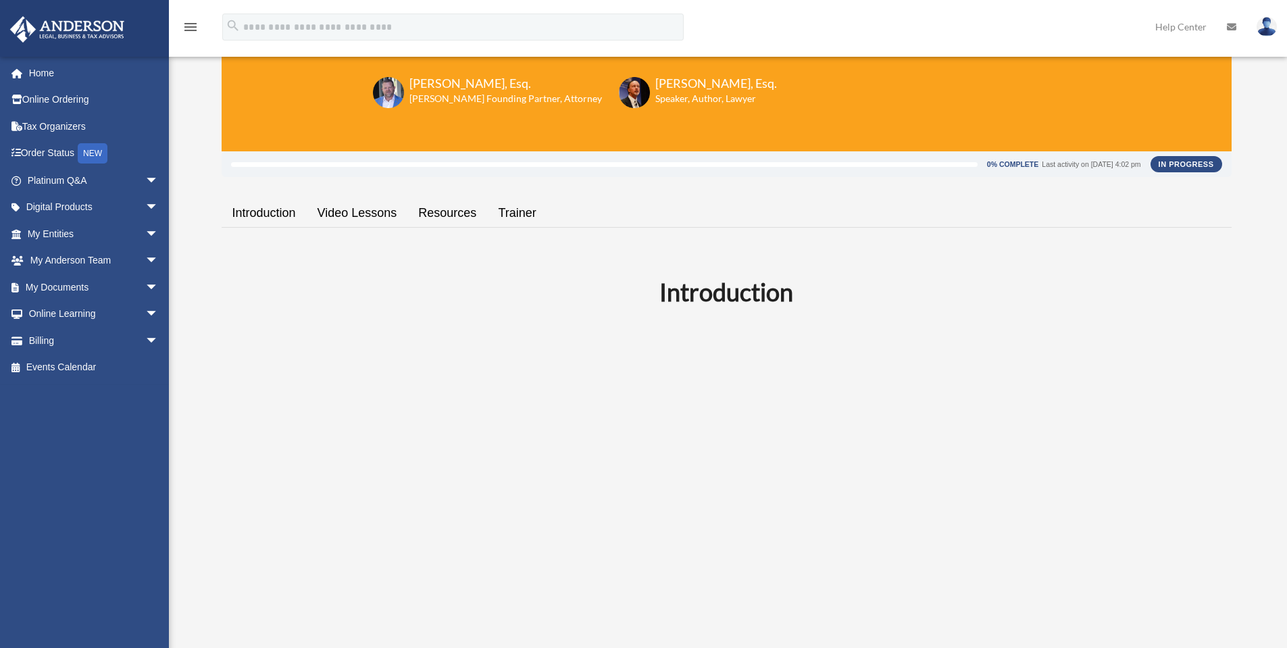
scroll to position [135, 0]
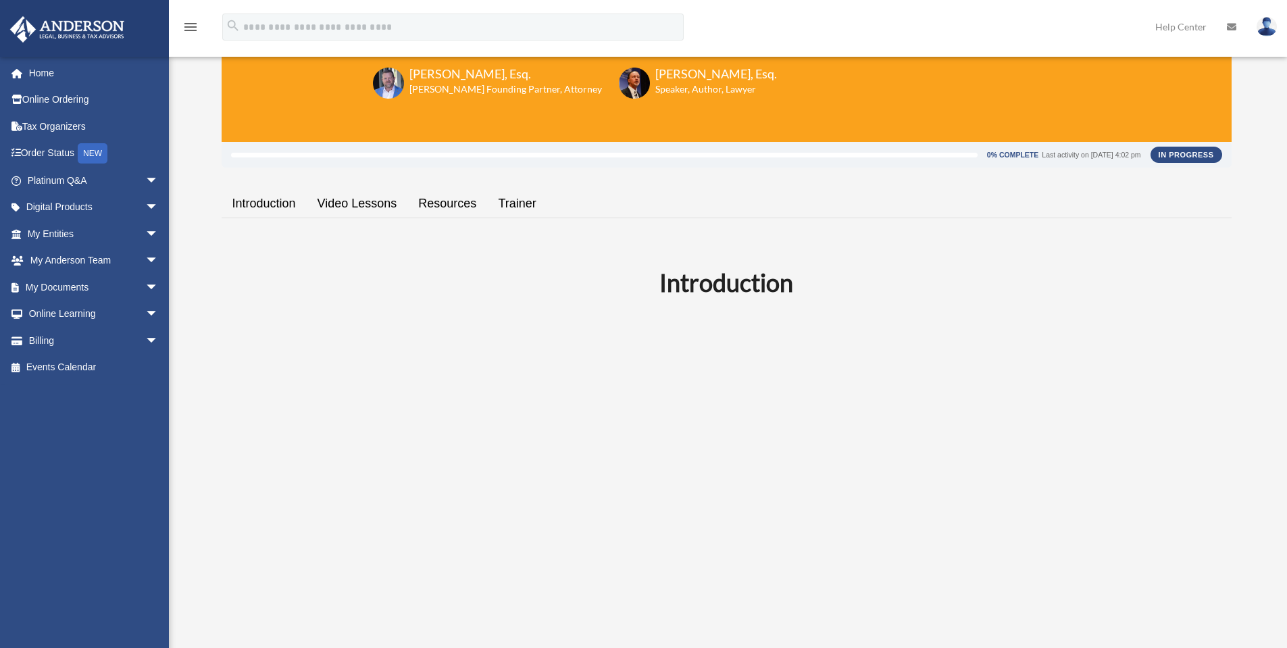
click at [355, 191] on link "Video Lessons" at bounding box center [357, 204] width 101 height 39
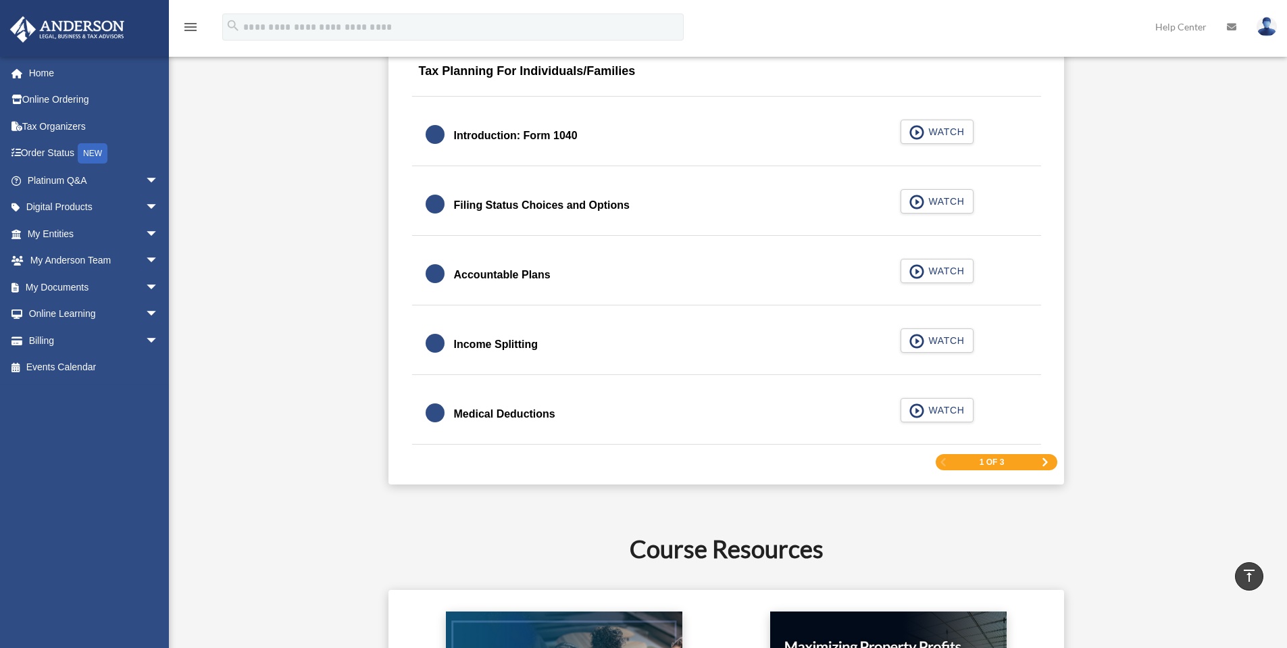
scroll to position [1957, 0]
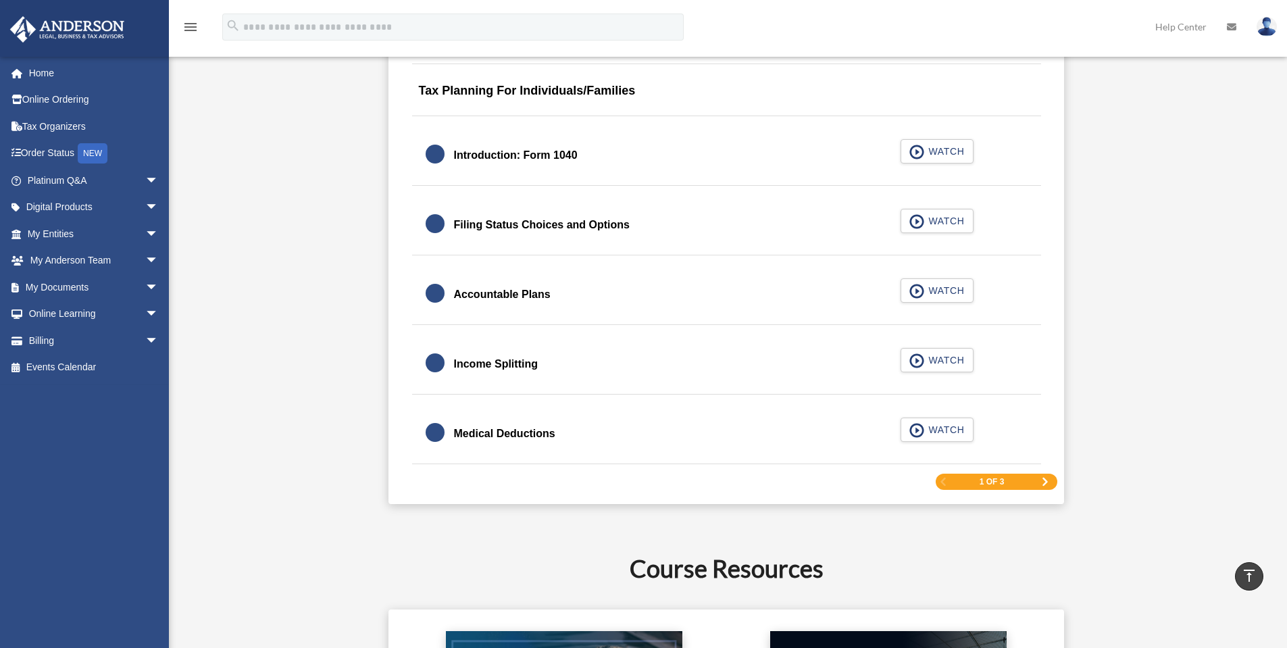
click at [517, 431] on div "Medical Deductions" at bounding box center [504, 433] width 101 height 19
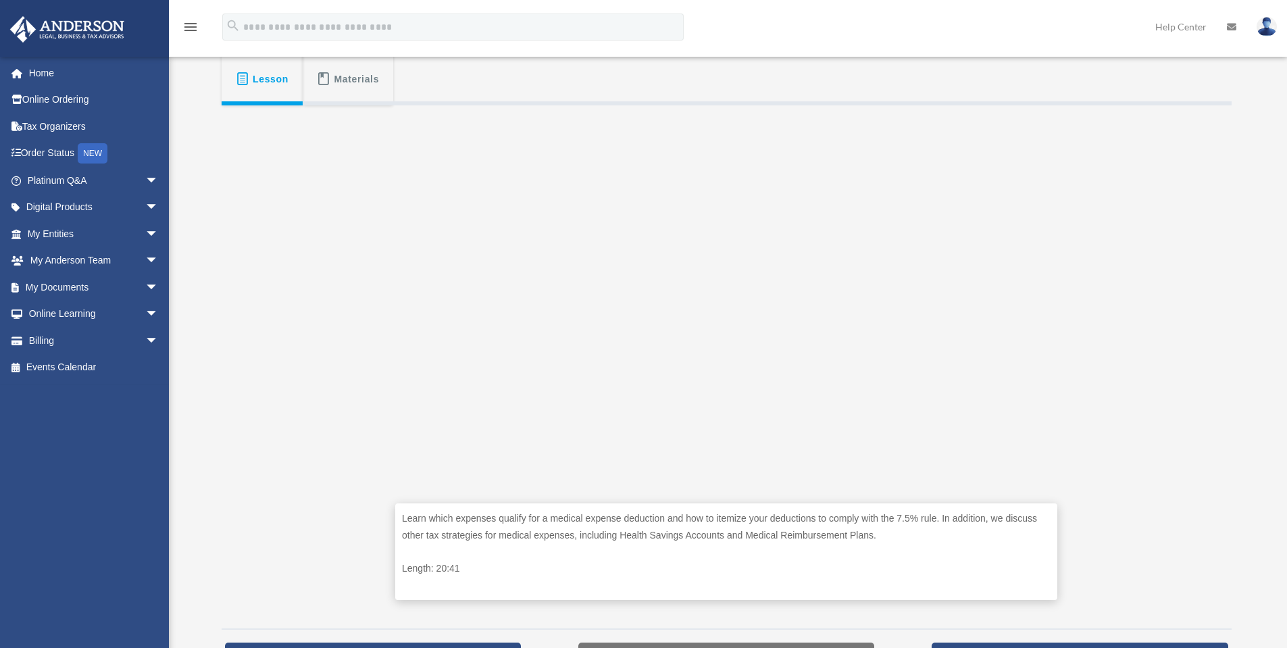
scroll to position [316, 0]
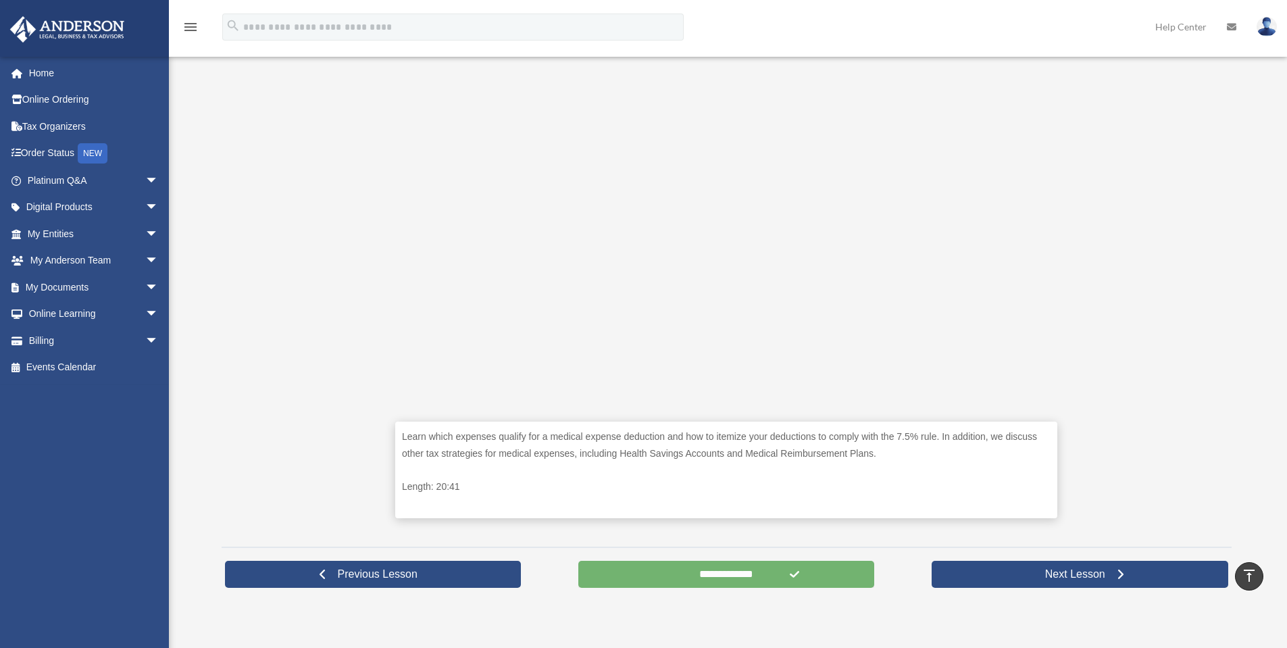
click at [693, 576] on input "**********" at bounding box center [727, 574] width 297 height 27
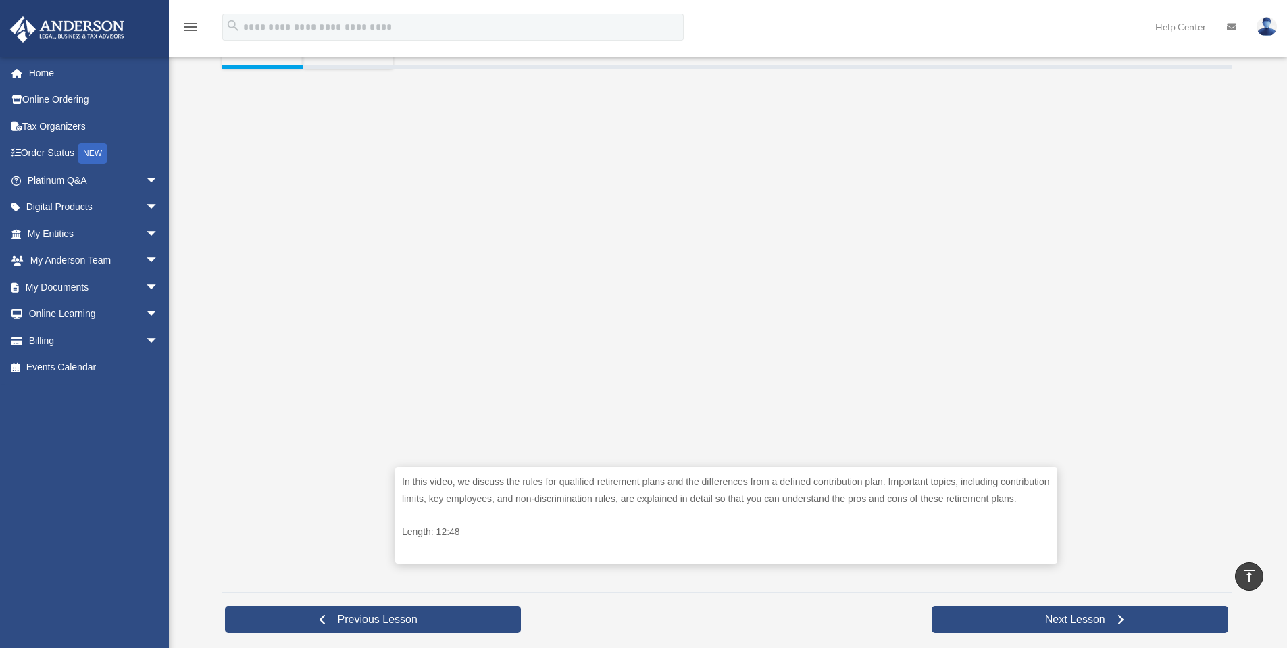
scroll to position [90, 0]
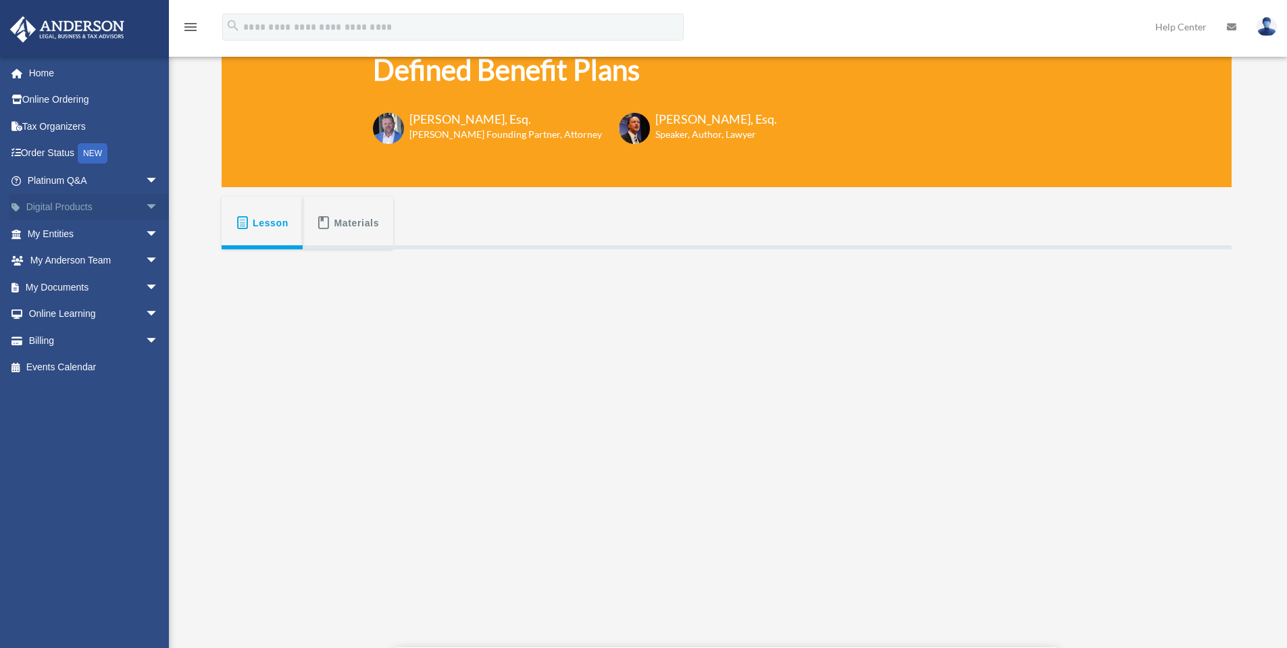
click at [145, 210] on span "arrow_drop_down" at bounding box center [158, 208] width 27 height 28
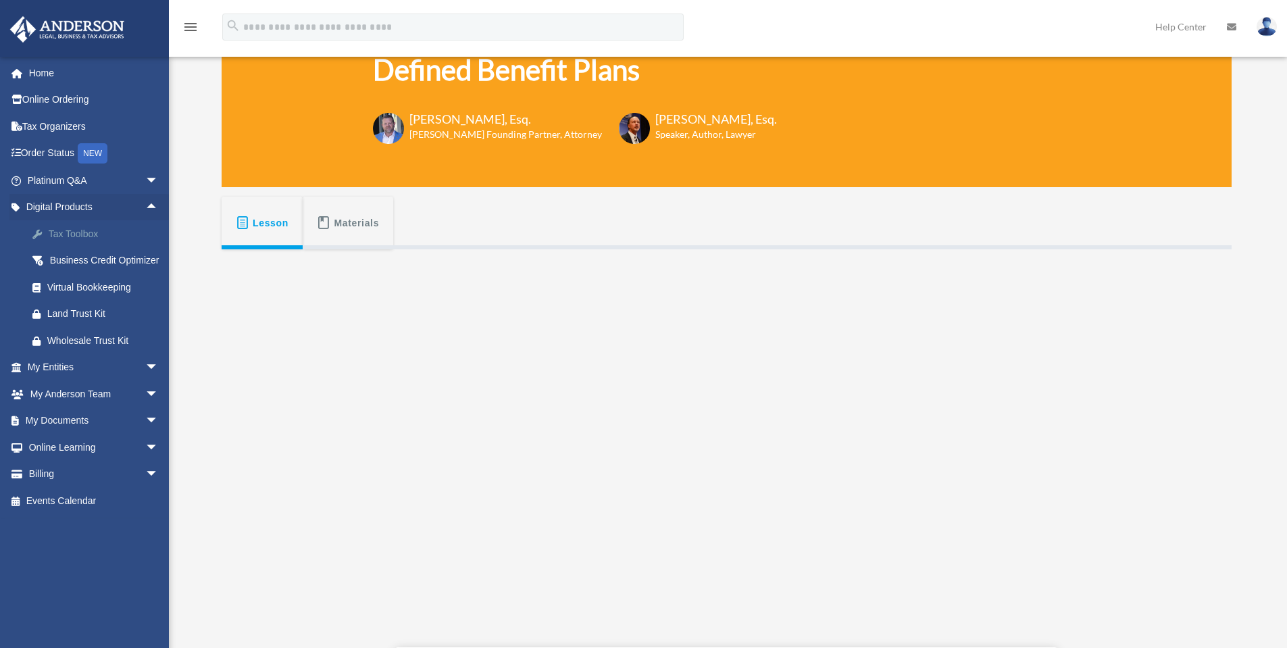
click at [82, 240] on div "Tax Toolbox" at bounding box center [104, 234] width 115 height 17
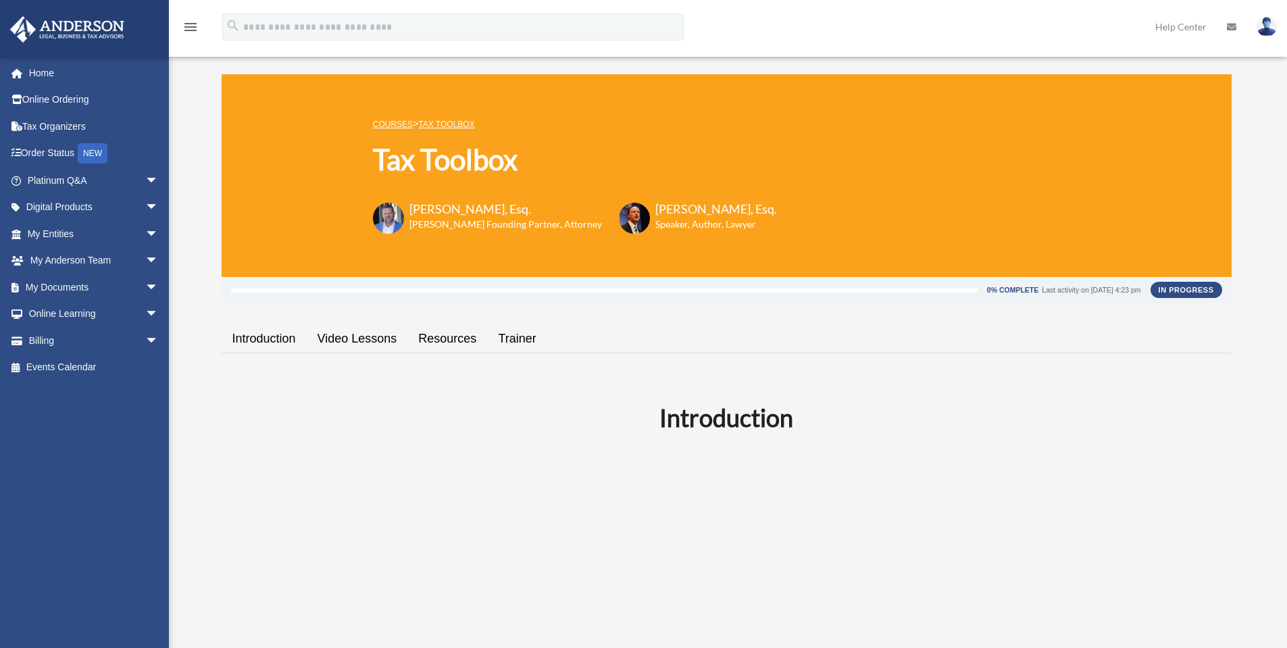
click at [346, 333] on link "Video Lessons" at bounding box center [357, 339] width 101 height 39
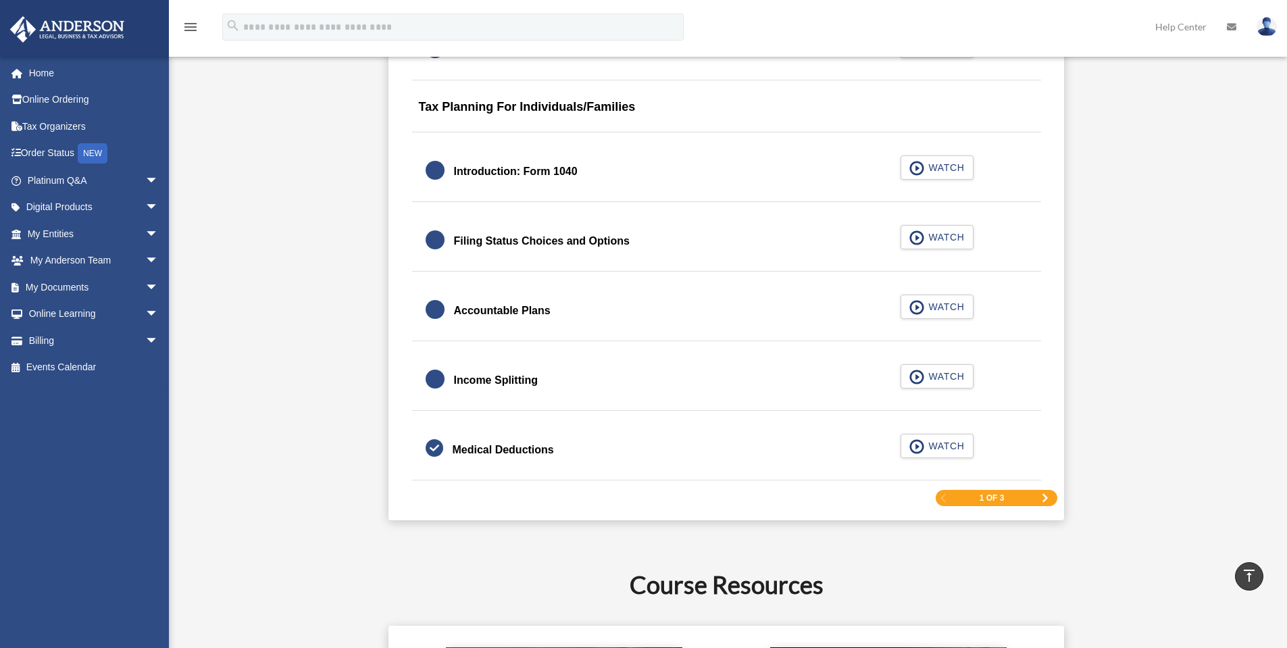
scroll to position [1935, 0]
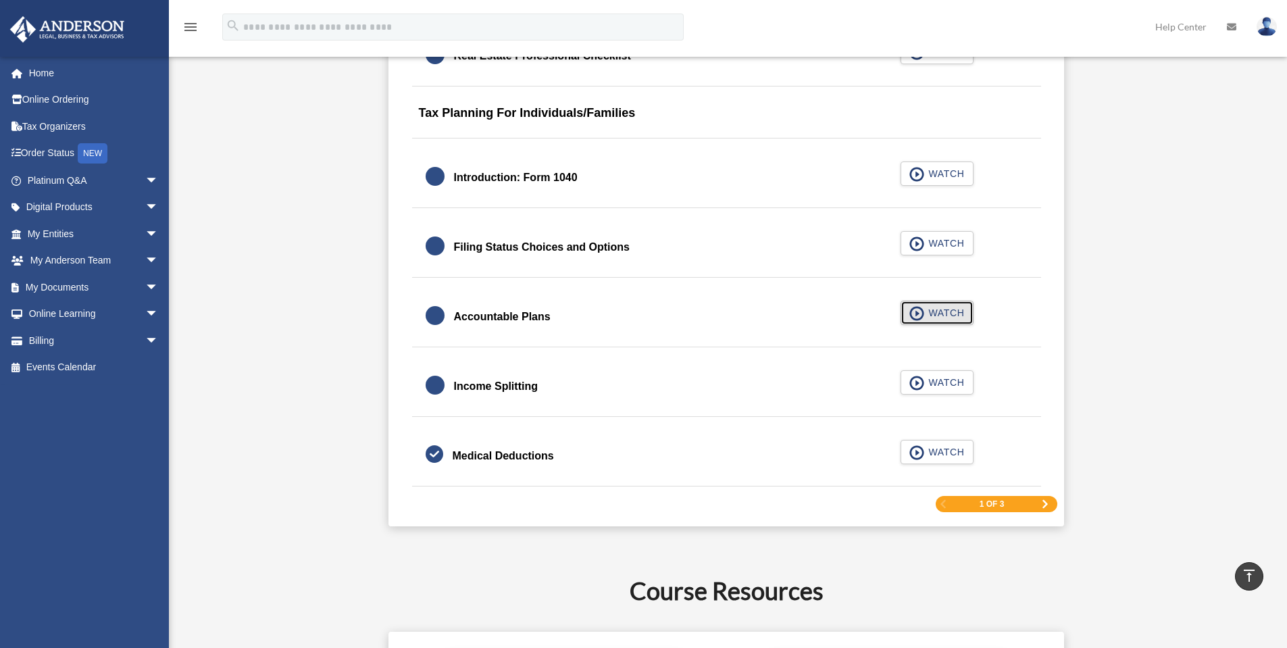
click at [925, 310] on span "button" at bounding box center [918, 313] width 16 height 15
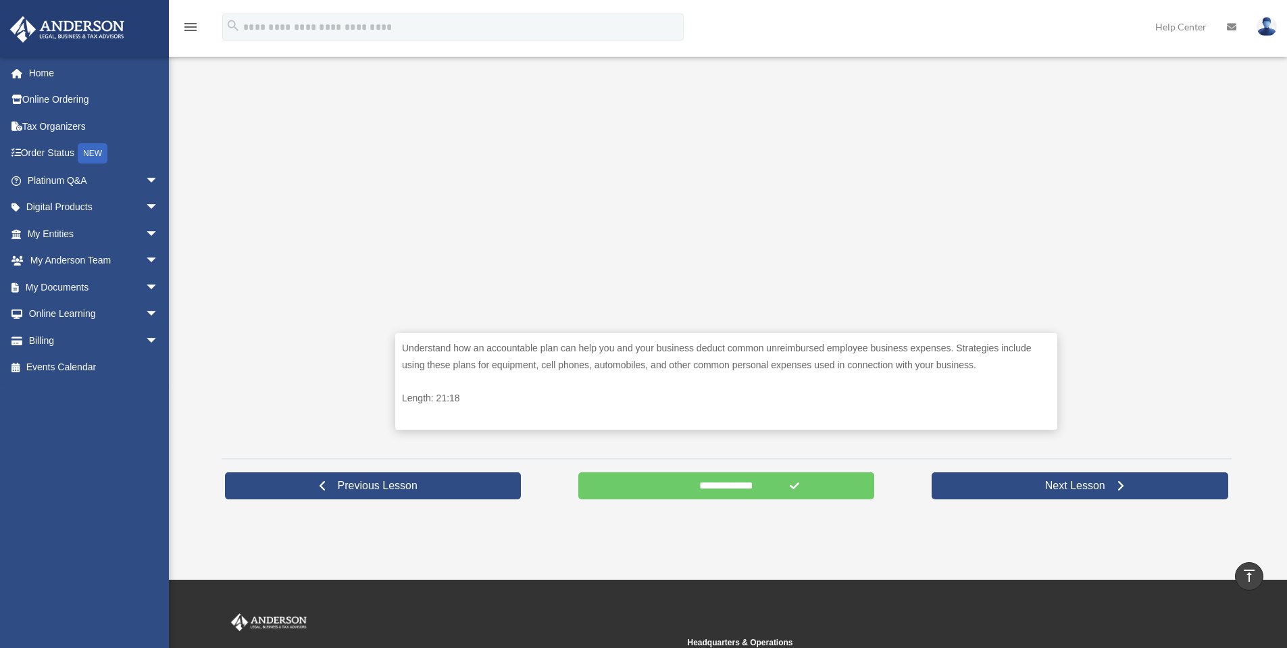
scroll to position [451, 0]
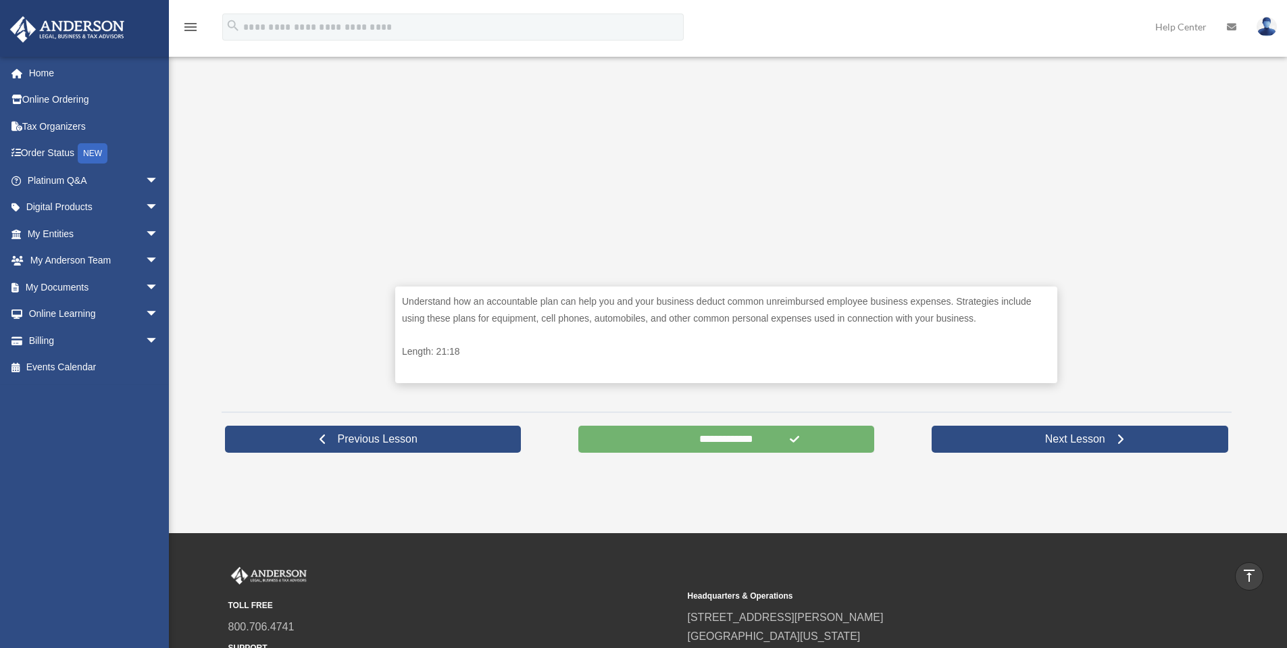
click at [756, 438] on input "**********" at bounding box center [727, 439] width 297 height 27
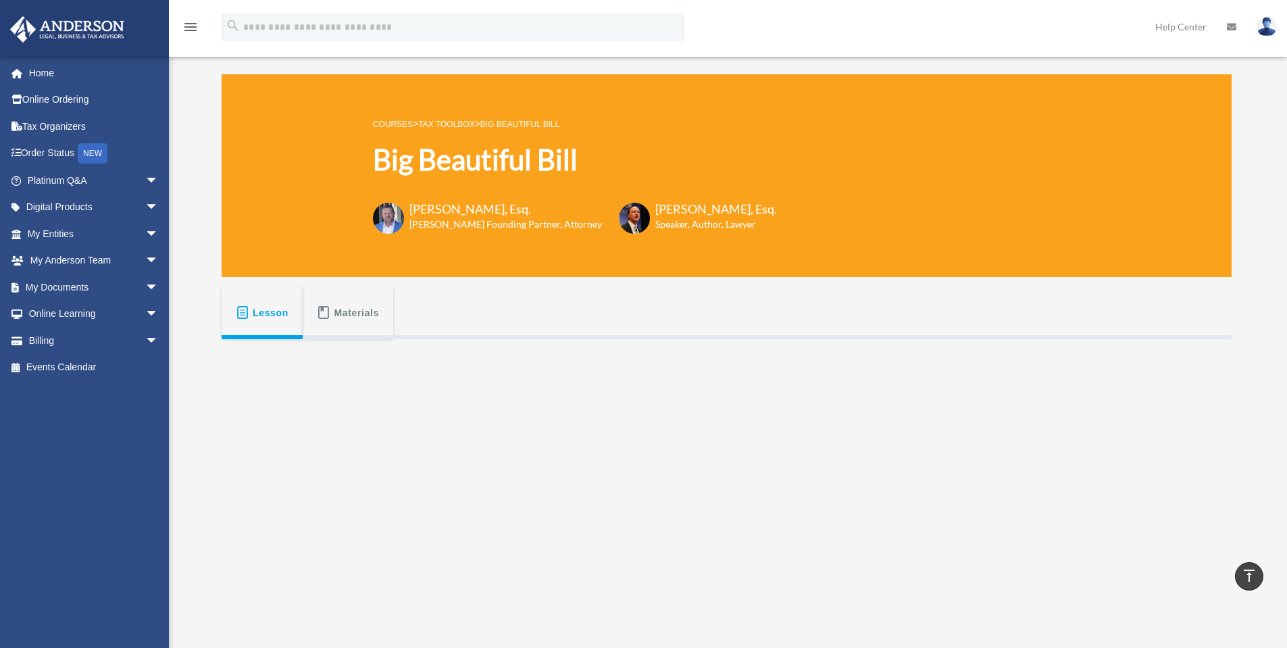
scroll to position [224, 0]
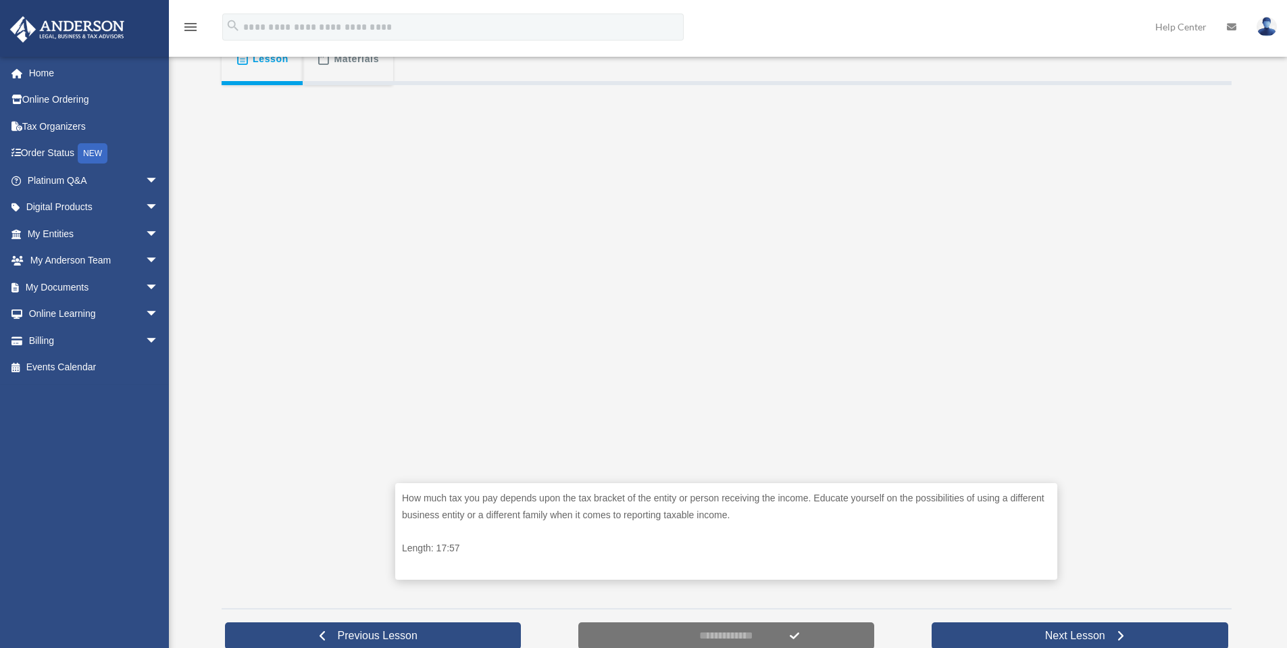
scroll to position [293, 0]
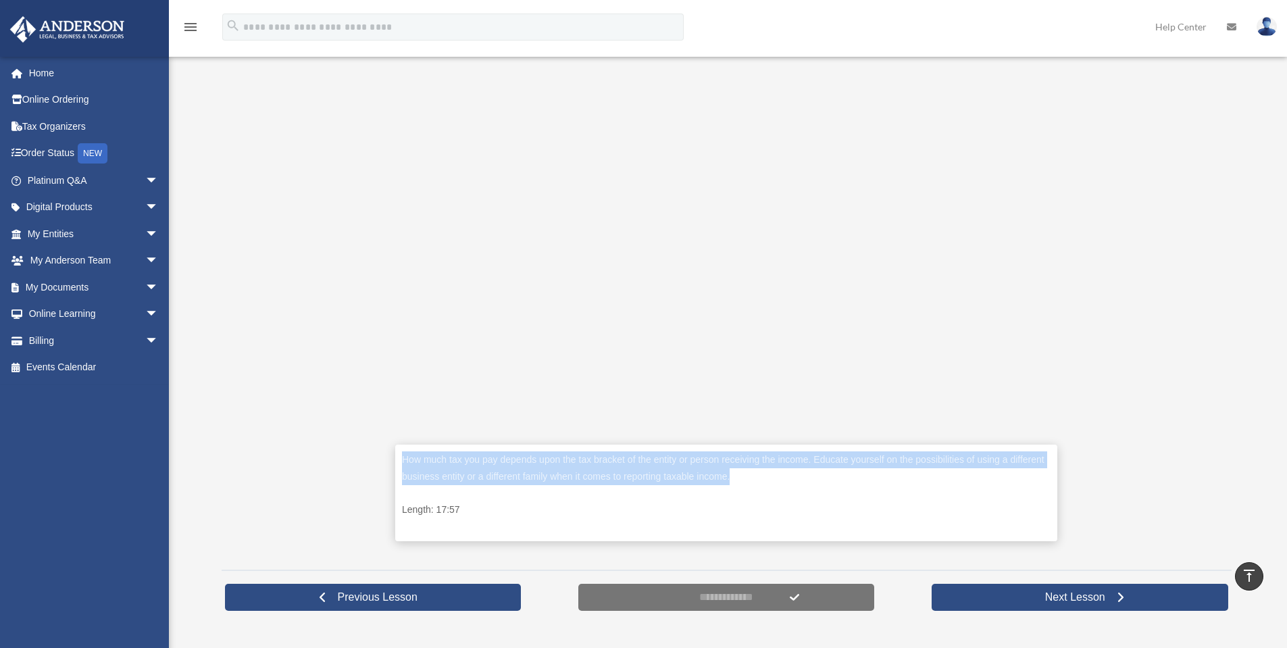
drag, startPoint x: 406, startPoint y: 460, endPoint x: 764, endPoint y: 473, distance: 358.4
click at [764, 473] on p "How much tax you pay depends upon the tax bracket of the entity or person recei…" at bounding box center [726, 467] width 649 height 33
click at [715, 472] on p "How much tax you pay depends upon the tax bracket of the entity or person recei…" at bounding box center [726, 467] width 649 height 33
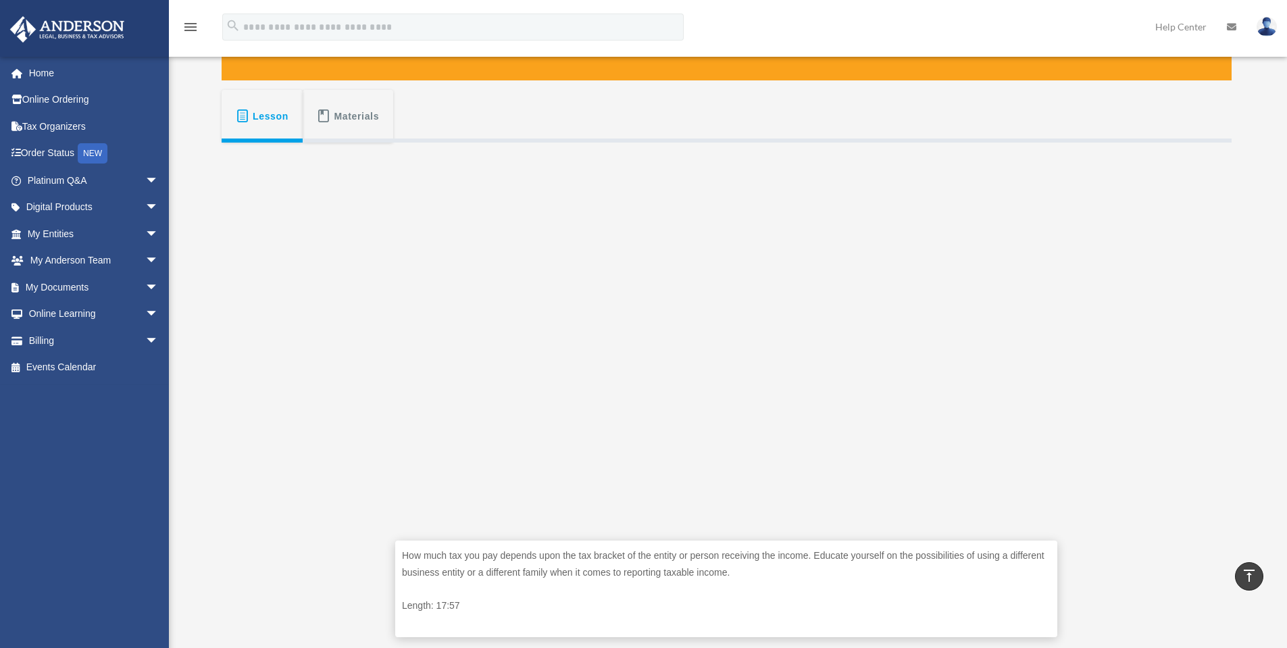
scroll to position [180, 0]
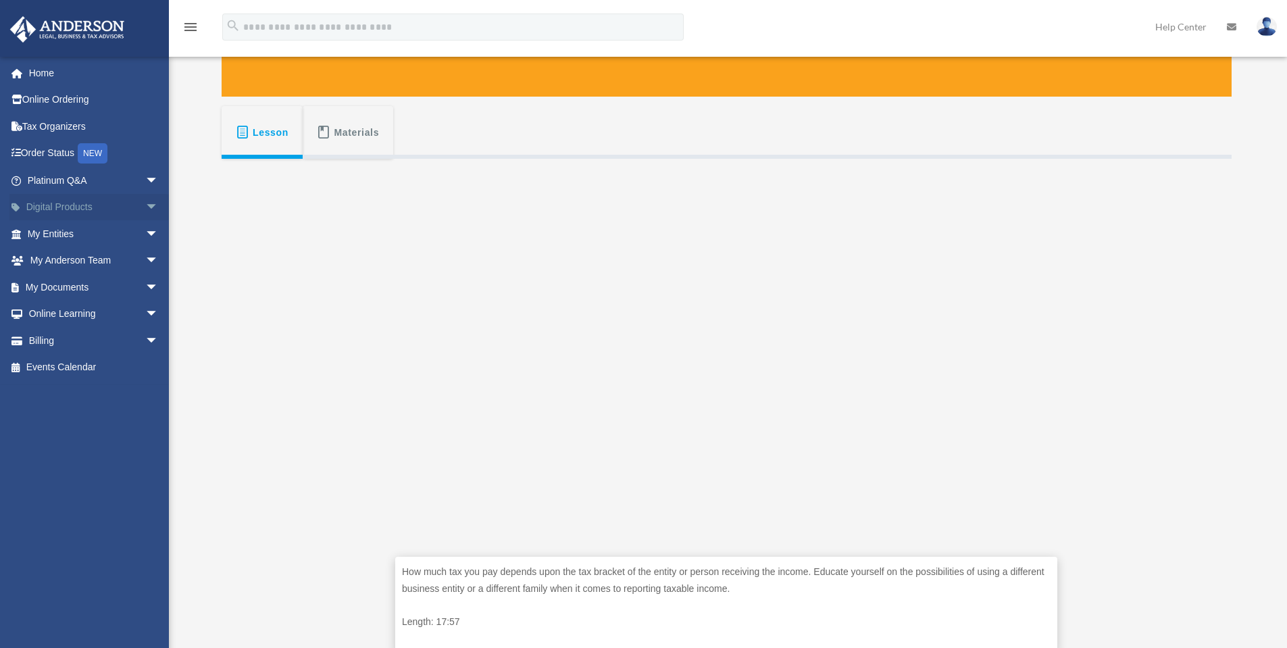
drag, startPoint x: 143, startPoint y: 210, endPoint x: 130, endPoint y: 214, distance: 13.5
click at [145, 210] on span "arrow_drop_down" at bounding box center [158, 208] width 27 height 28
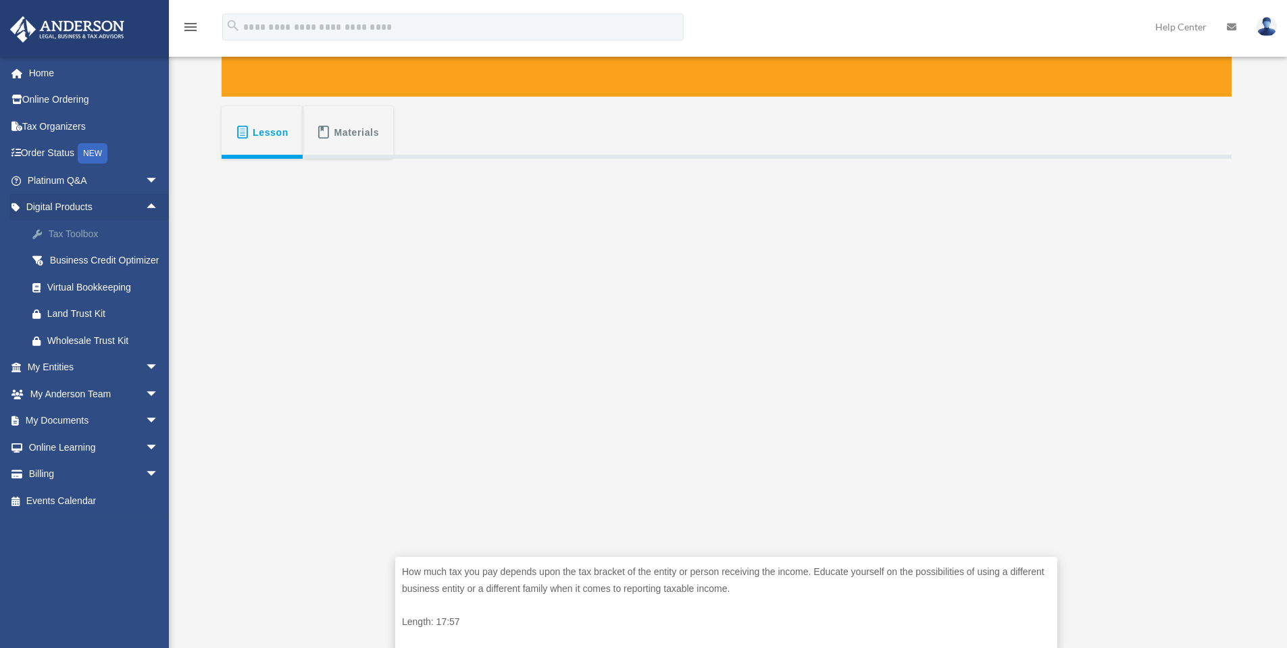
click at [84, 235] on div "Tax Toolbox" at bounding box center [104, 234] width 115 height 17
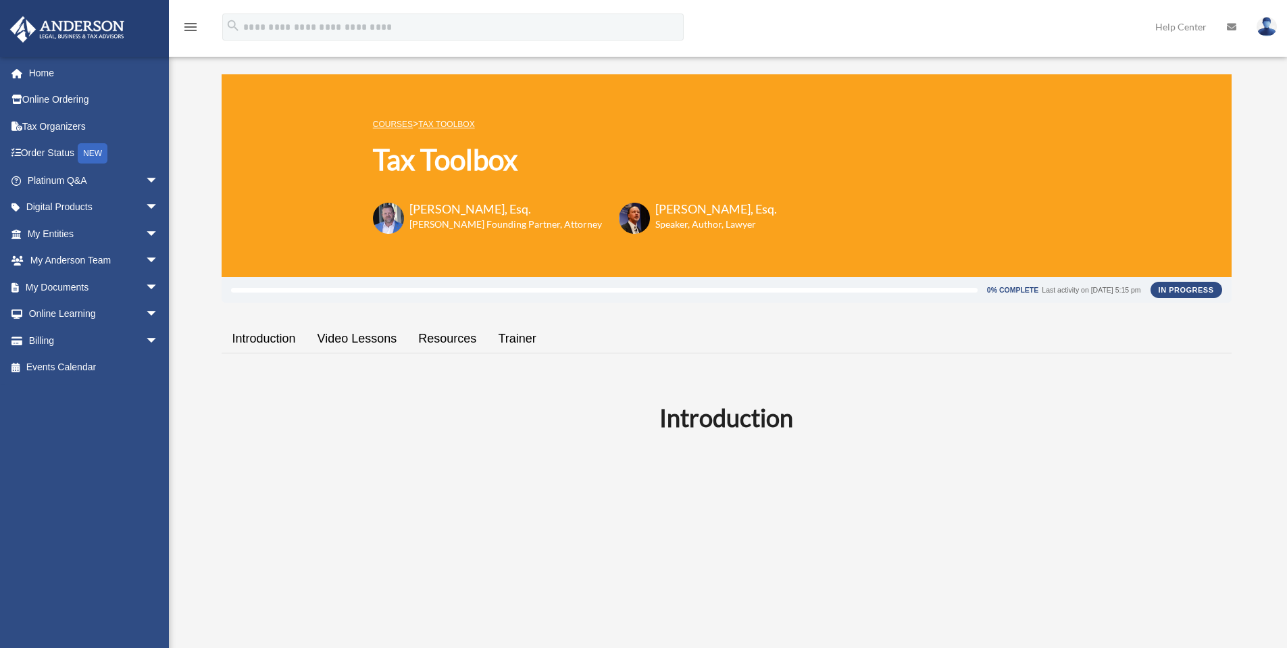
click at [365, 341] on link "Video Lessons" at bounding box center [357, 339] width 101 height 39
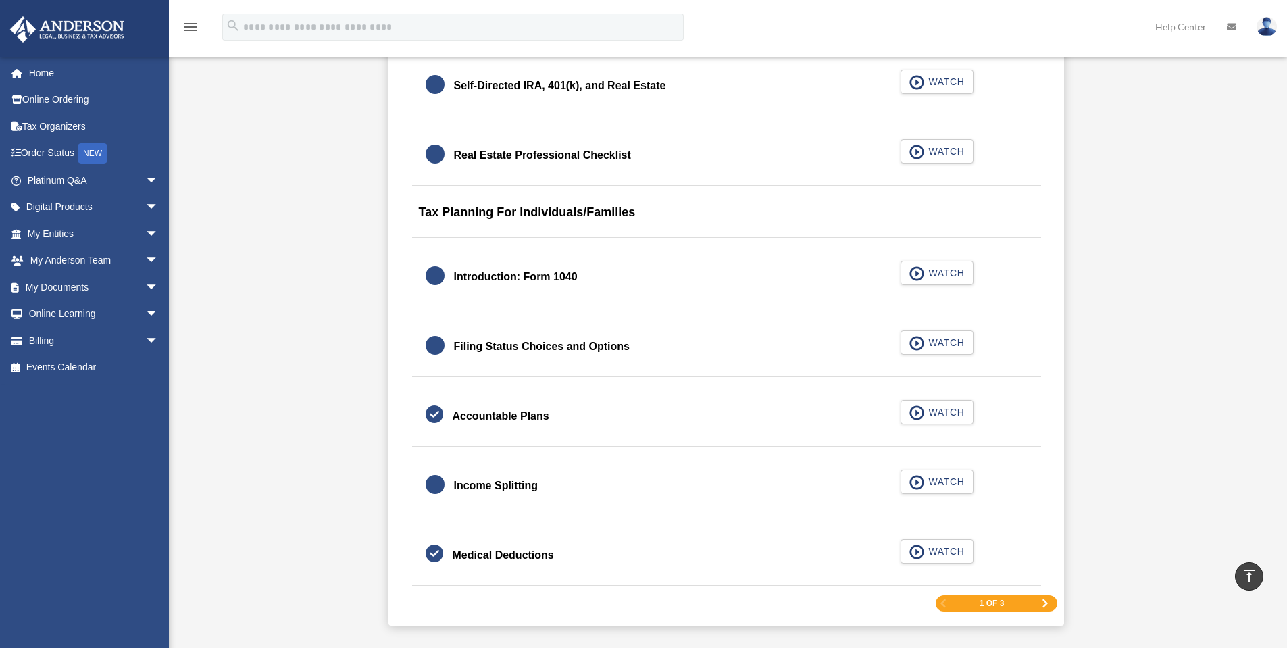
scroll to position [1845, 0]
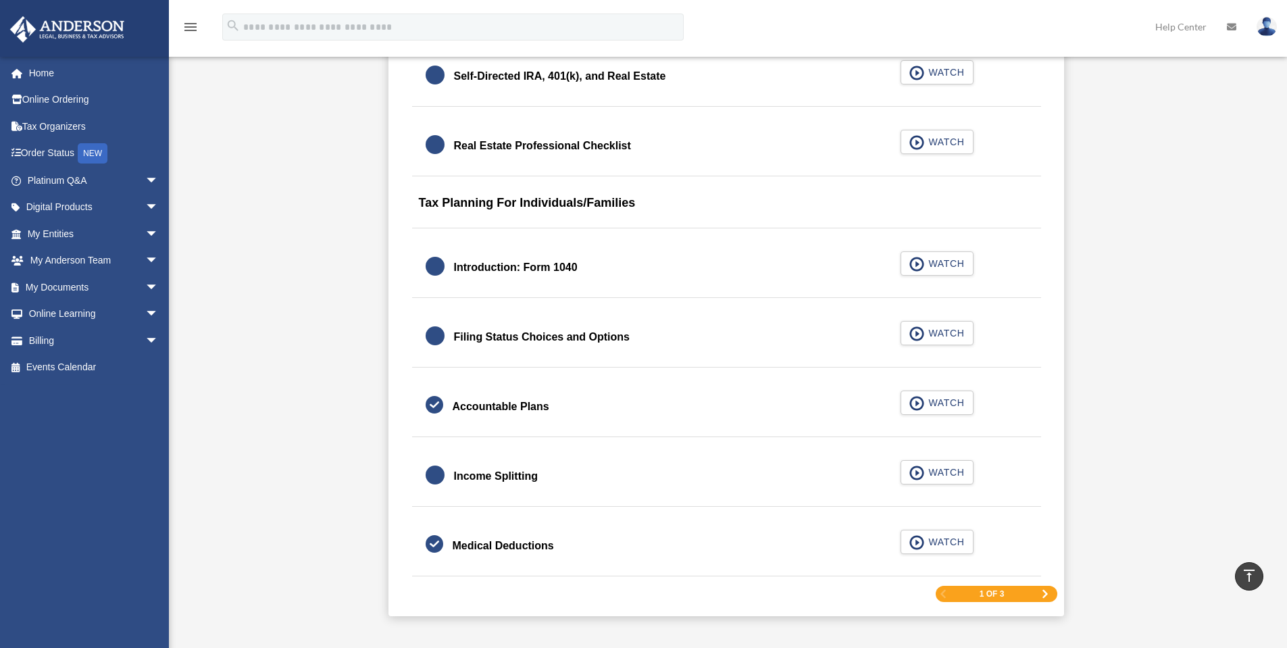
click at [1046, 593] on span "Next Page" at bounding box center [1045, 594] width 8 height 8
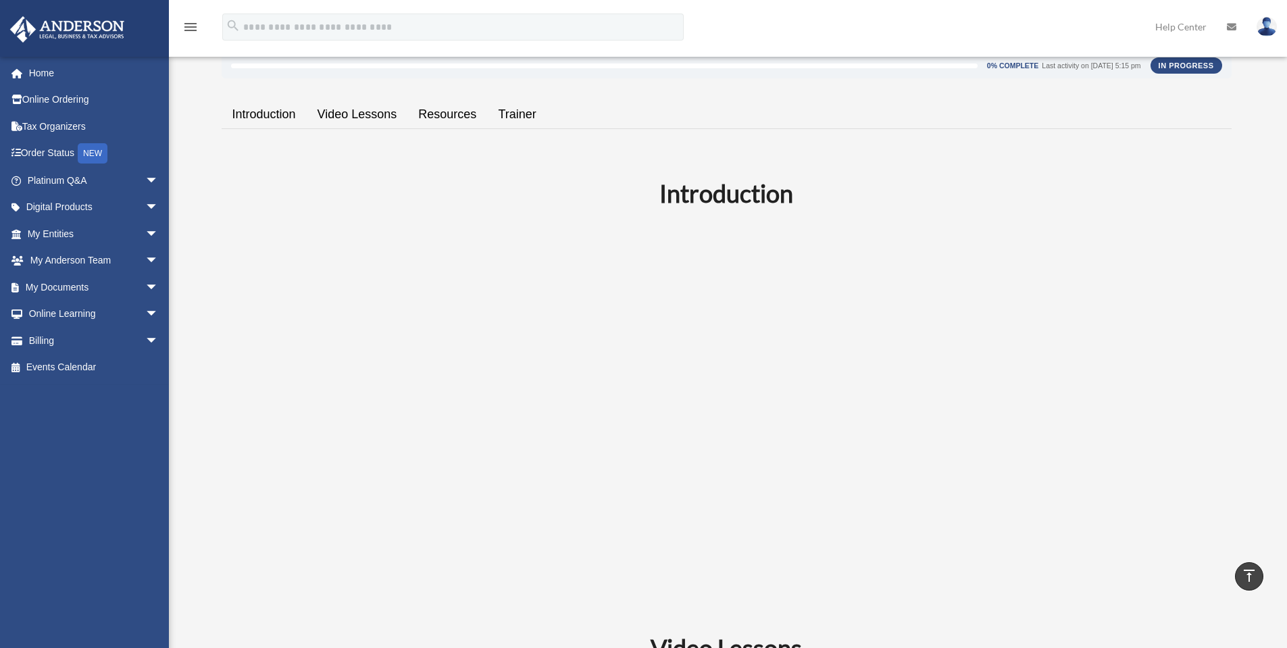
scroll to position [220, 0]
click at [342, 127] on link "Video Lessons" at bounding box center [357, 118] width 101 height 39
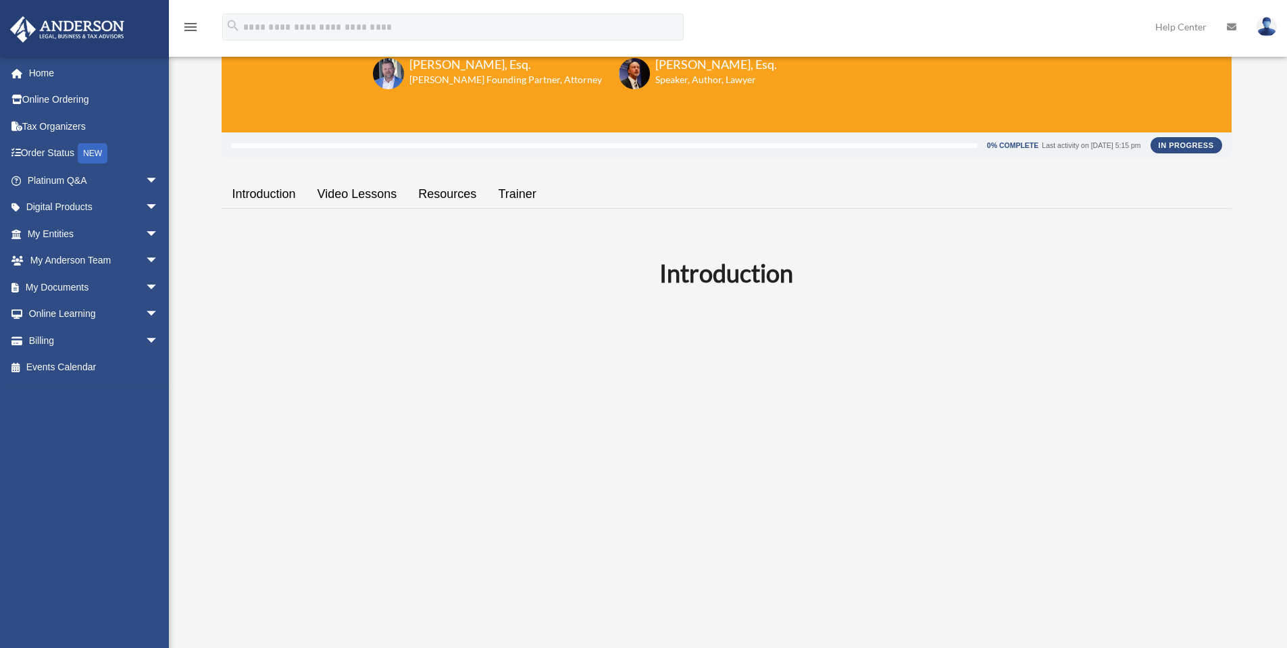
scroll to position [166, 0]
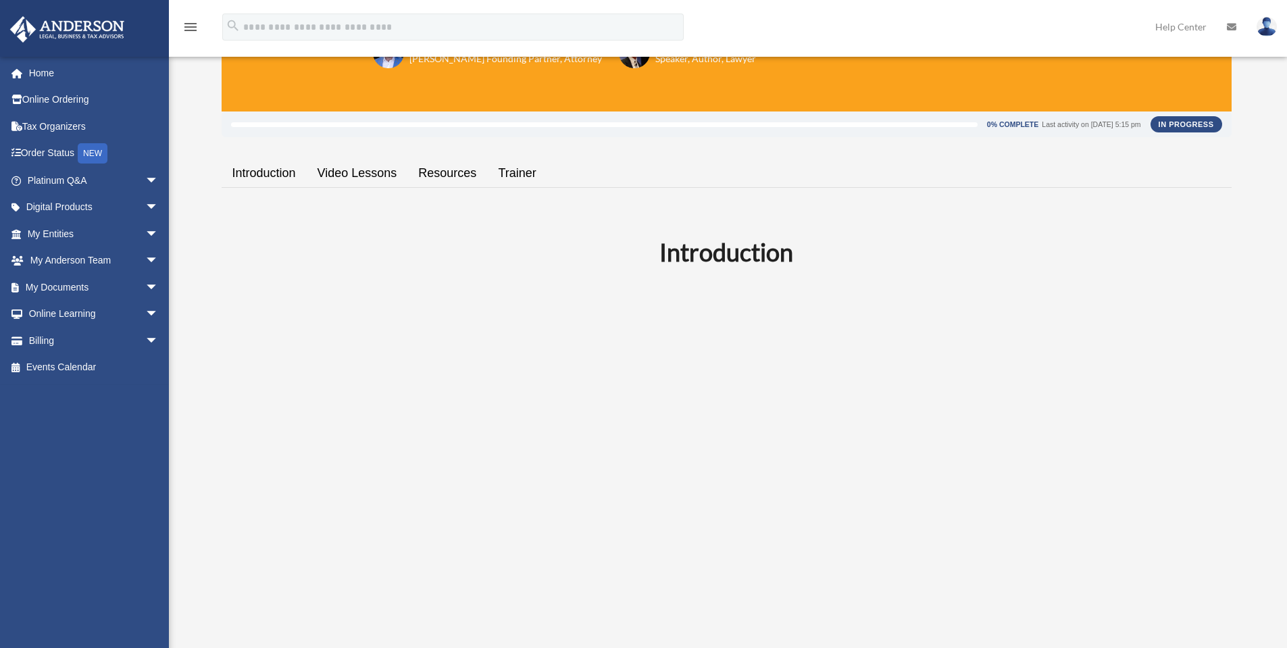
click at [343, 168] on link "Video Lessons" at bounding box center [357, 173] width 101 height 39
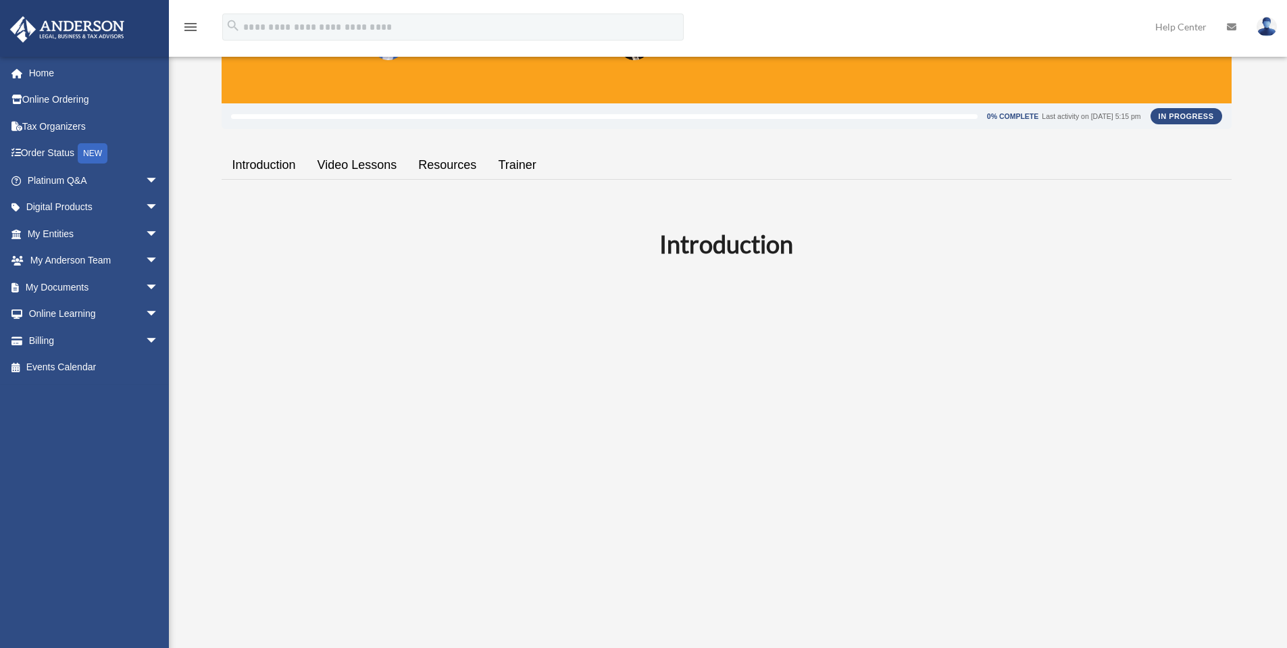
scroll to position [170, 0]
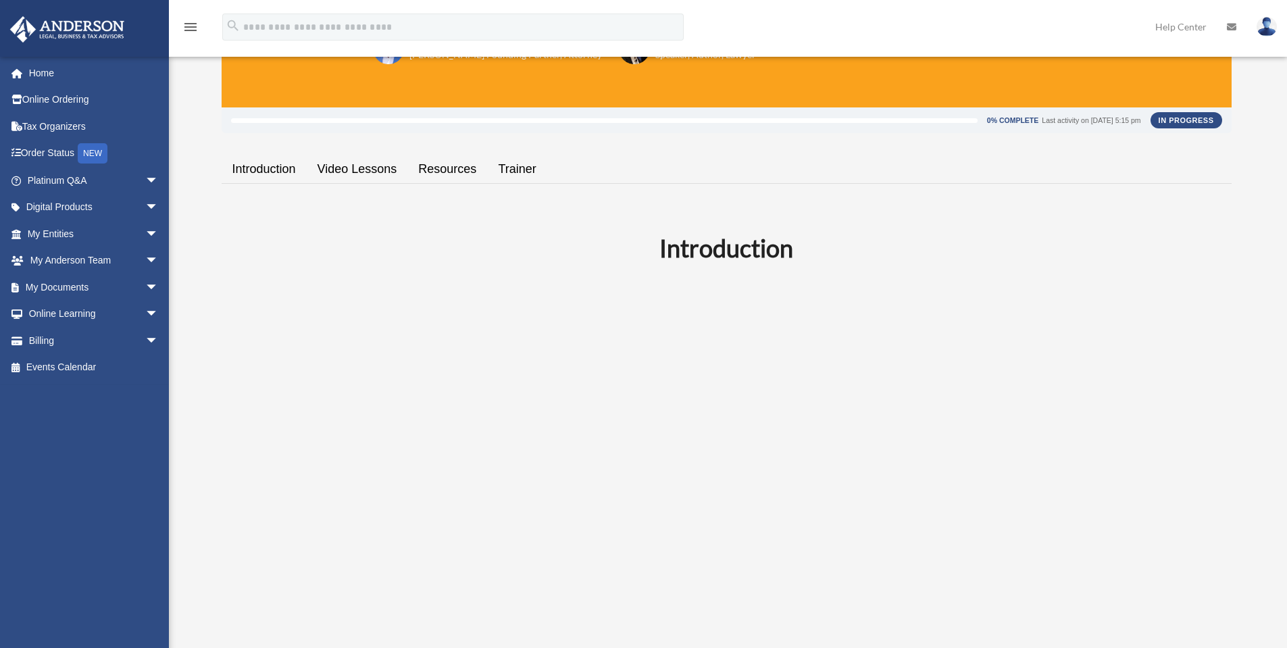
click at [349, 174] on link "Video Lessons" at bounding box center [357, 169] width 101 height 39
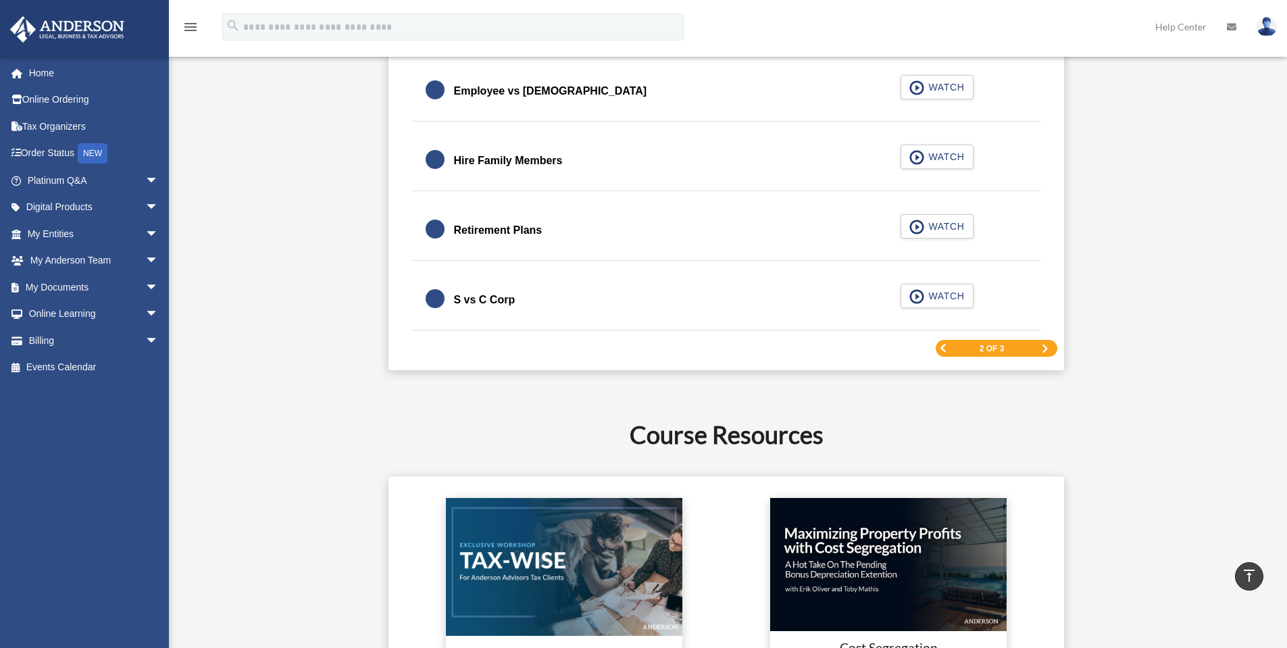
scroll to position [2070, 0]
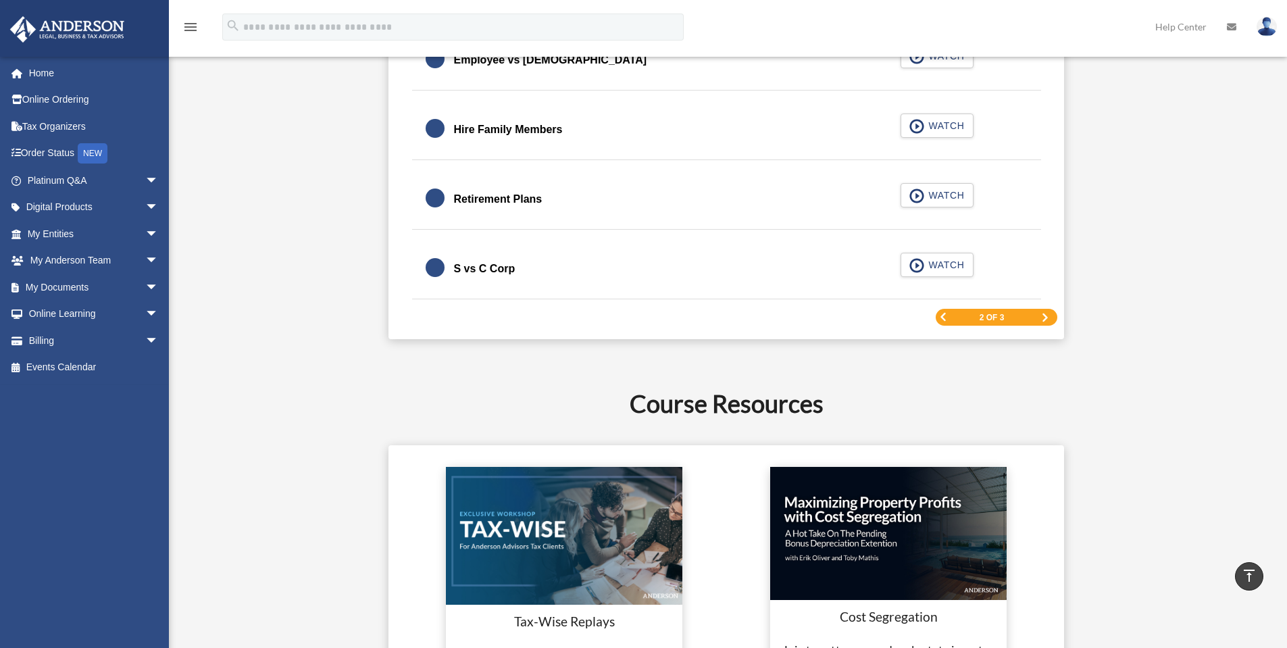
click at [950, 318] on div "2 of 3" at bounding box center [997, 317] width 122 height 17
click at [945, 318] on span "Previous Page" at bounding box center [943, 317] width 8 height 8
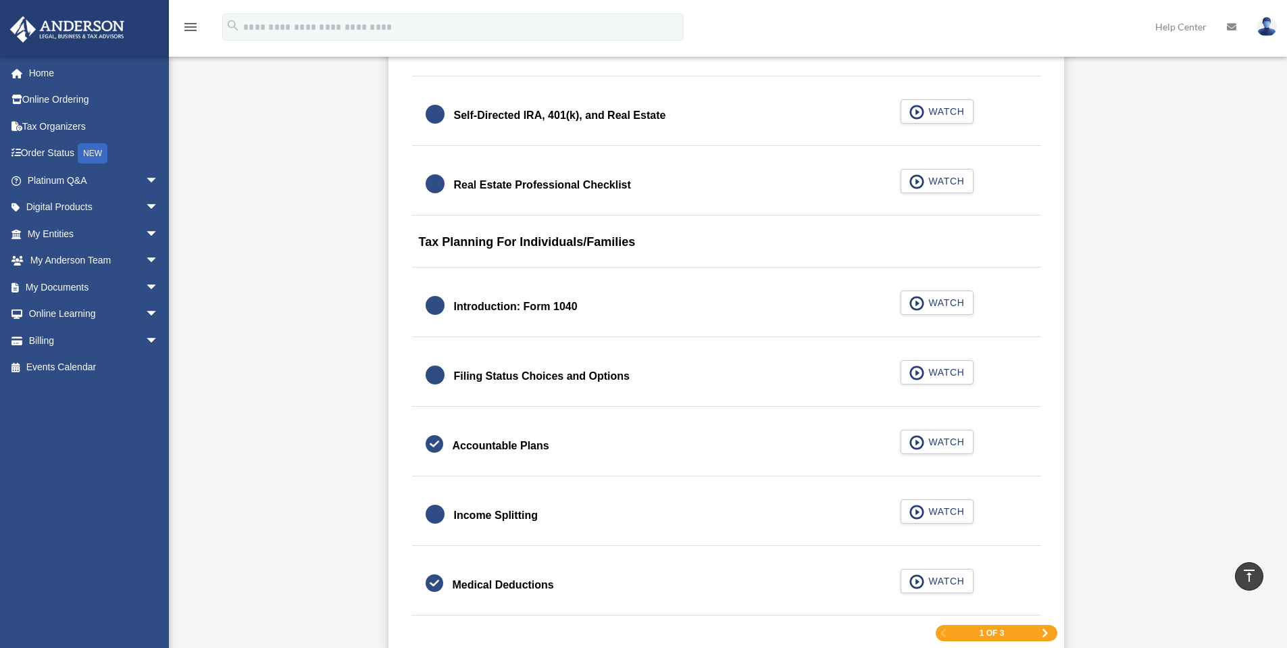
scroll to position [1757, 0]
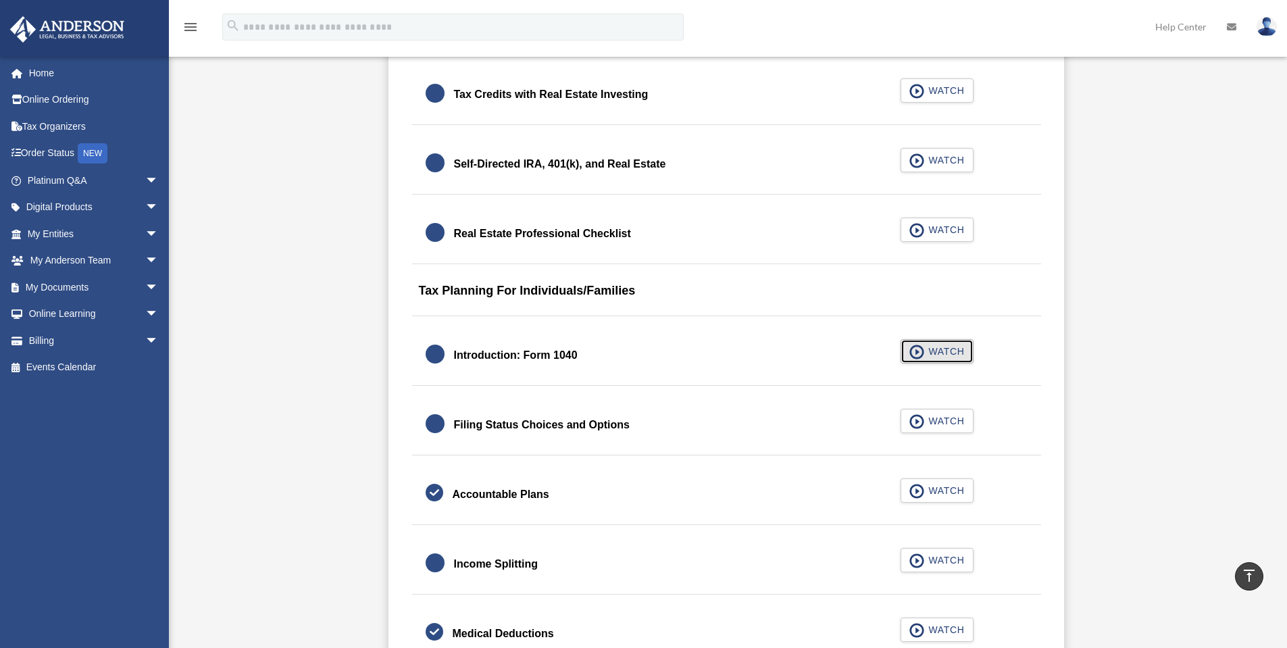
click at [925, 350] on span "WATCH" at bounding box center [945, 352] width 40 height 14
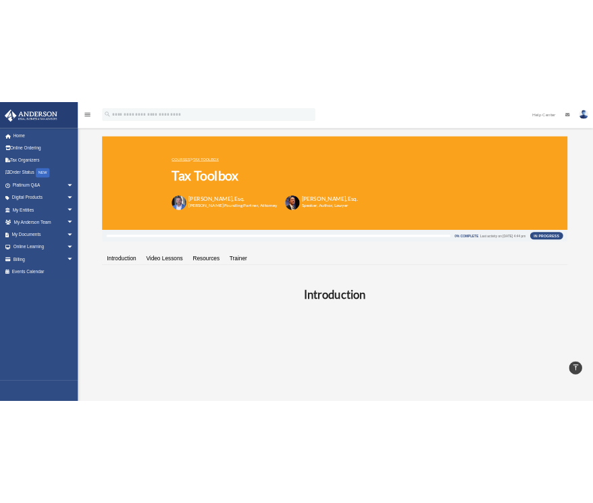
scroll to position [923, 0]
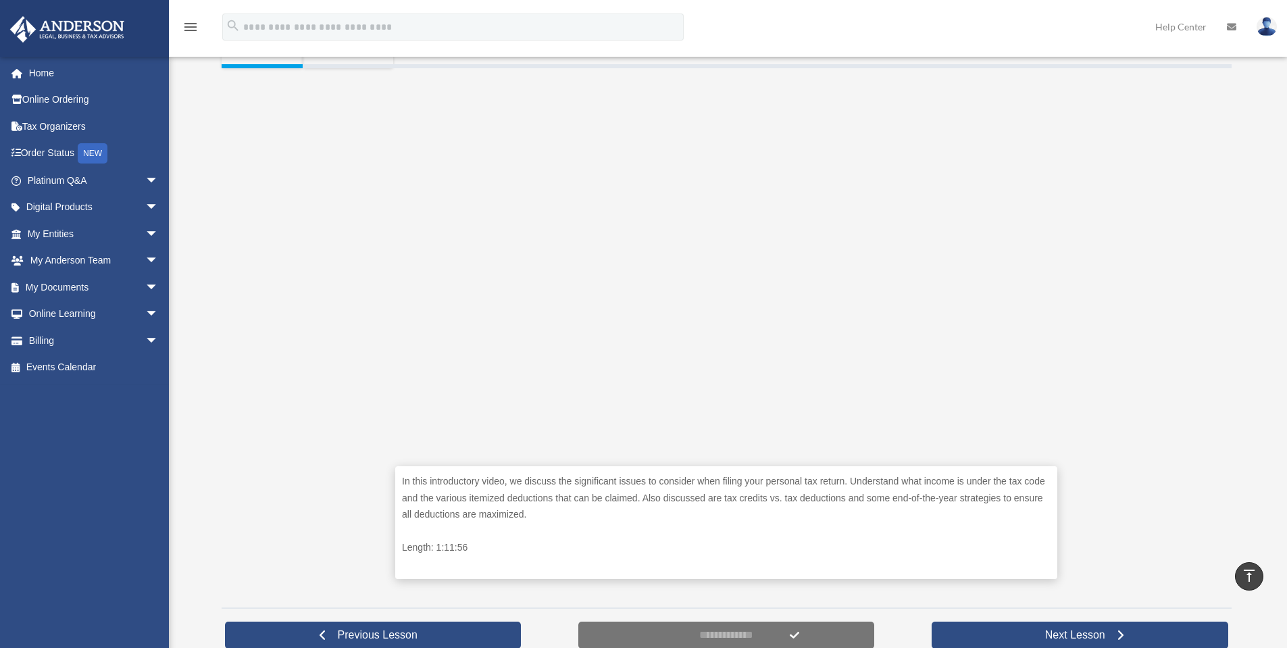
scroll to position [270, 0]
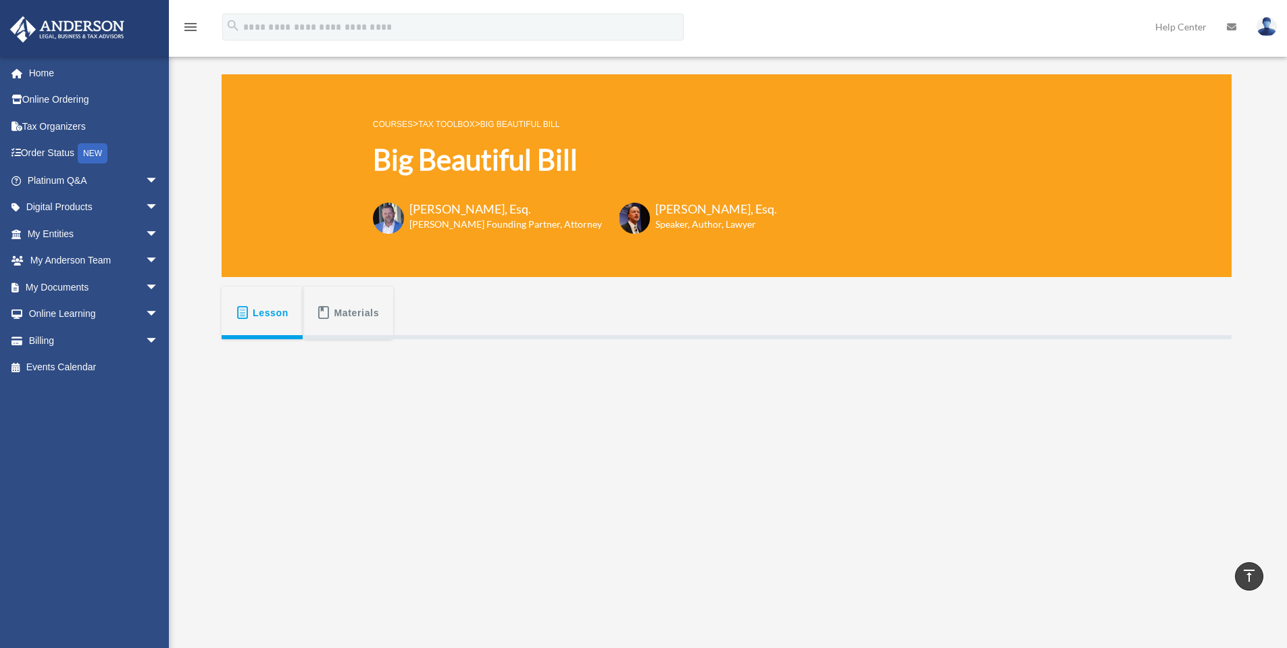
scroll to position [224, 0]
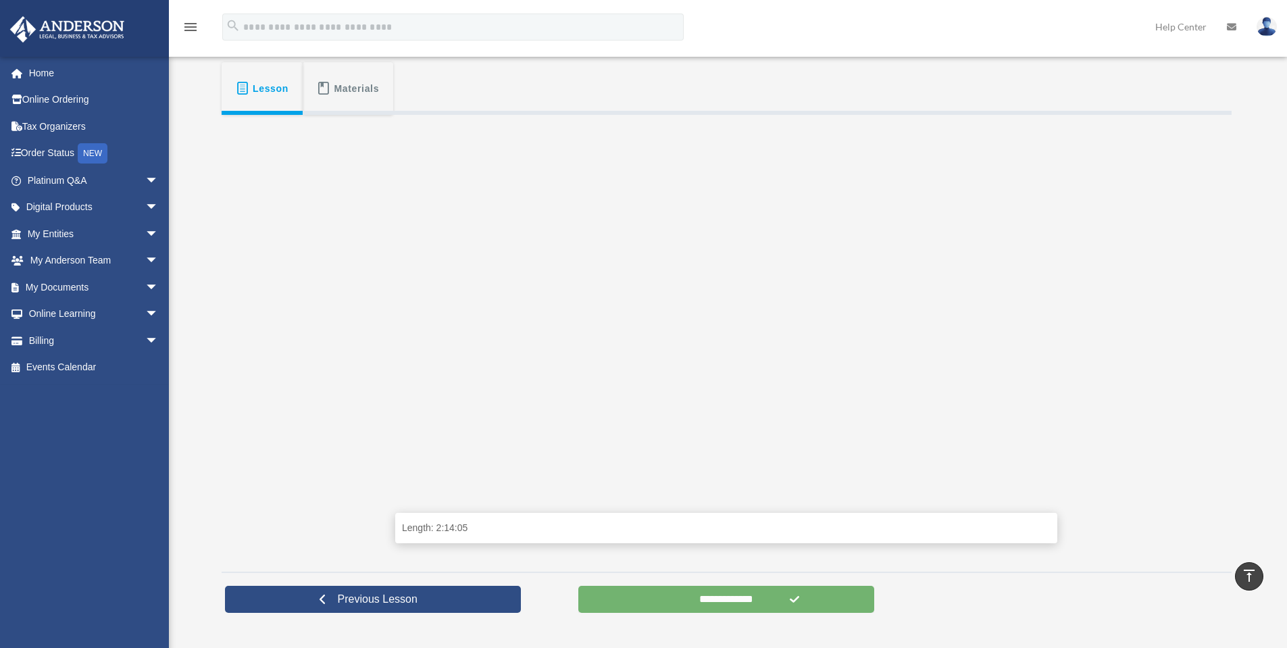
click at [664, 596] on input "**********" at bounding box center [727, 599] width 297 height 27
